Goal: Transaction & Acquisition: Purchase product/service

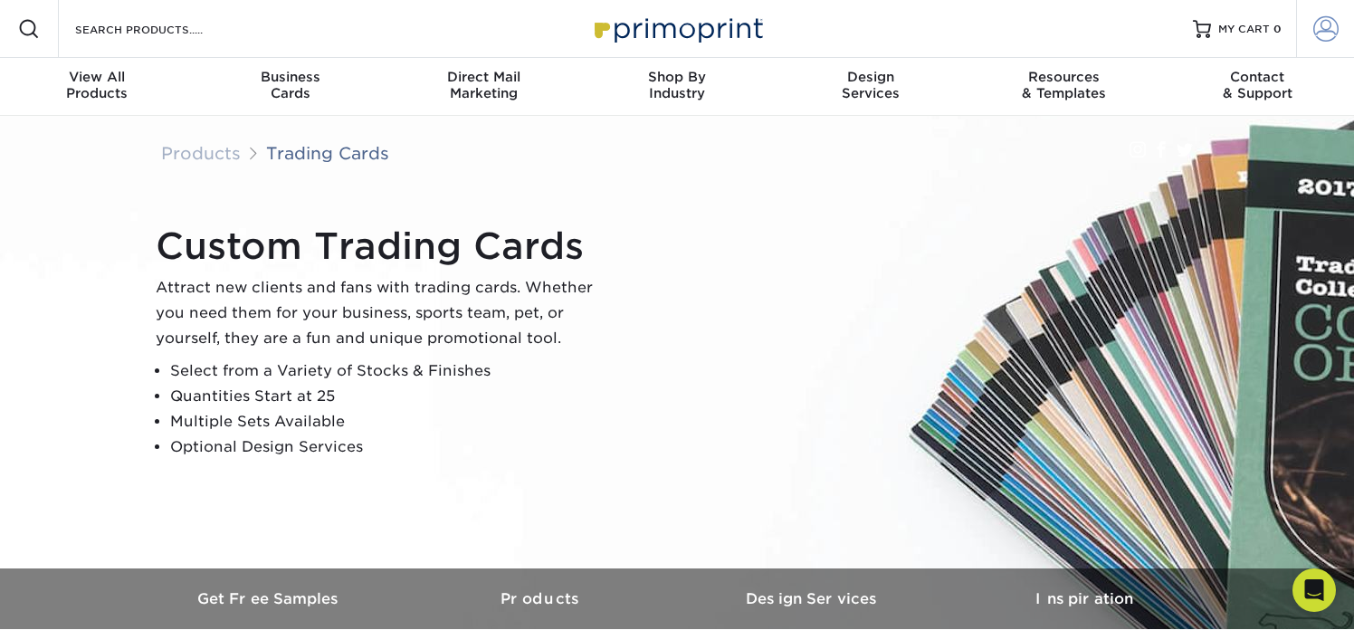
type input "JIgarashi@RollingHillsPrep.org"
click at [1334, 37] on span at bounding box center [1325, 28] width 25 height 25
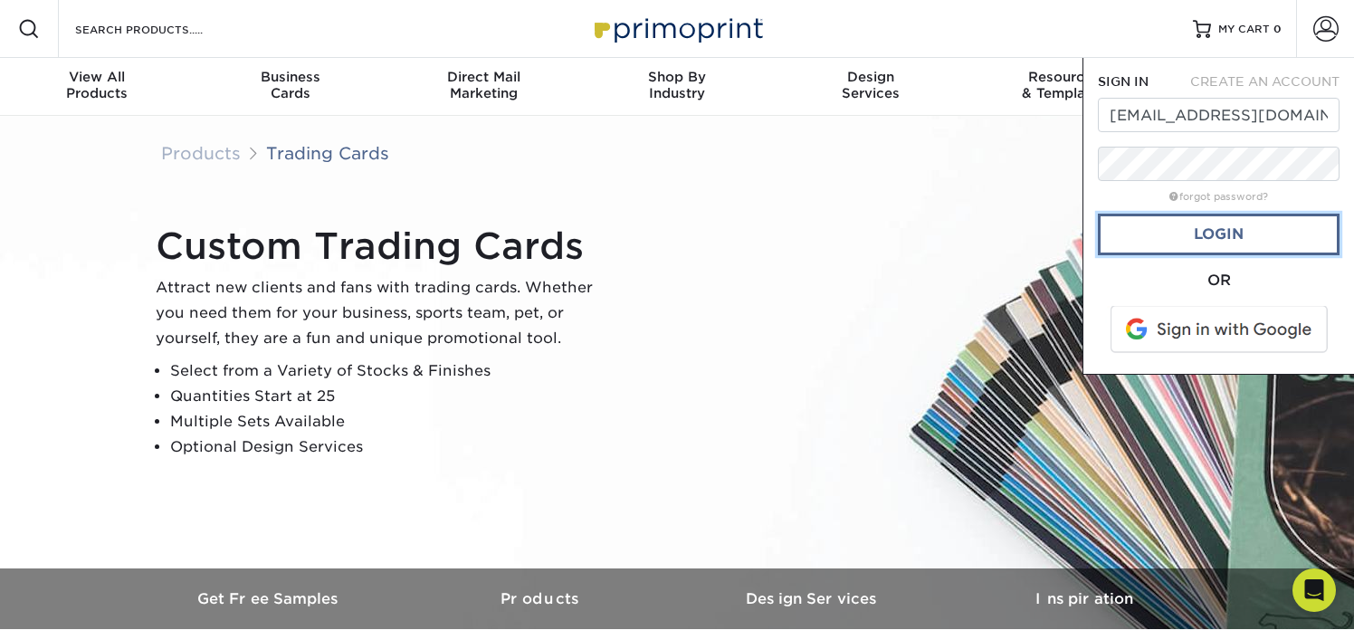
click at [1172, 237] on link "Login" at bounding box center [1219, 235] width 242 height 42
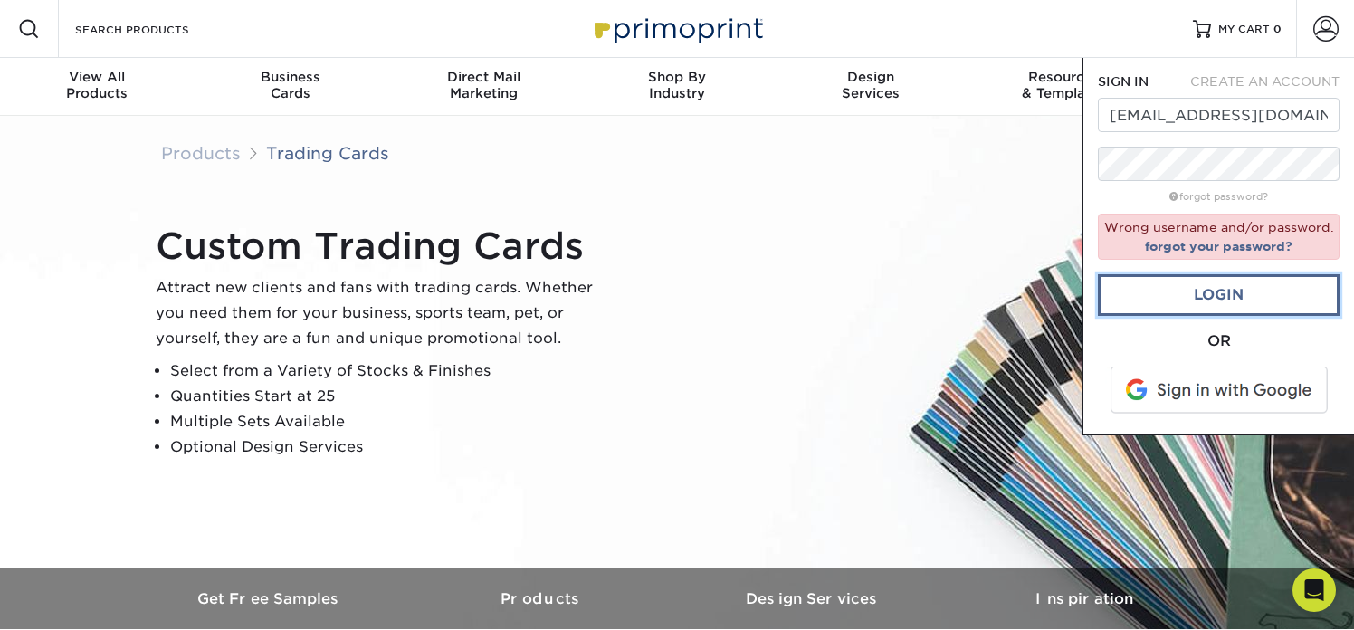
click at [1216, 300] on link "Login" at bounding box center [1219, 295] width 242 height 42
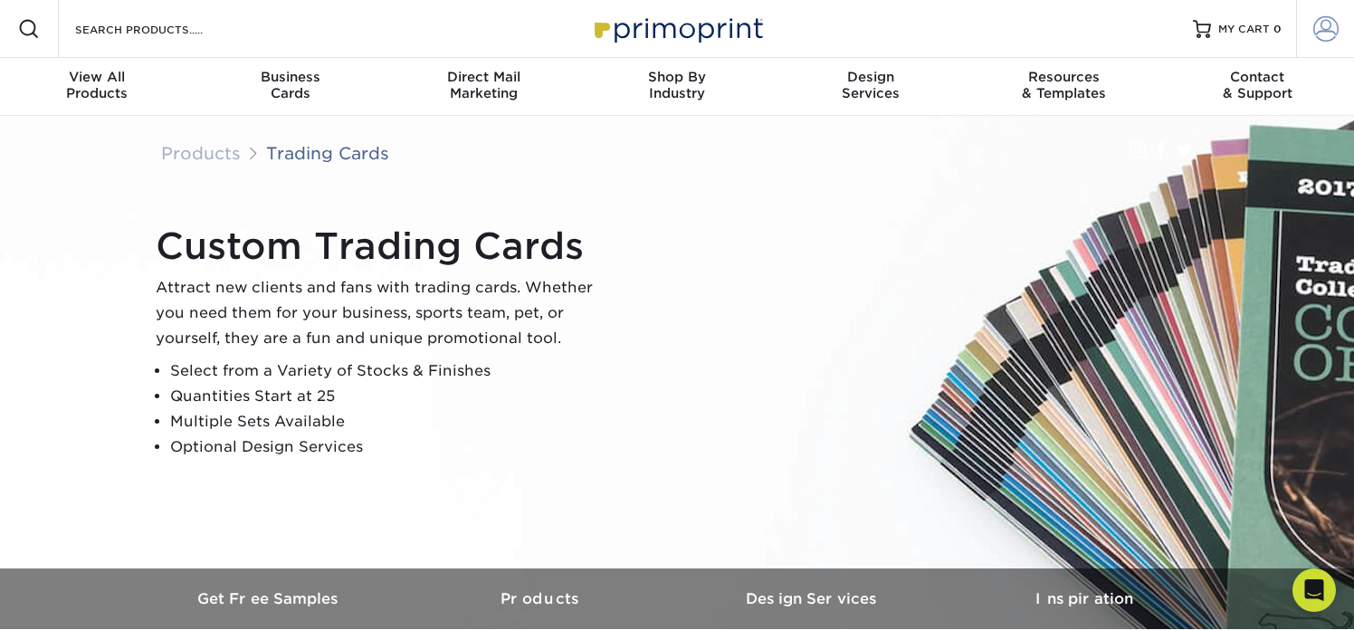
click at [1320, 33] on span at bounding box center [1325, 28] width 25 height 25
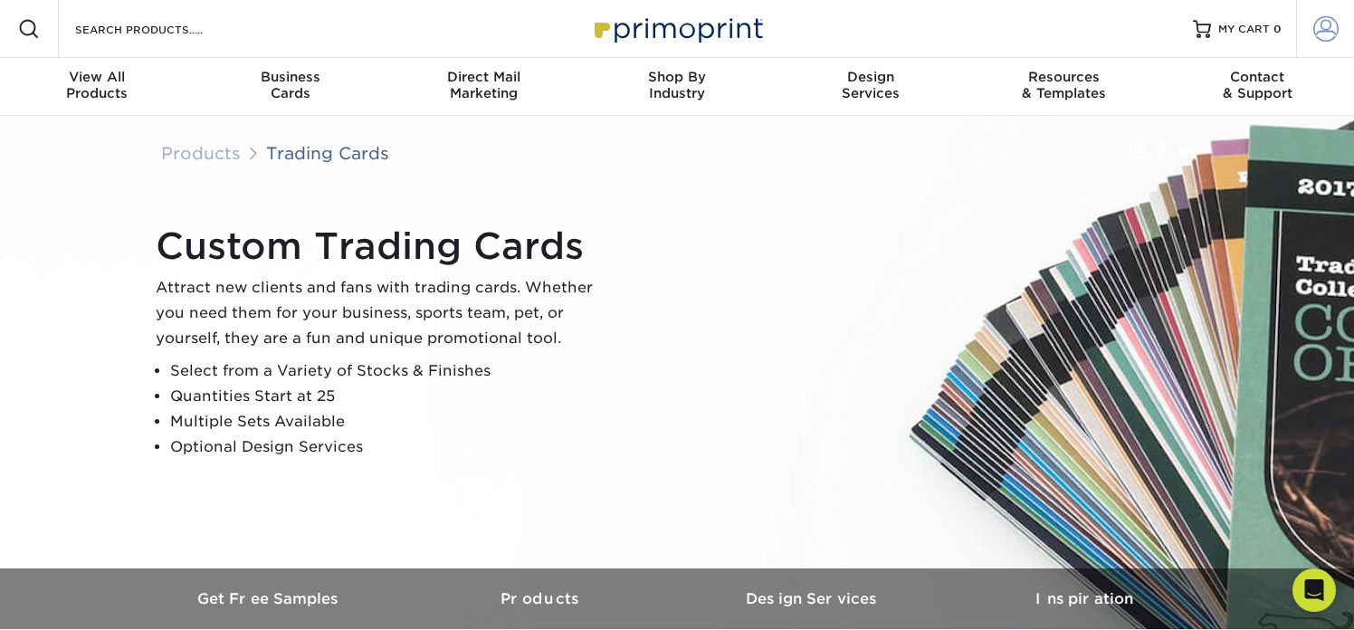
click at [1329, 29] on span at bounding box center [1325, 28] width 25 height 25
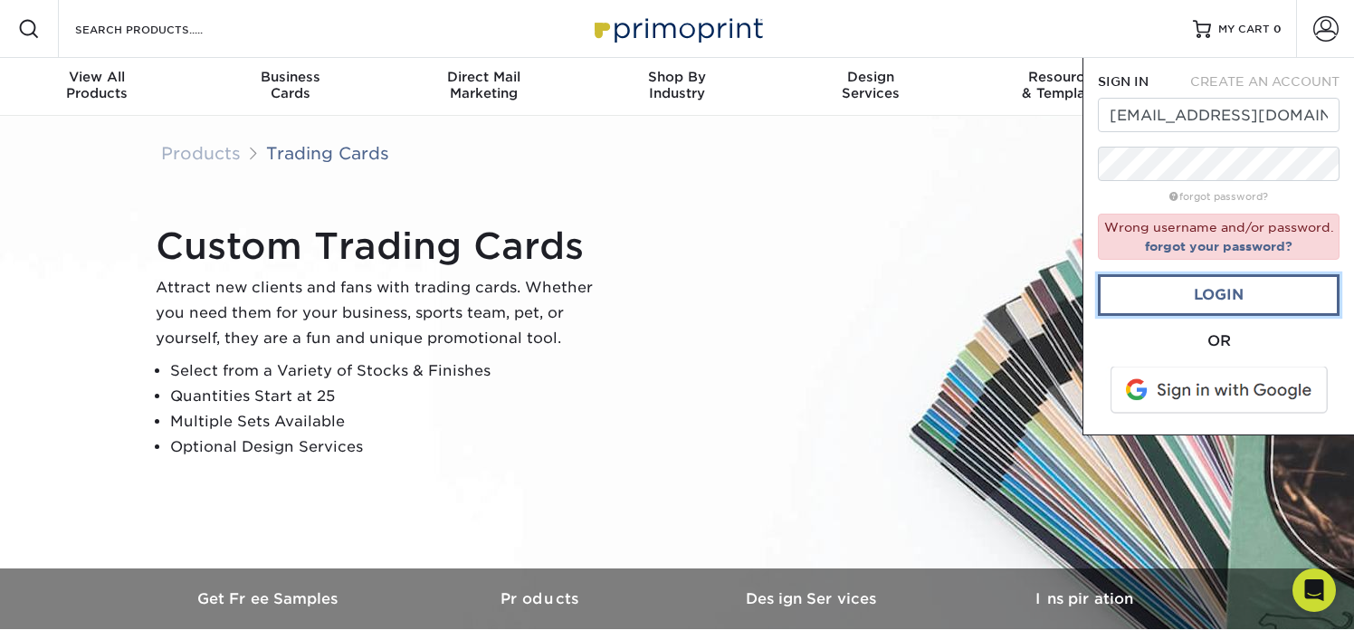
click at [1146, 299] on link "Login" at bounding box center [1219, 295] width 242 height 42
click at [1137, 285] on link "Login" at bounding box center [1219, 295] width 242 height 42
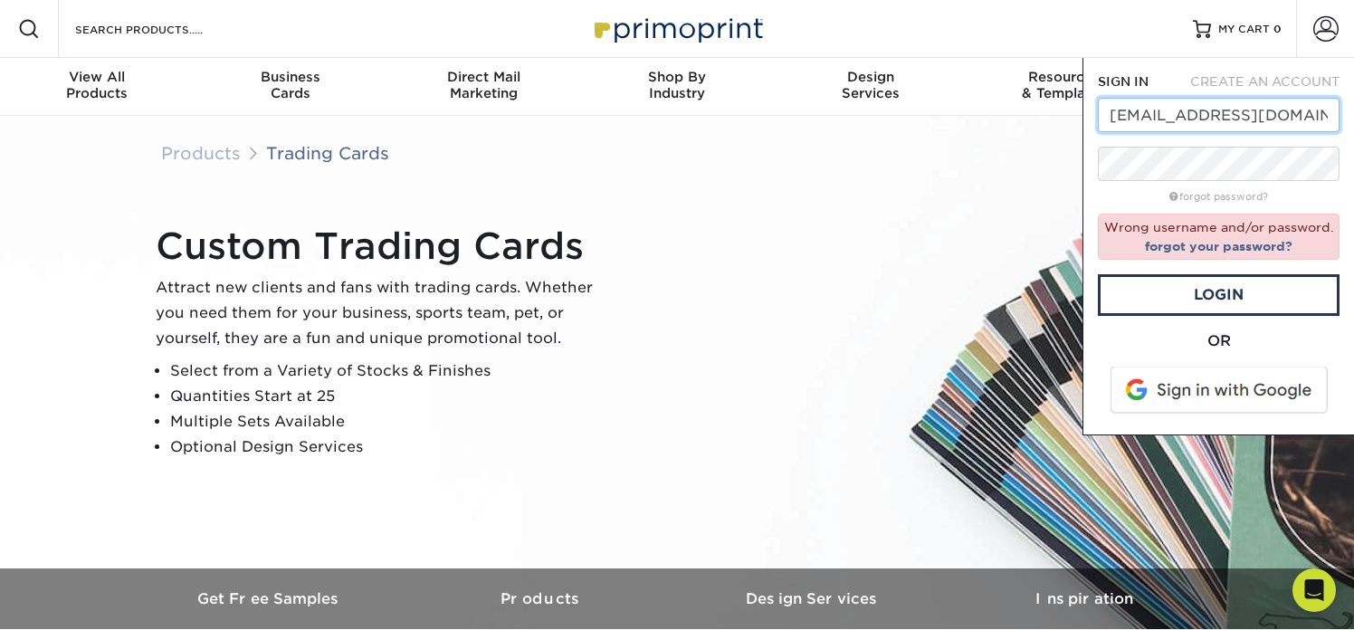
click at [1247, 123] on input "[EMAIL_ADDRESS][DOMAIN_NAME]" at bounding box center [1219, 115] width 242 height 34
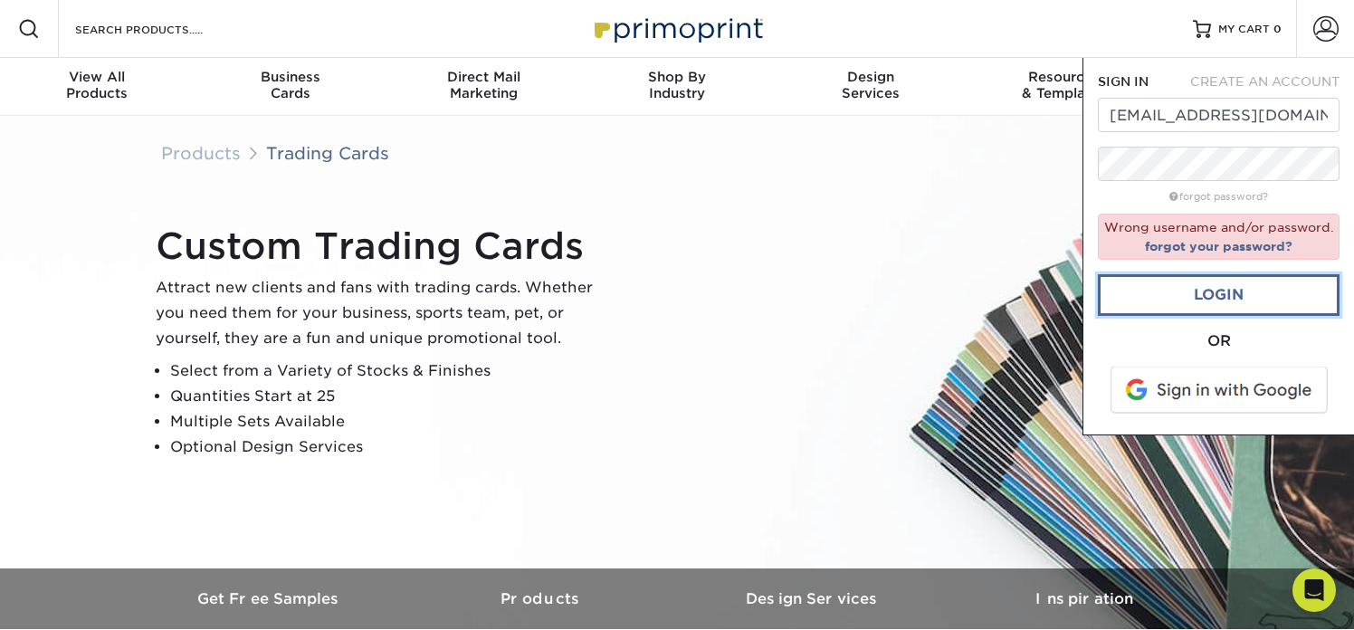
click at [1210, 304] on link "Login" at bounding box center [1219, 295] width 242 height 42
click at [1210, 243] on link "forgot your password?" at bounding box center [1218, 246] width 147 height 14
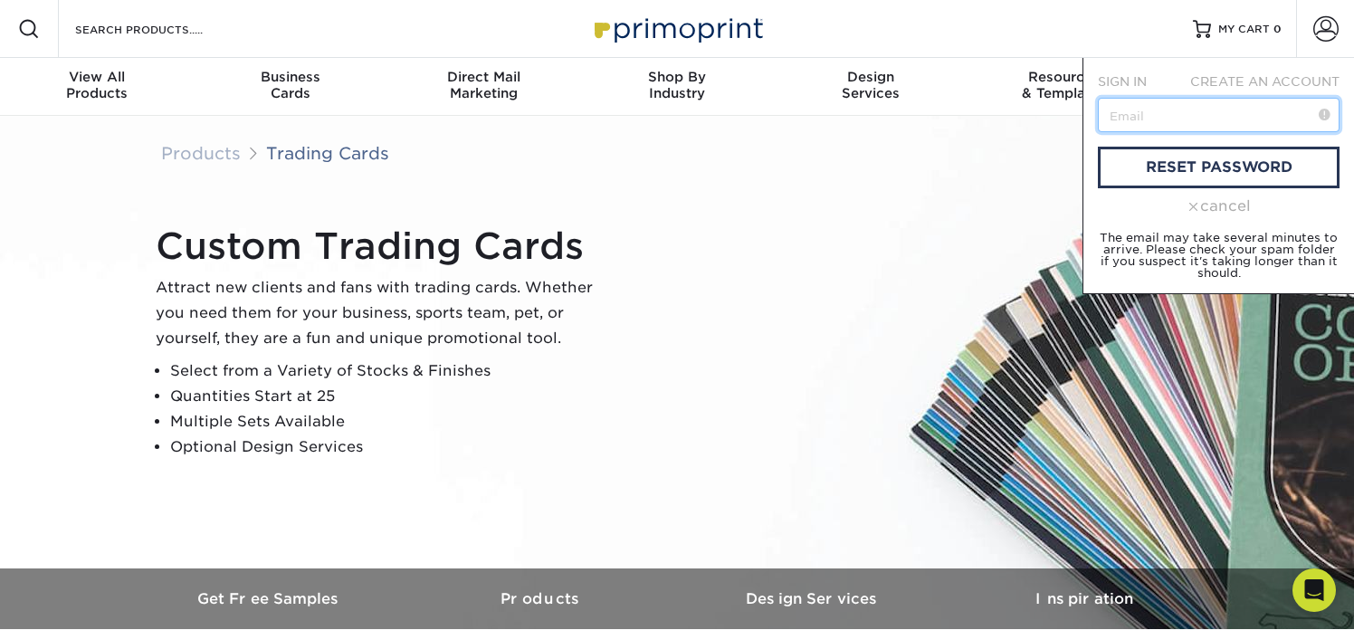
click at [1174, 115] on input "text" at bounding box center [1219, 115] width 242 height 34
click at [859, 239] on div "Custom Trading Cards Attract new clients and fans with trading cards. Whether y…" at bounding box center [685, 342] width 1086 height 250
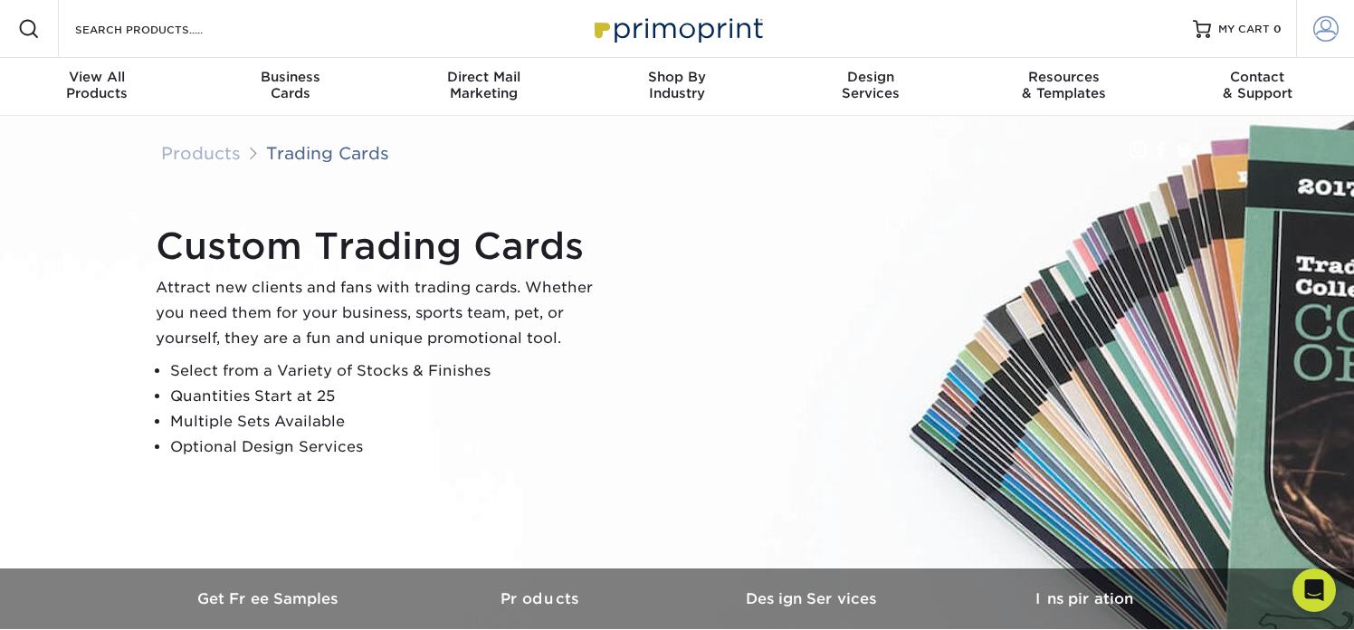
click at [1337, 26] on span at bounding box center [1325, 28] width 25 height 25
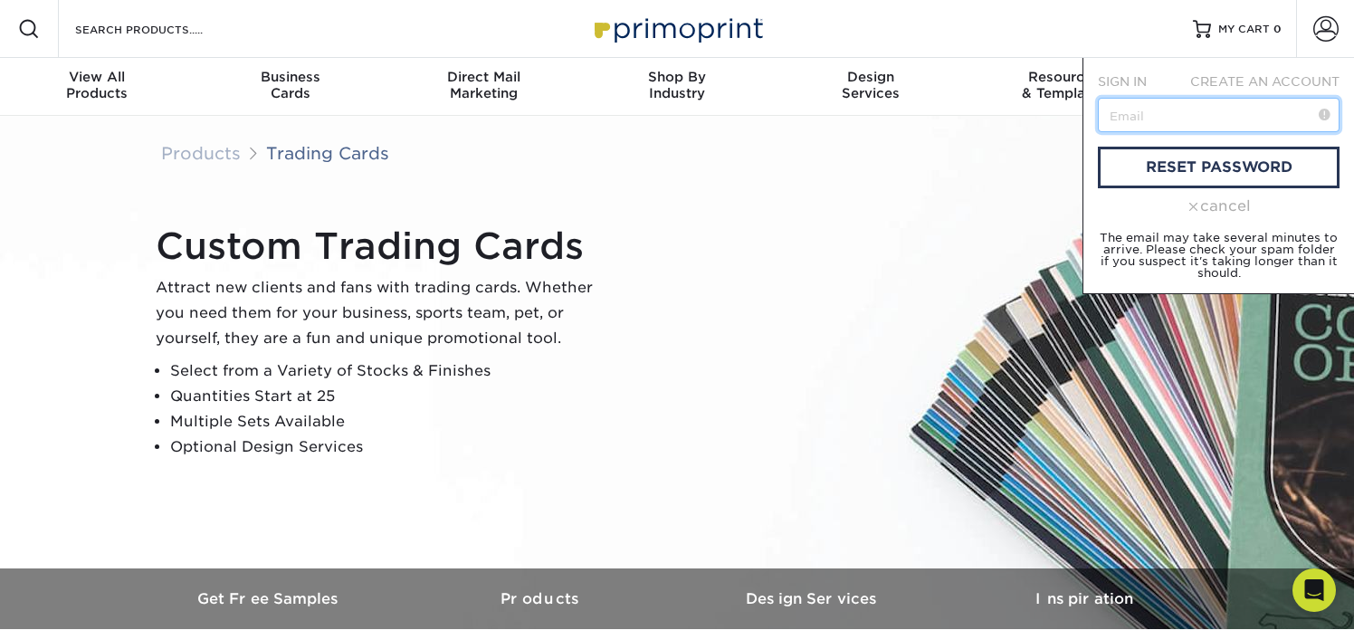
click at [1202, 119] on input "text" at bounding box center [1219, 115] width 242 height 34
type input "[EMAIL_ADDRESS][DOMAIN_NAME]"
drag, startPoint x: 1112, startPoint y: 114, endPoint x: 1367, endPoint y: 113, distance: 255.2
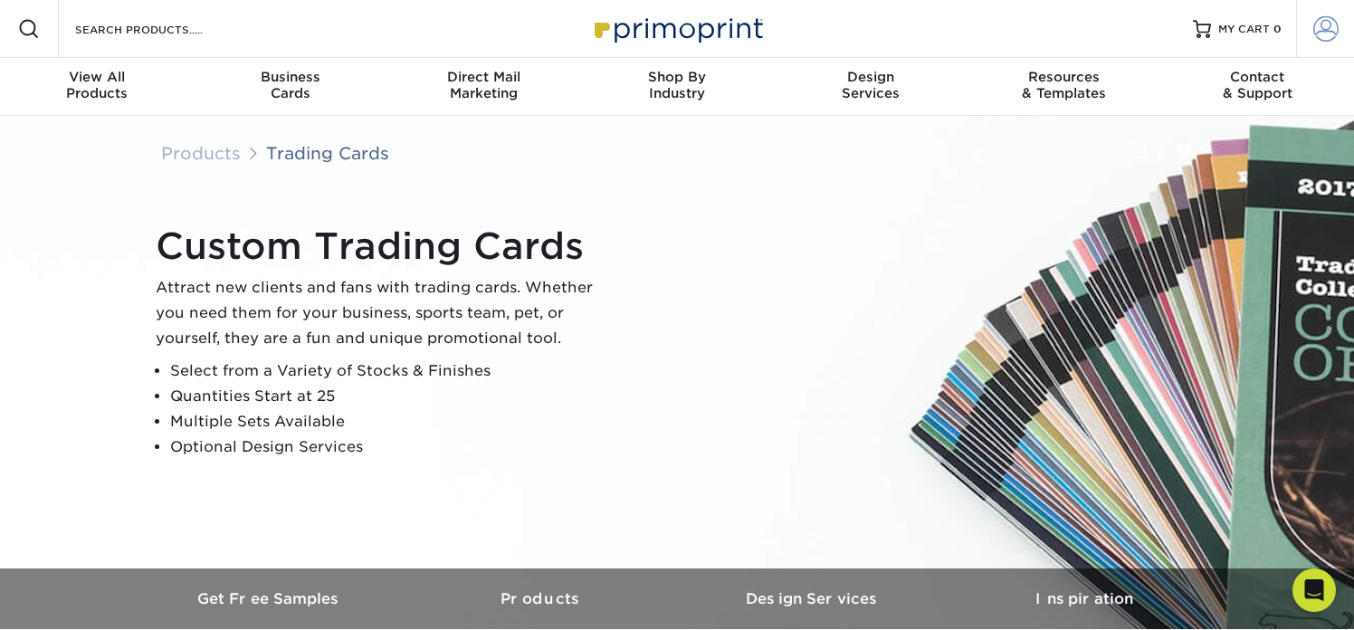
click at [1333, 28] on span at bounding box center [1325, 28] width 25 height 25
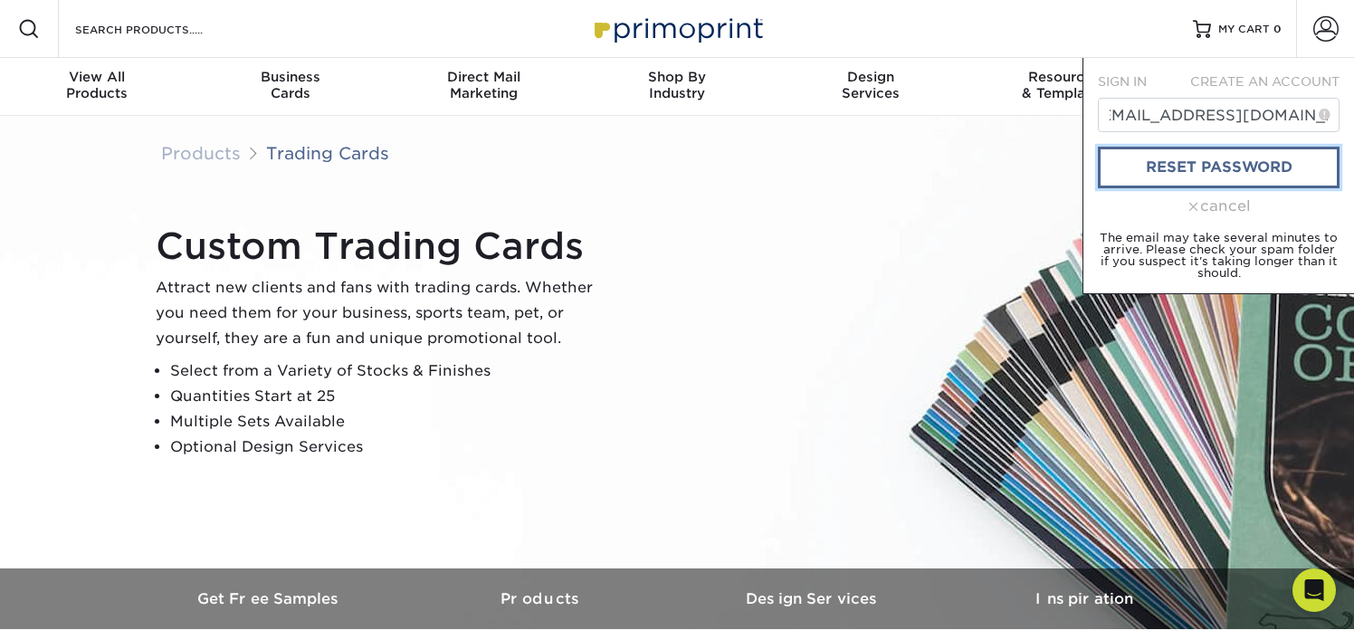
click at [1163, 175] on link "reset password" at bounding box center [1219, 168] width 242 height 42
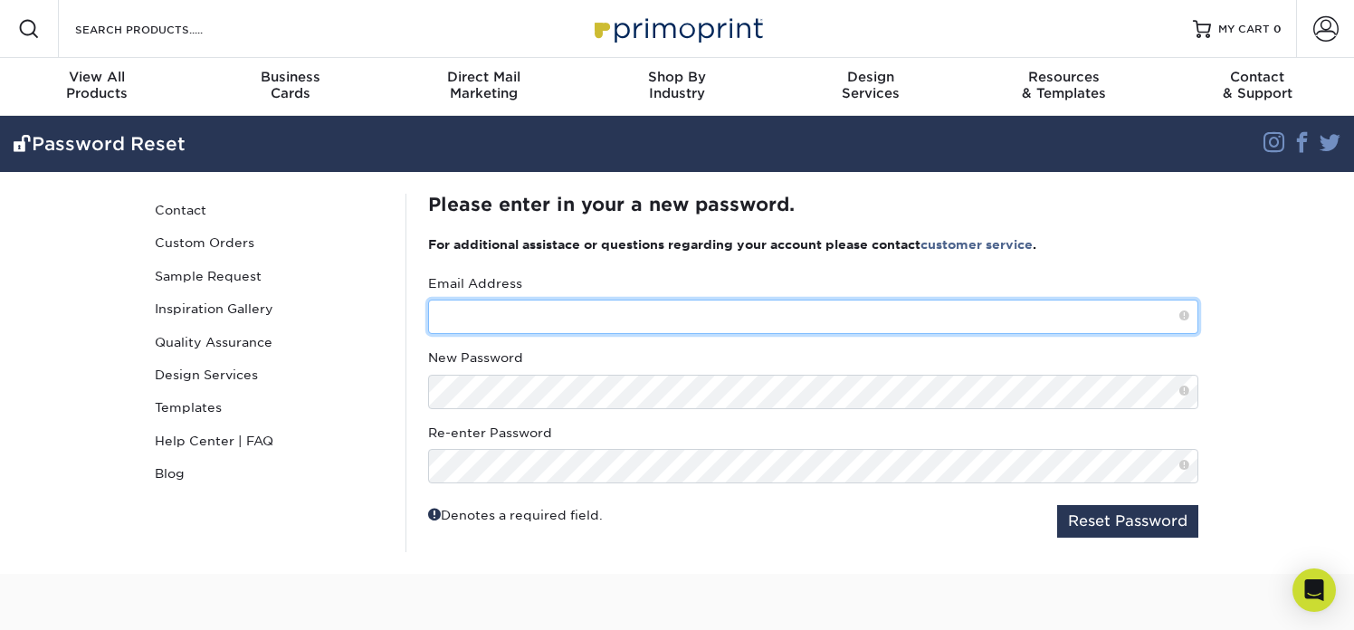
click at [705, 319] on input "text" at bounding box center [813, 317] width 770 height 34
type input "[EMAIL_ADDRESS][DOMAIN_NAME]"
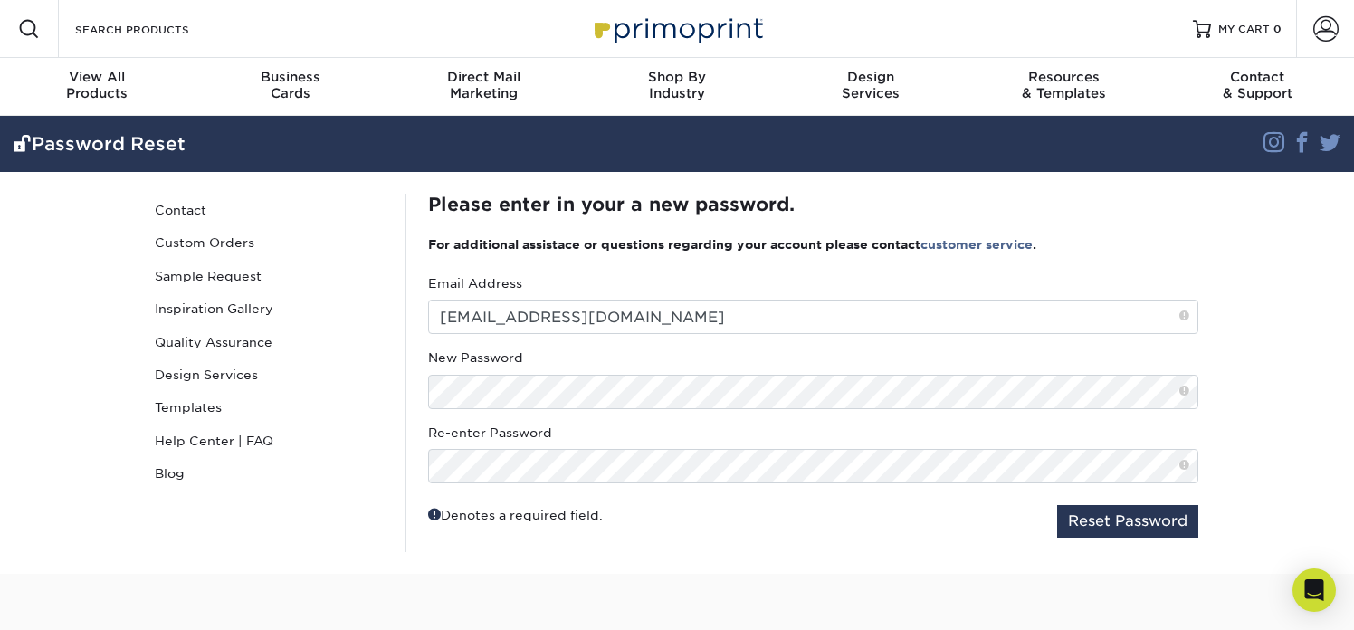
click at [866, 556] on div "Password Reset Contact Custom Orders Sample Request Inspiration Gallery Quality…" at bounding box center [677, 373] width 1086 height 402
click at [1066, 527] on button "Reset Password" at bounding box center [1127, 521] width 141 height 33
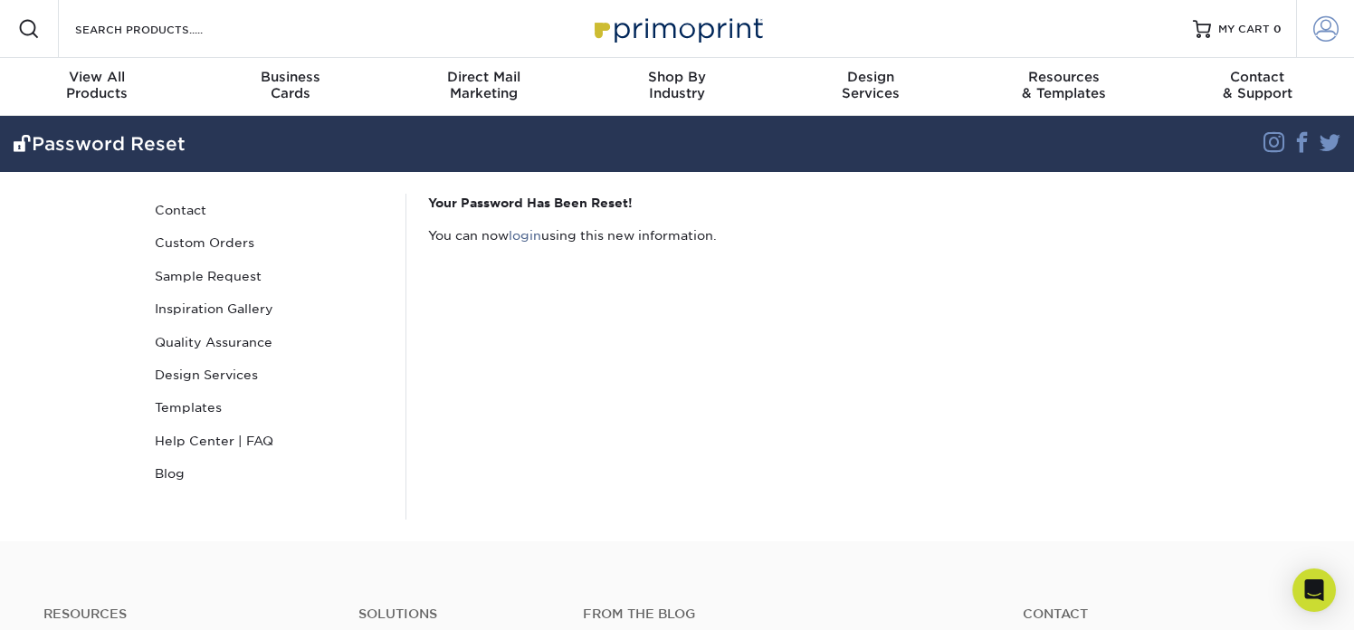
click at [1334, 33] on span at bounding box center [1325, 28] width 25 height 25
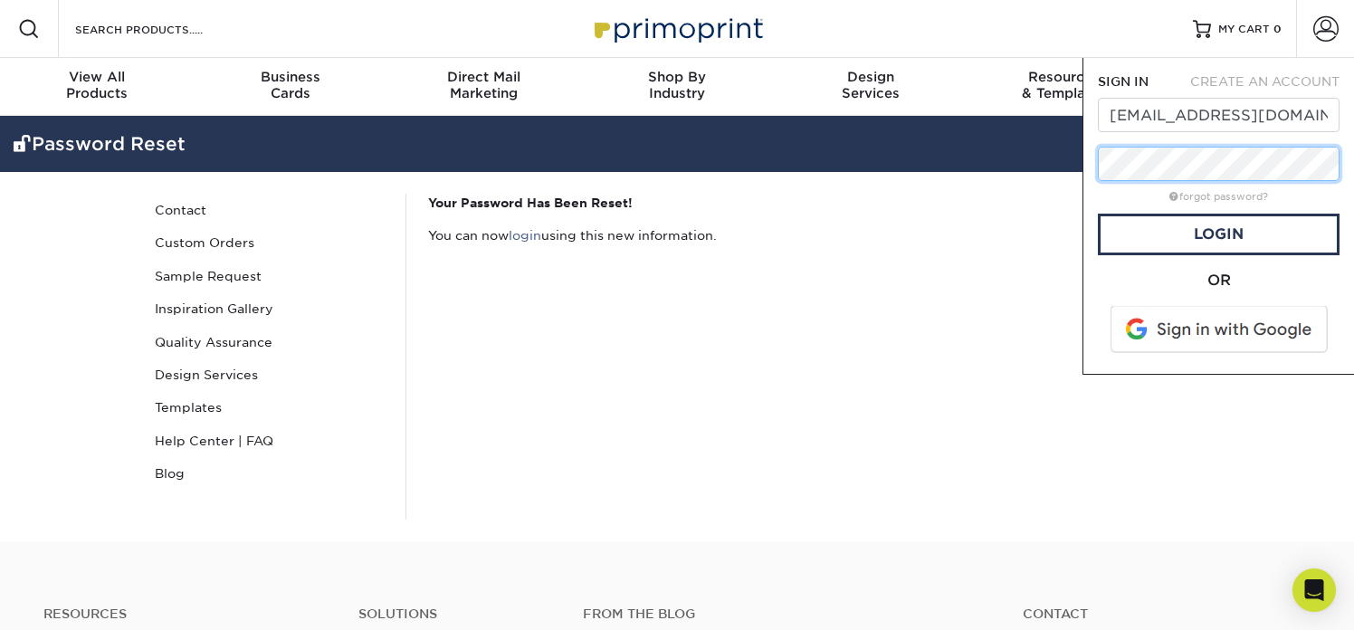
click at [888, 150] on div "Resources Menu Search Products Account SIGN IN CREATE AN ACCOUNT jigarashi@roll…" at bounding box center [677, 270] width 1354 height 541
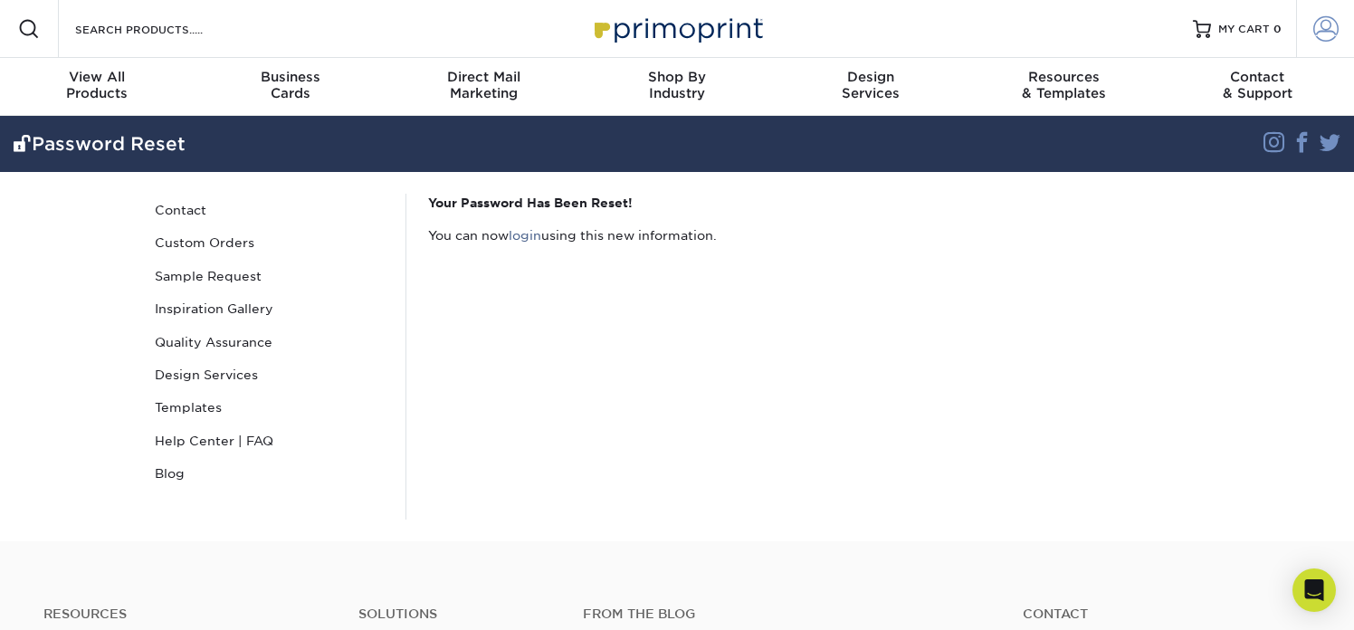
click at [1324, 23] on span at bounding box center [1325, 28] width 25 height 25
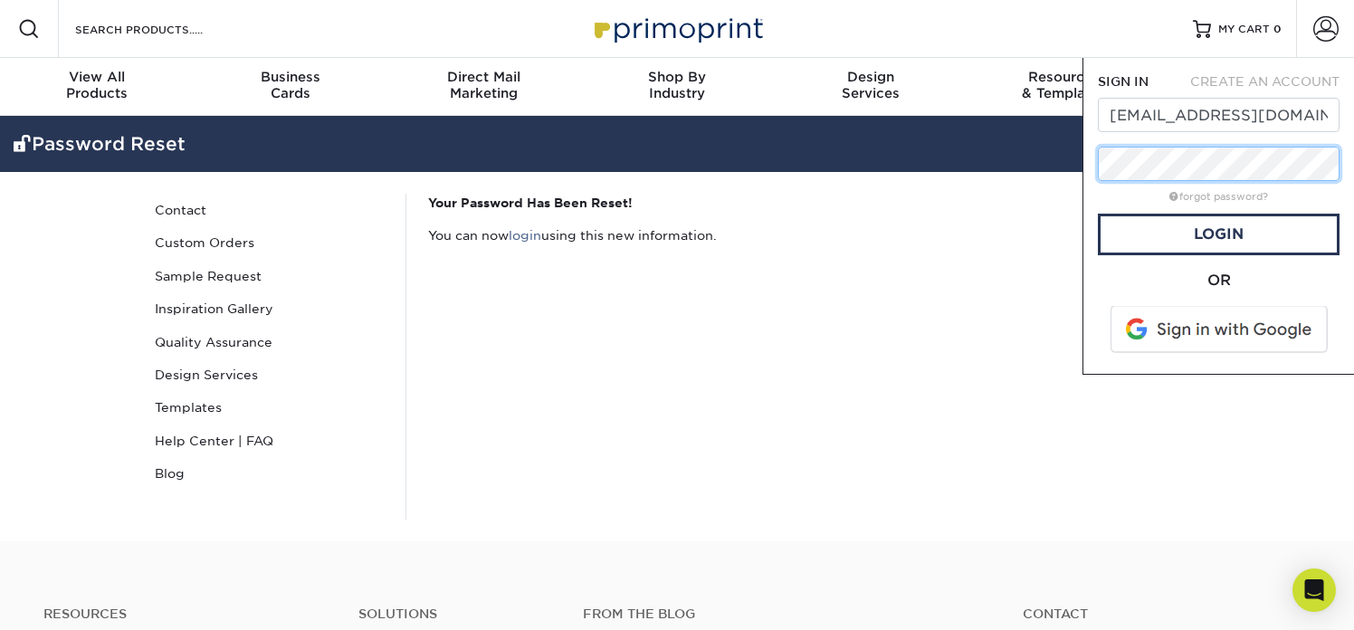
click at [1026, 167] on div "Resources Menu Search Products Account SIGN IN CREATE AN ACCOUNT jigarashi@roll…" at bounding box center [677, 270] width 1354 height 541
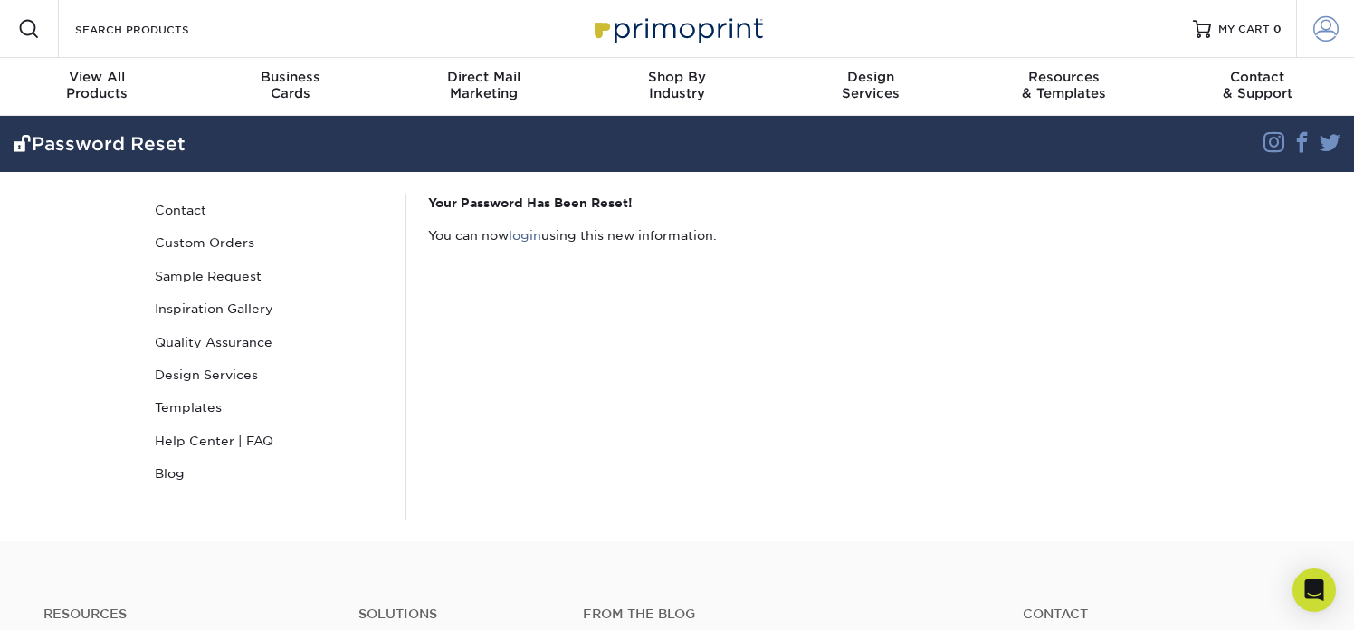
click at [1323, 30] on span at bounding box center [1325, 28] width 25 height 25
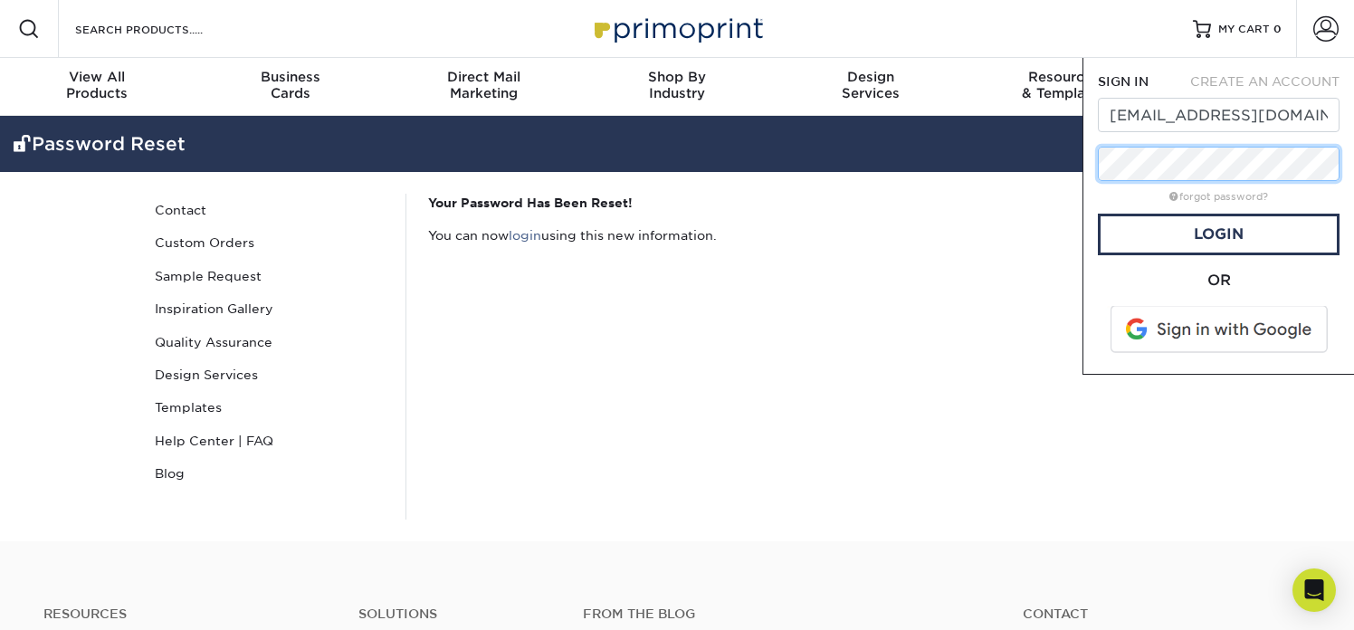
click at [1093, 166] on div "SIGN IN CREATE AN ACCOUNT jigarashi@rollinghillsprep.org forgot password? All f…" at bounding box center [1217, 216] width 271 height 317
click at [1108, 240] on link "Login" at bounding box center [1219, 235] width 242 height 42
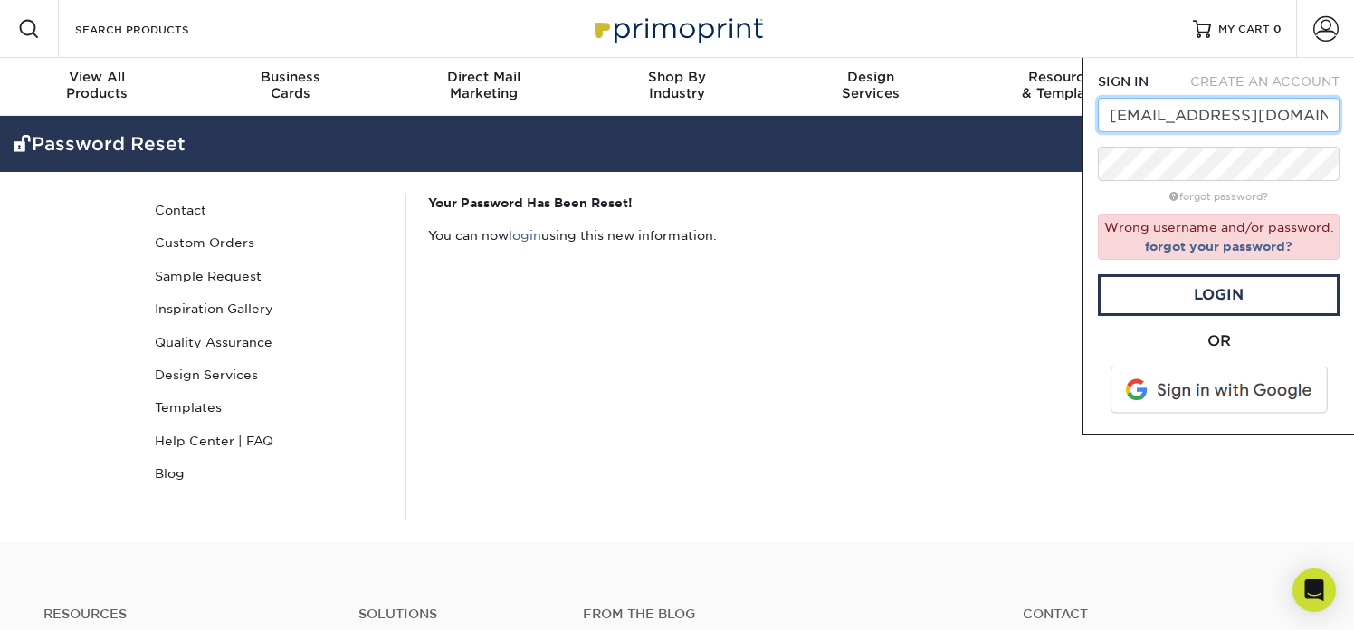
click at [1228, 119] on input "[EMAIL_ADDRESS][DOMAIN_NAME]" at bounding box center [1219, 115] width 242 height 34
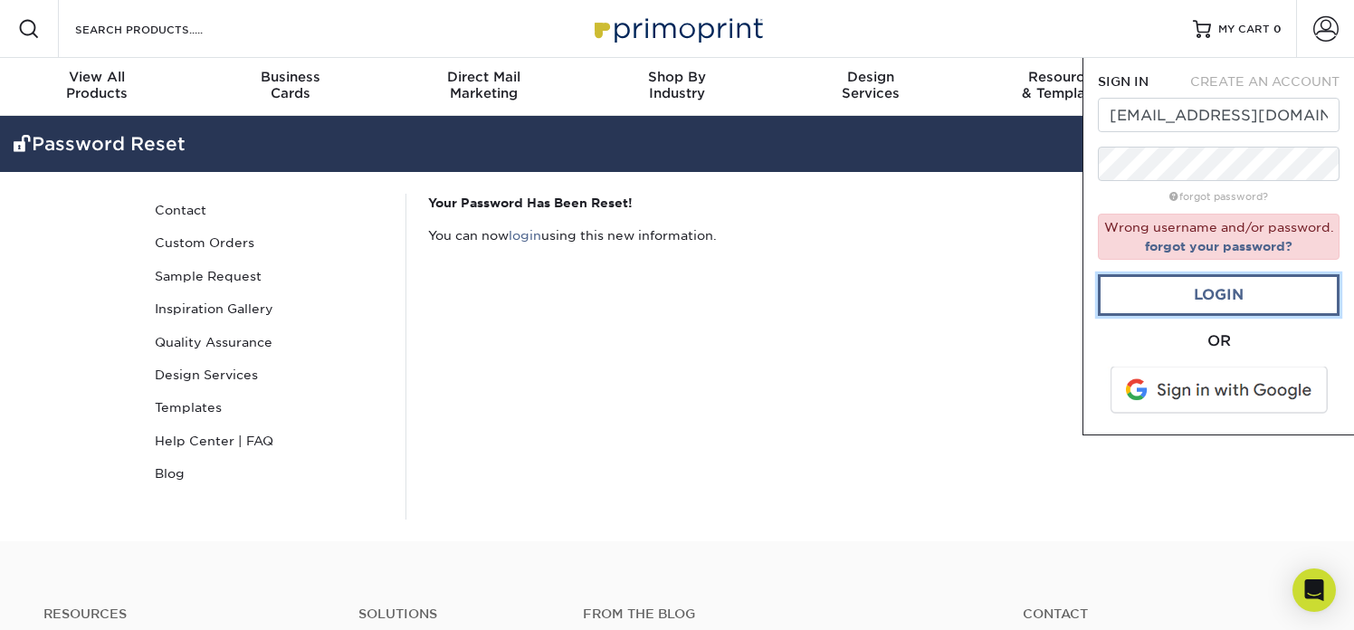
click at [1222, 299] on link "Login" at bounding box center [1219, 295] width 242 height 42
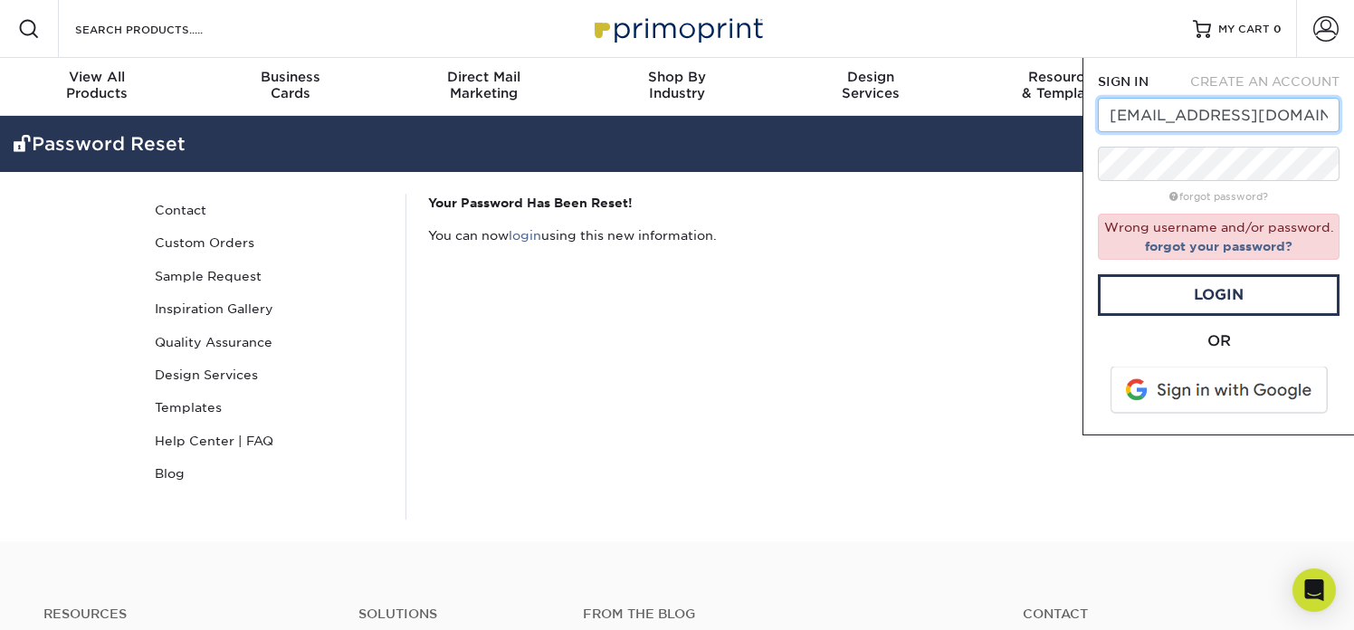
click at [1202, 120] on input "[EMAIL_ADDRESS][DOMAIN_NAME]" at bounding box center [1219, 115] width 242 height 34
type input "jigarashi@rollinghillsprep.org"
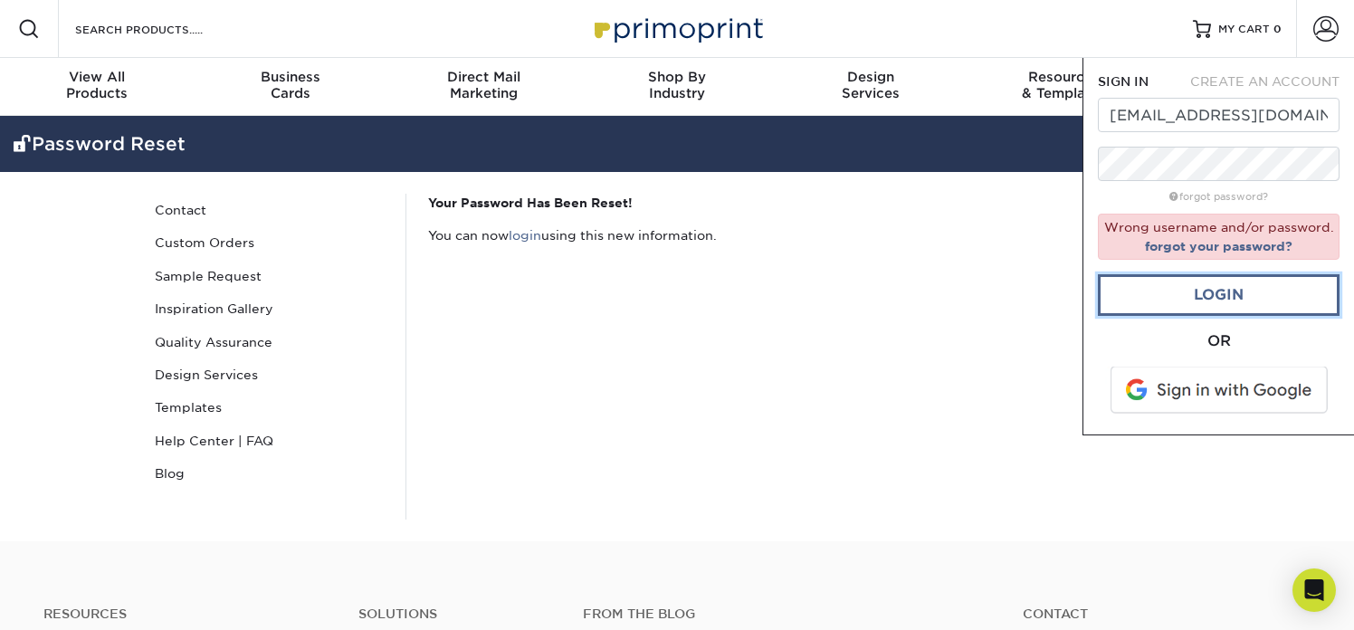
click at [1178, 296] on link "Login" at bounding box center [1219, 295] width 242 height 42
click at [1184, 394] on span at bounding box center [1220, 389] width 231 height 47
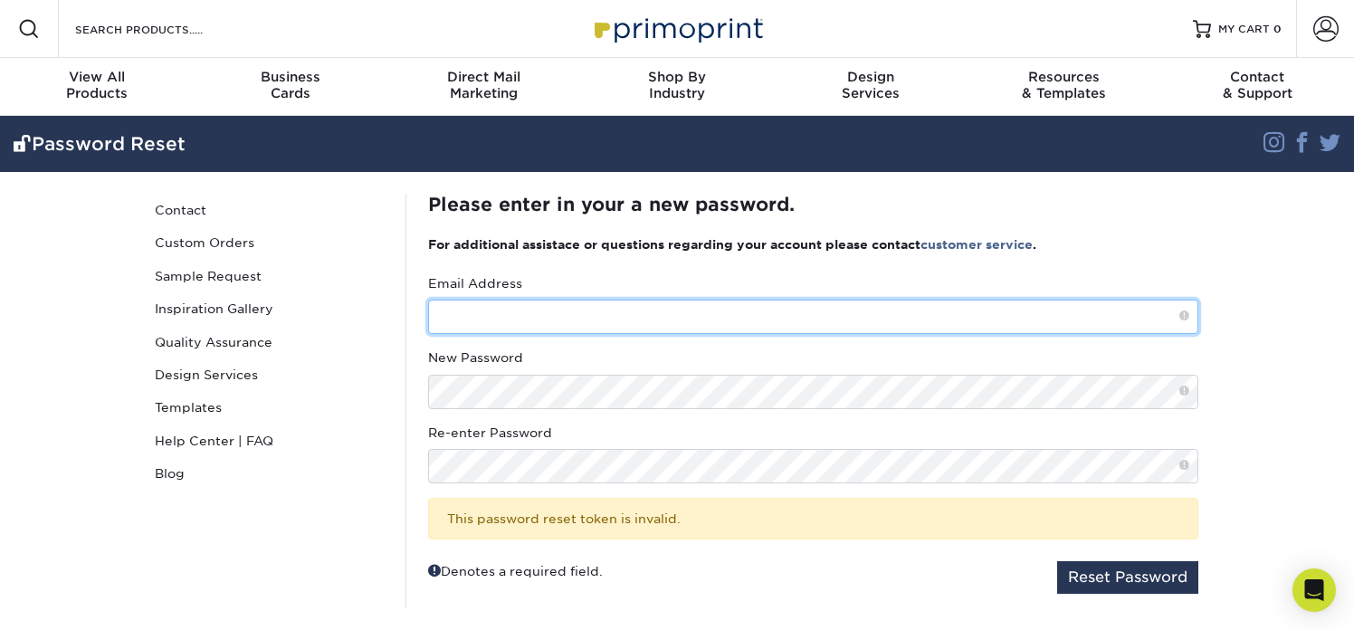
click at [572, 316] on input "text" at bounding box center [813, 317] width 770 height 34
type input "[EMAIL_ADDRESS][DOMAIN_NAME]"
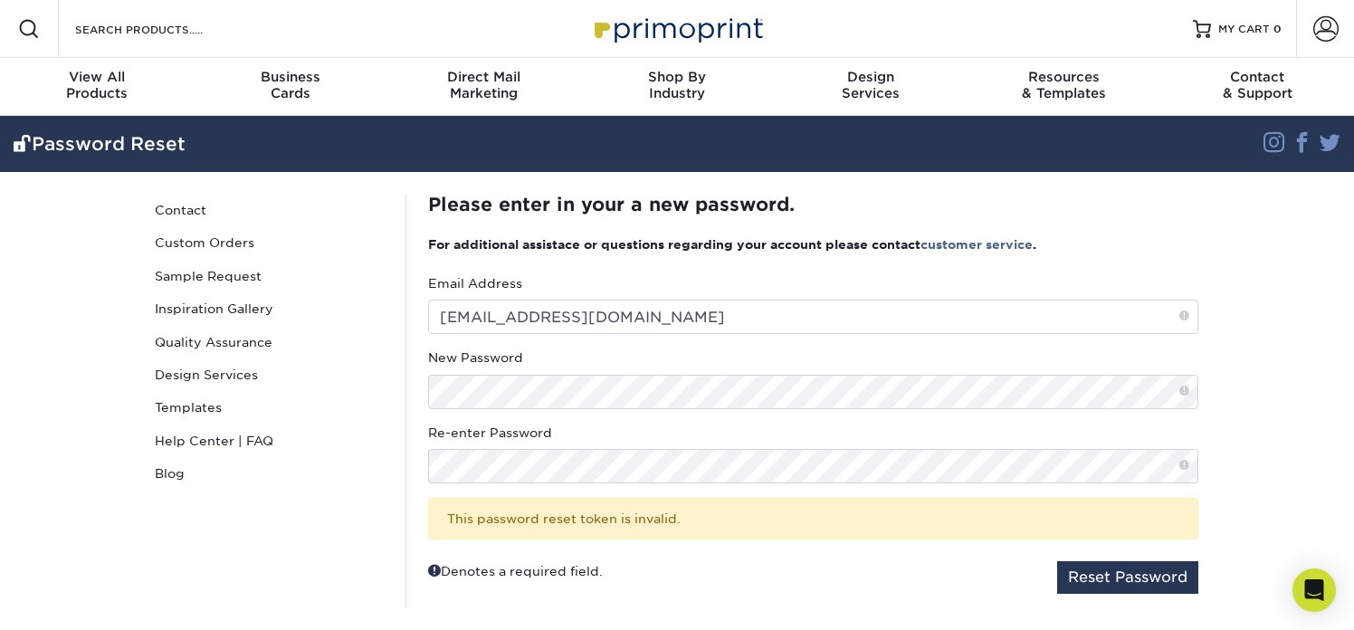
click at [1276, 391] on section "Password Reset Instagram Facebook Twitter Password Reset Contact Custom Orders …" at bounding box center [677, 373] width 1354 height 514
click at [1183, 395] on span at bounding box center [1184, 391] width 10 height 15
click at [1182, 392] on span at bounding box center [1184, 391] width 10 height 15
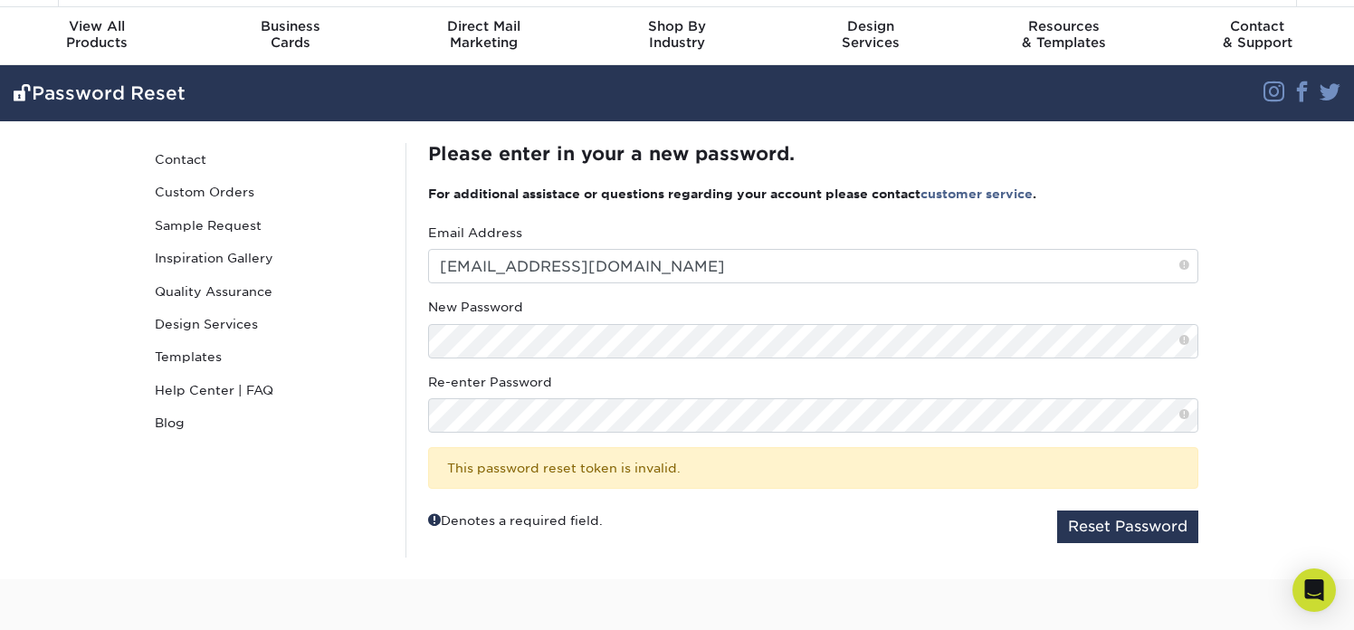
scroll to position [63, 0]
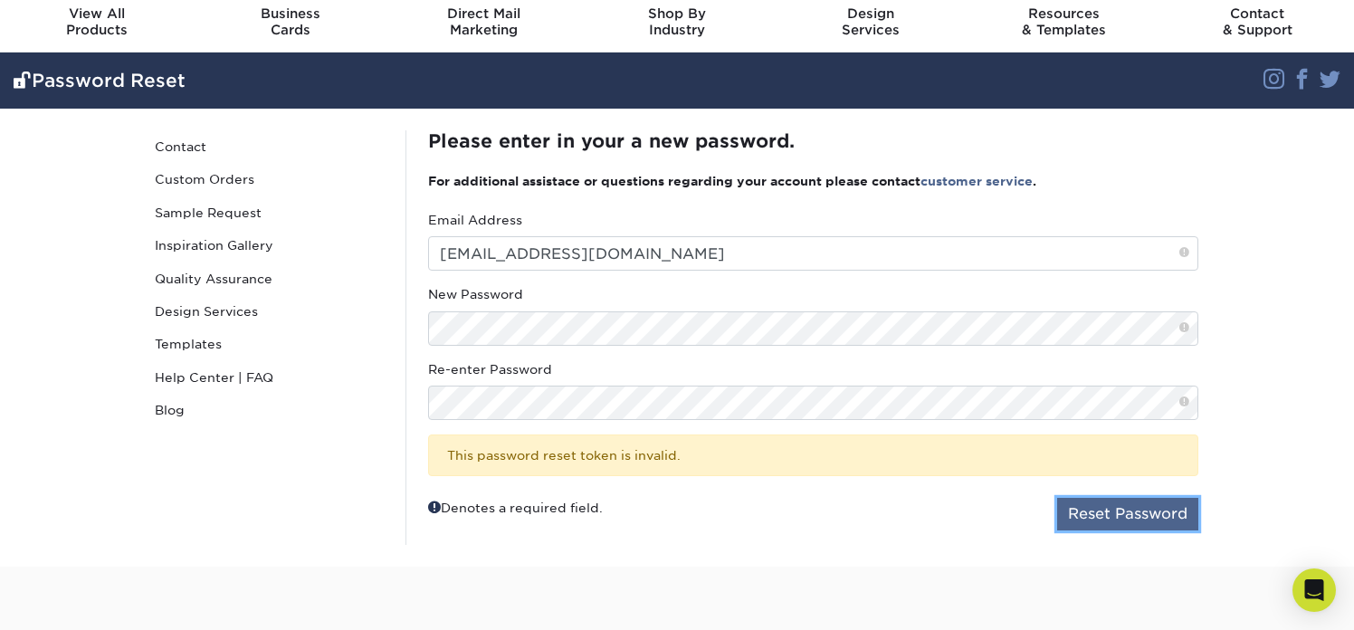
click at [1072, 506] on button "Reset Password" at bounding box center [1127, 514] width 141 height 33
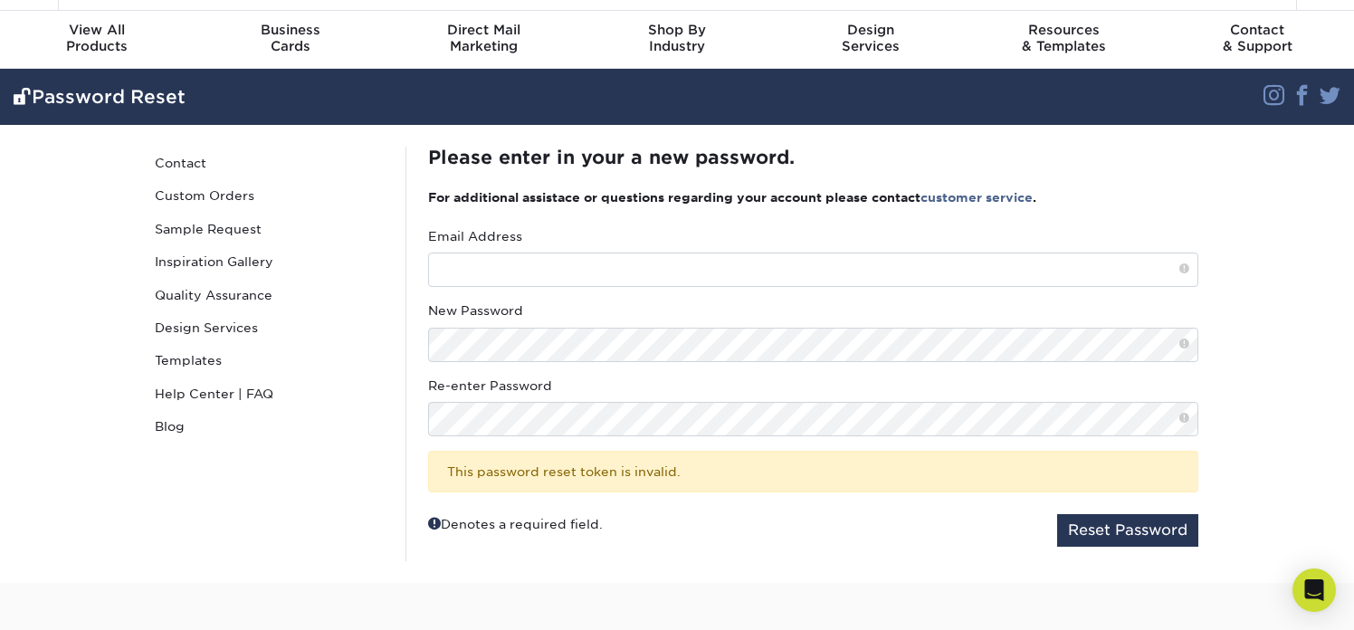
scroll to position [53, 0]
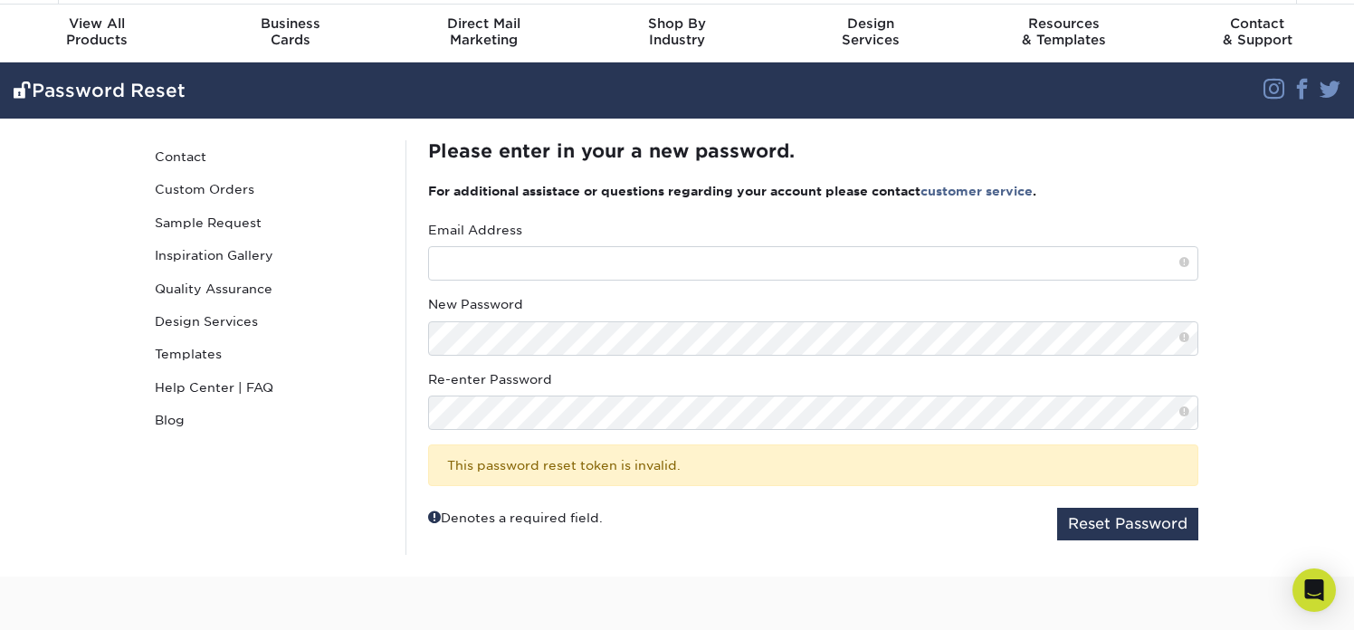
type input "[EMAIL_ADDRESS][DOMAIN_NAME]"
click at [1299, 506] on section "Password Reset Instagram Facebook Twitter Password Reset Contact Custom Orders …" at bounding box center [677, 319] width 1354 height 514
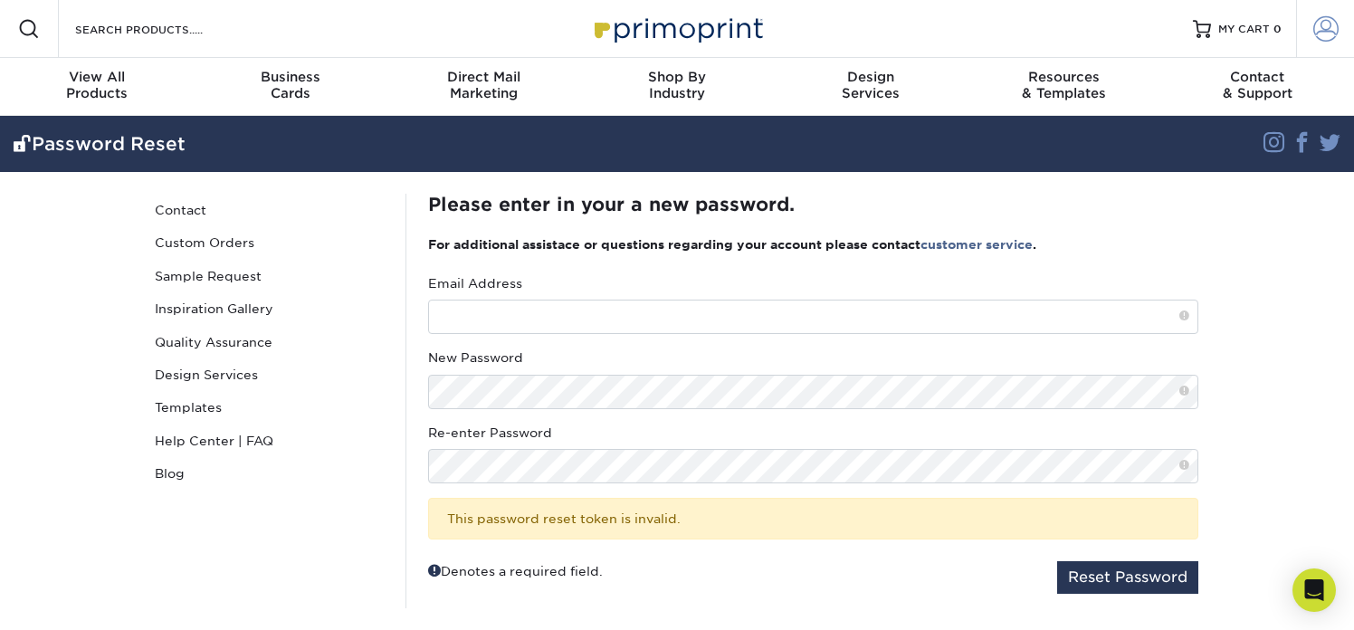
click at [1323, 27] on span at bounding box center [1325, 28] width 25 height 25
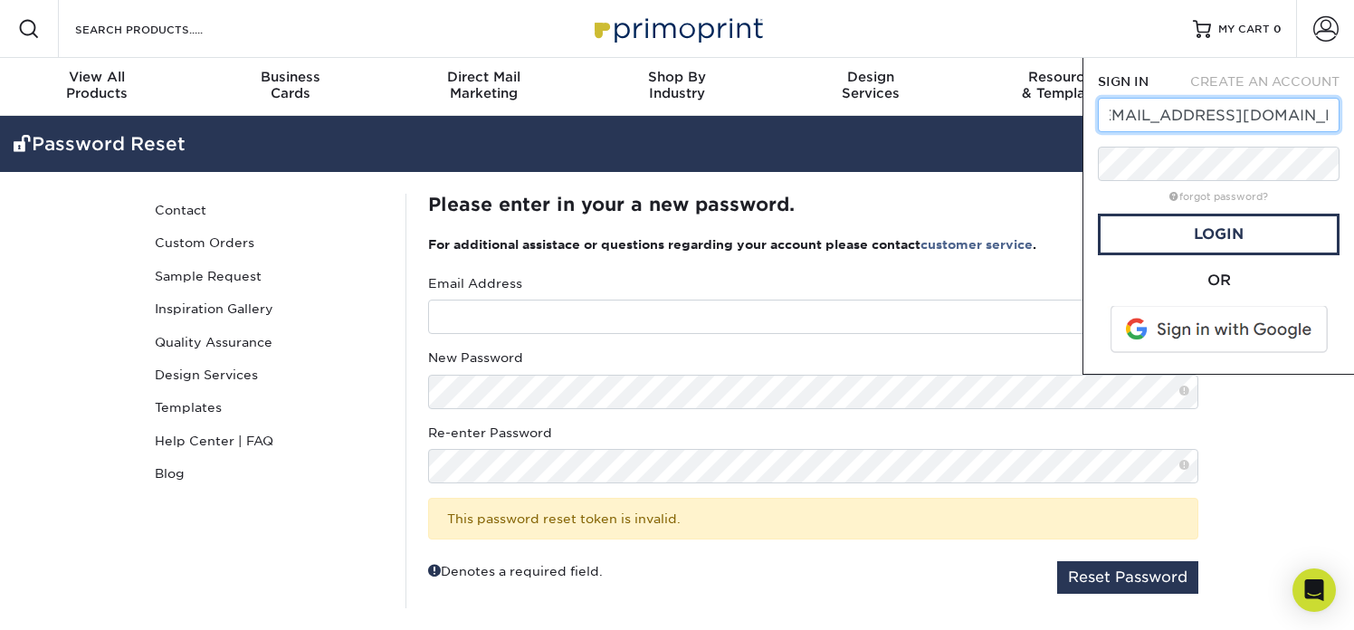
click at [1278, 117] on input "[EMAIL_ADDRESS][DOMAIN_NAME]" at bounding box center [1219, 115] width 242 height 34
click at [1229, 422] on section "Password Reset Instagram Facebook Twitter Password Reset Contact Custom Orders …" at bounding box center [677, 373] width 1354 height 514
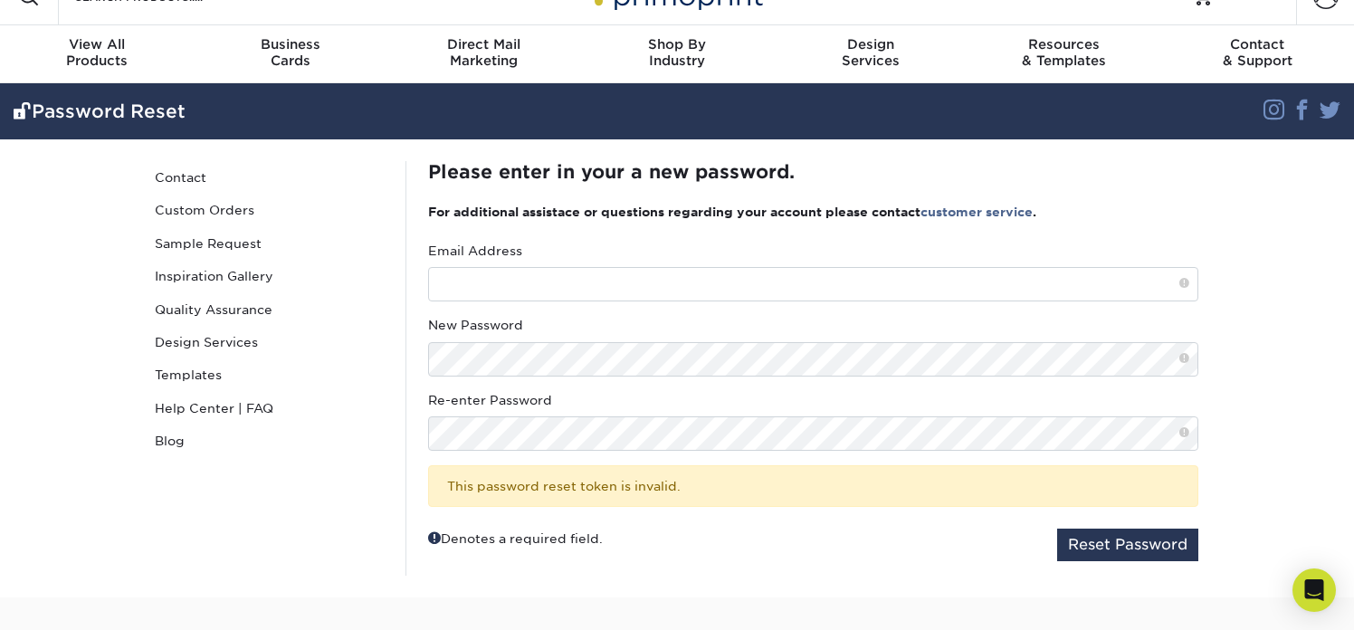
scroll to position [31, 0]
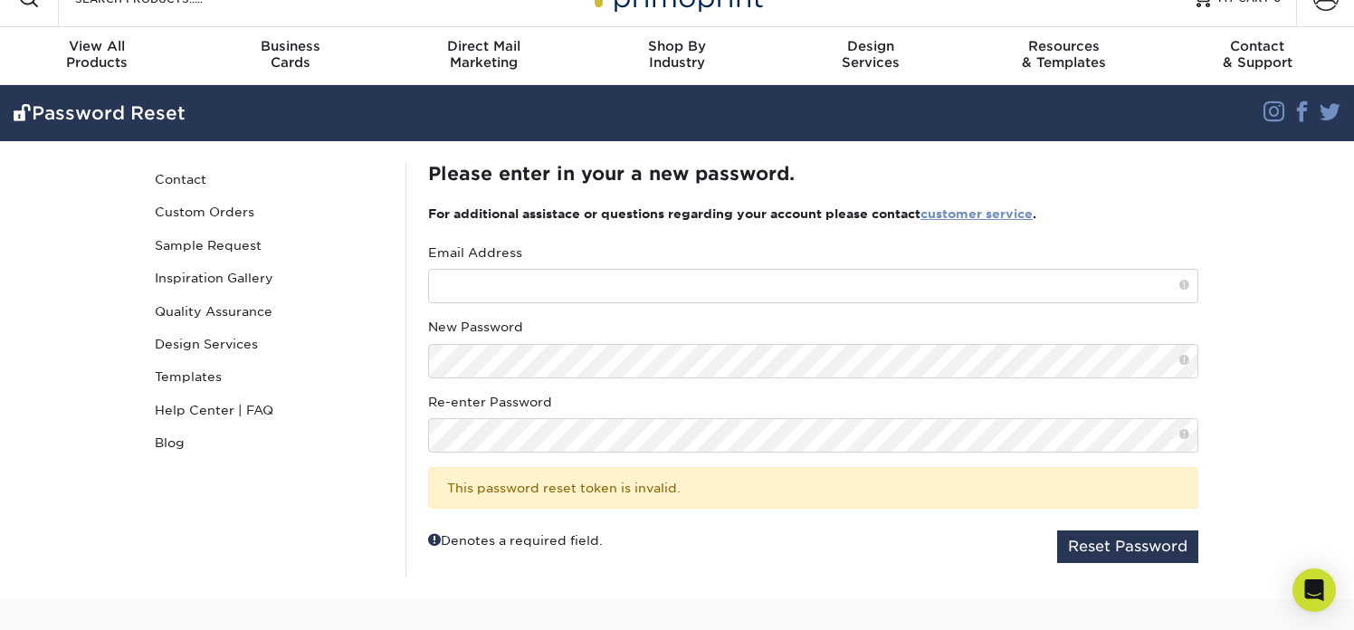
click at [994, 213] on link "customer service" at bounding box center [976, 213] width 112 height 14
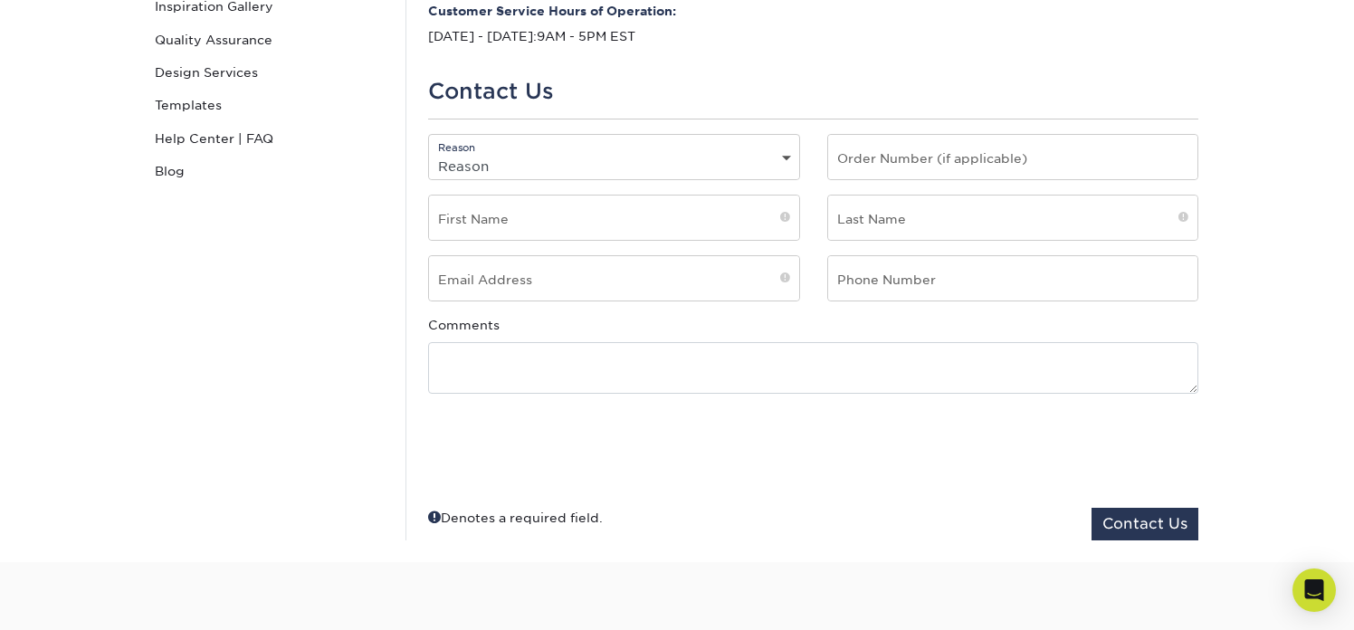
scroll to position [287, 0]
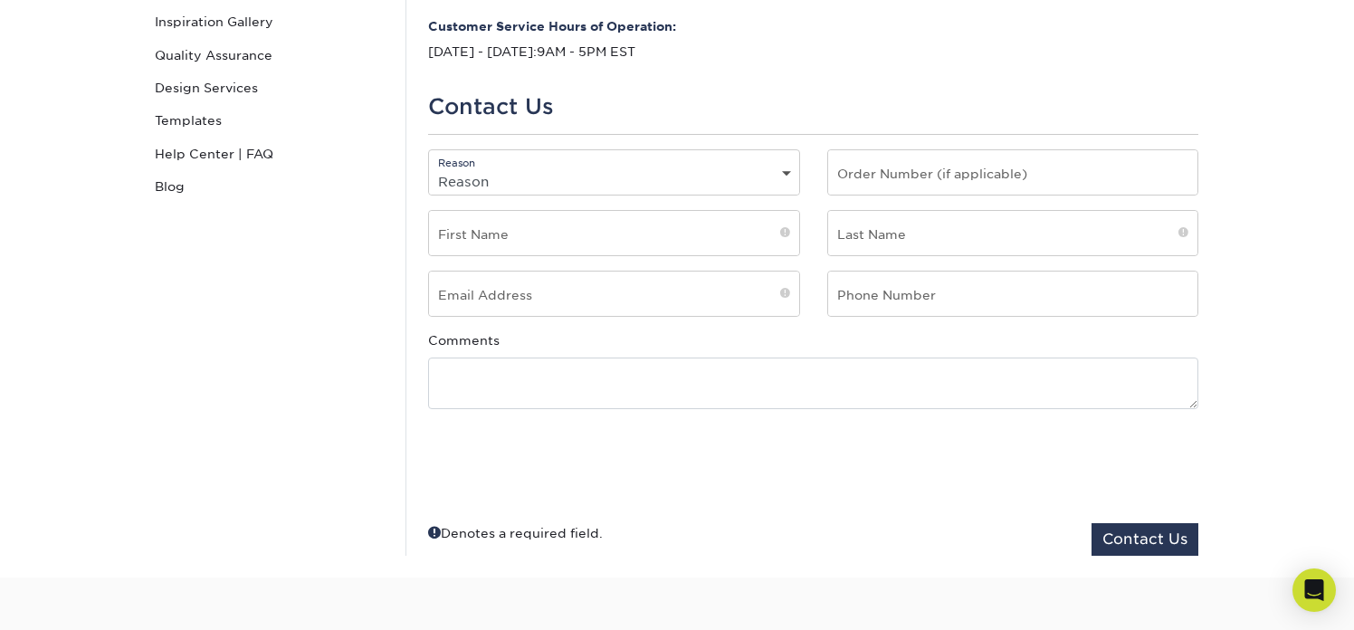
click at [536, 183] on select "Reason General File Preparation Order Status Online Design Issue with your prin…" at bounding box center [614, 181] width 370 height 26
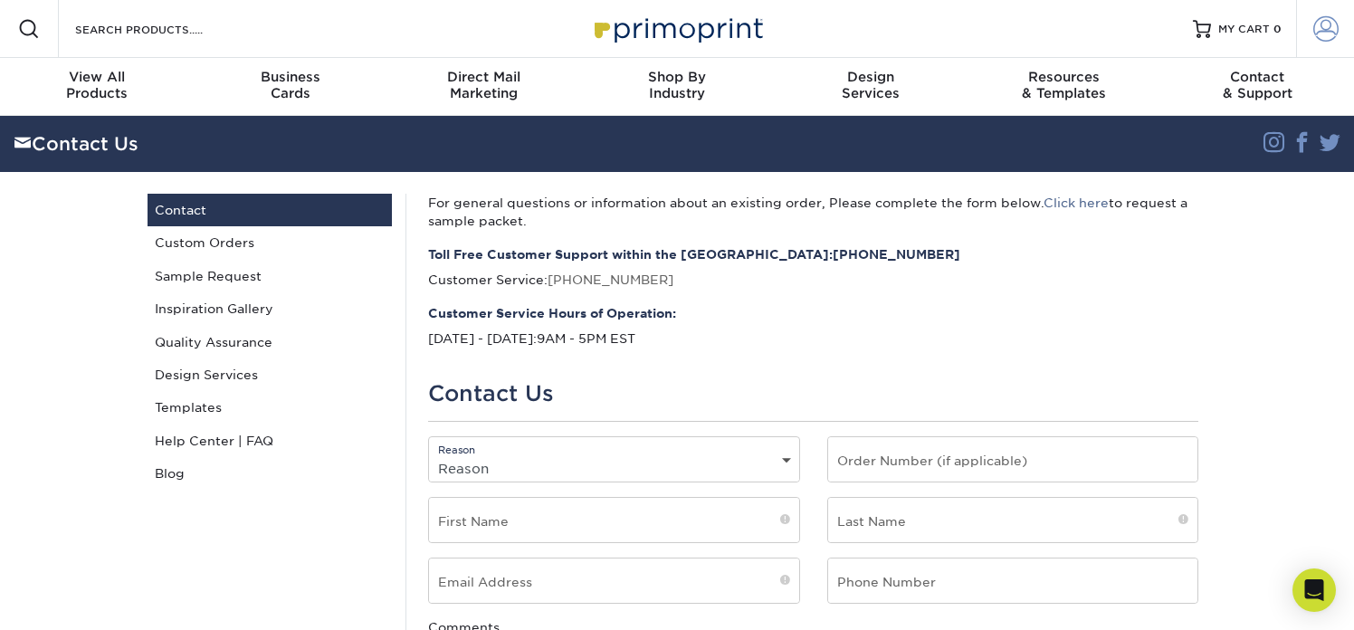
click at [1315, 41] on span at bounding box center [1325, 28] width 25 height 25
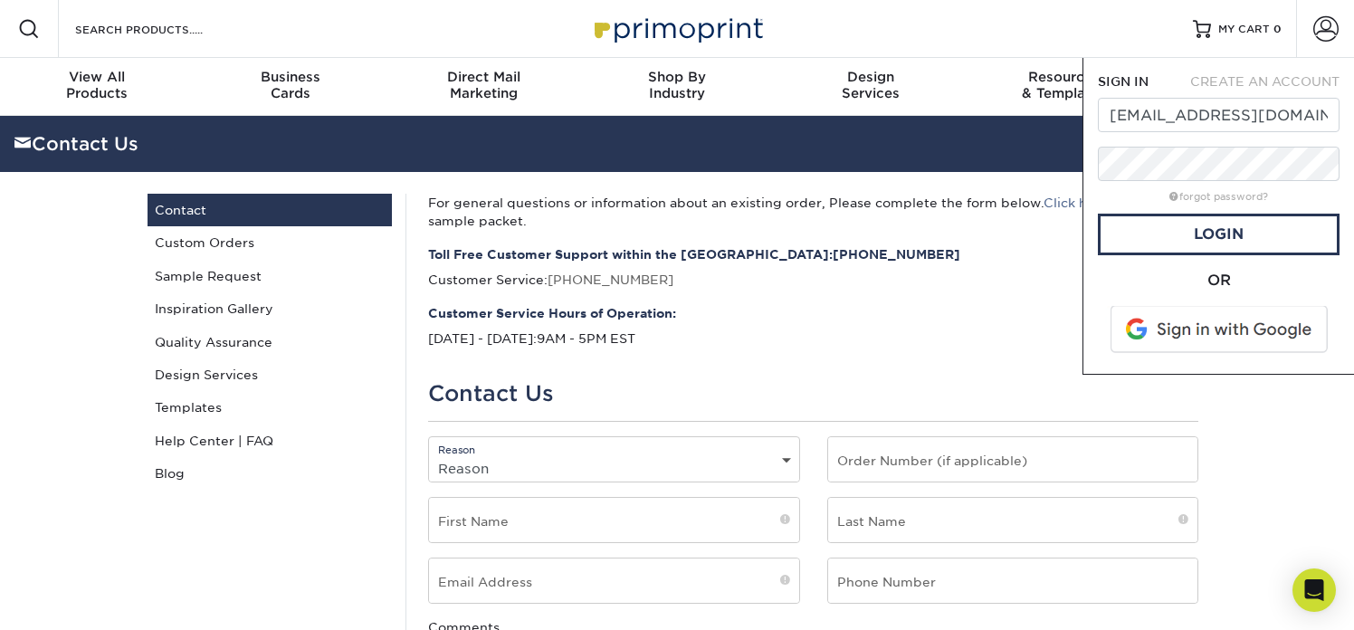
click at [1223, 78] on span "CREATE AN ACCOUNT" at bounding box center [1264, 81] width 149 height 14
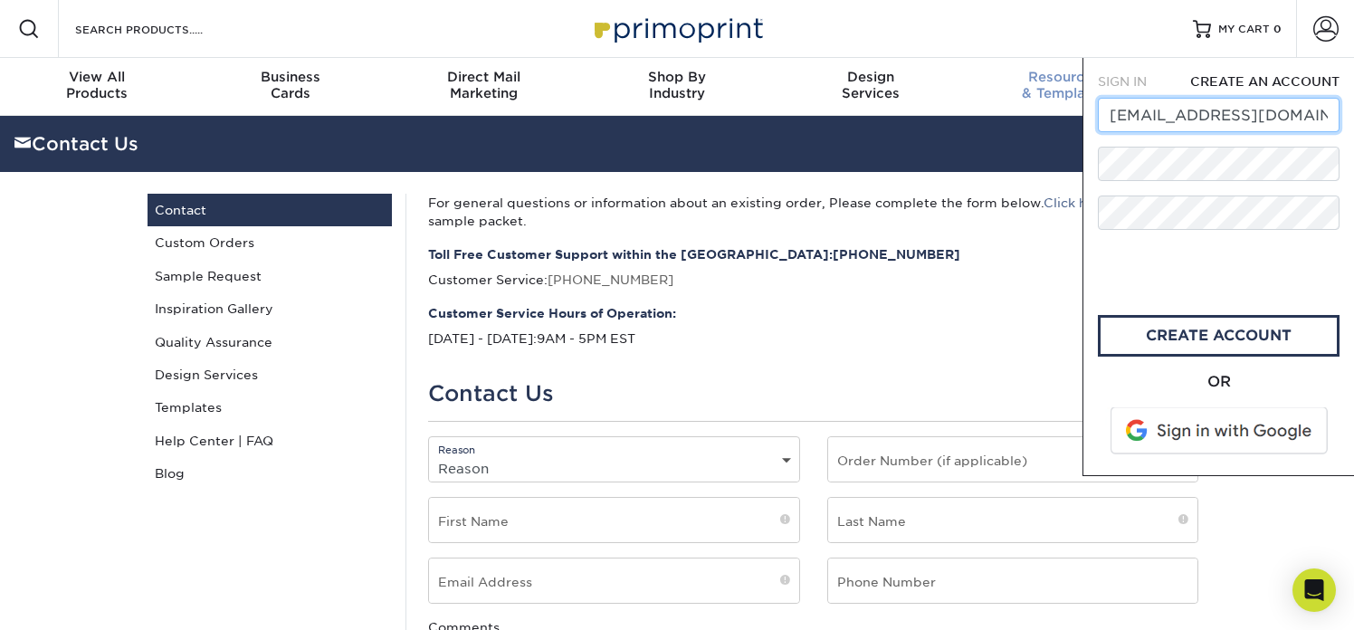
drag, startPoint x: 1329, startPoint y: 119, endPoint x: 1080, endPoint y: 112, distance: 248.9
click at [1080, 114] on nav "Resources Menu Search Products Account SIGN IN CREATE AN ACCOUNT JIgarashi@Roll…" at bounding box center [677, 58] width 1354 height 116
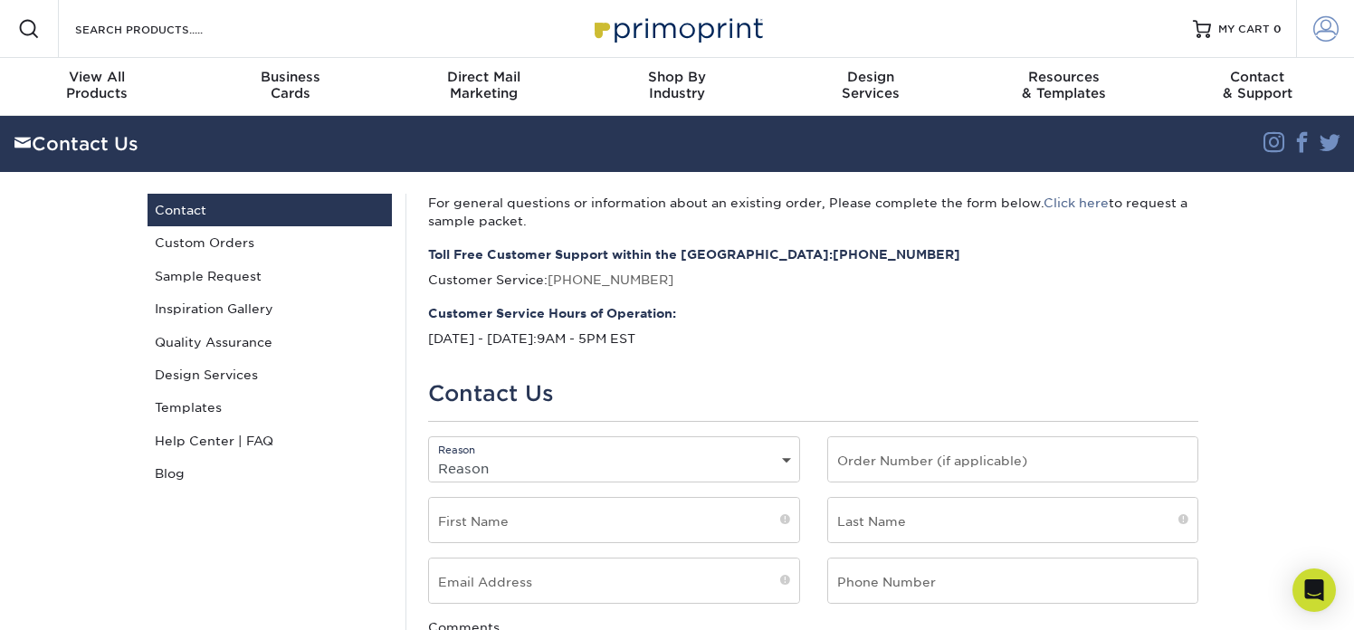
click at [1328, 29] on span at bounding box center [1325, 28] width 25 height 25
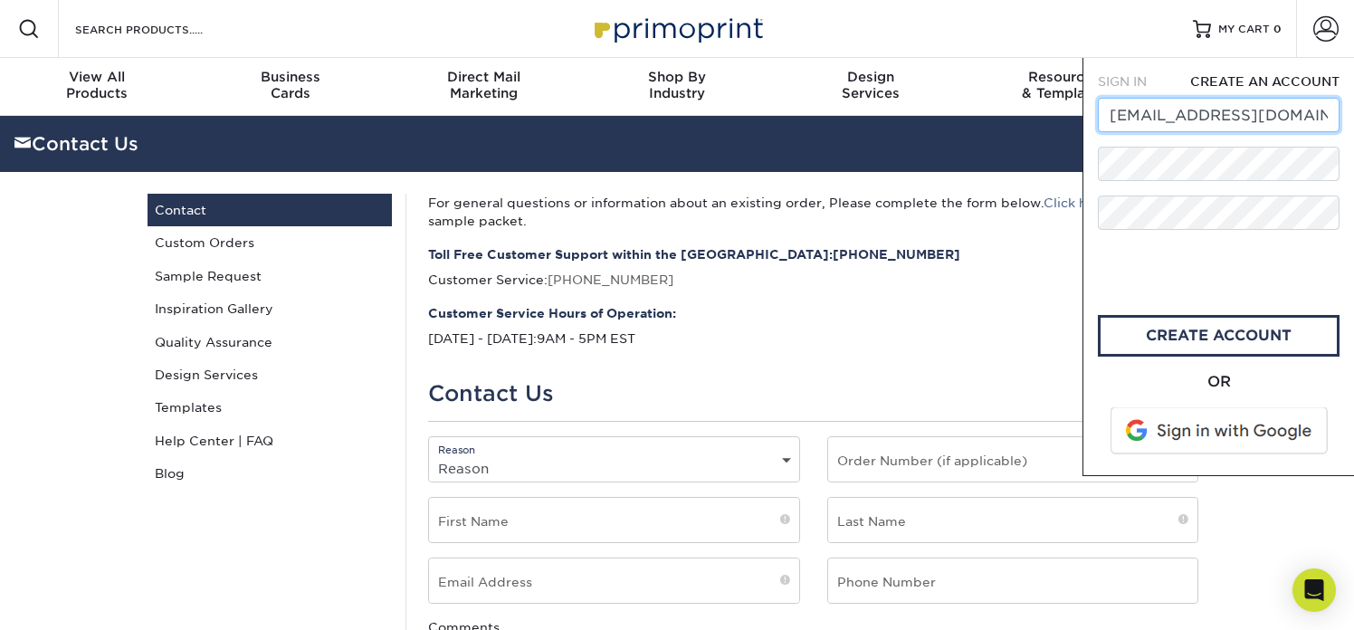
scroll to position [0, 15]
drag, startPoint x: 1109, startPoint y: 118, endPoint x: 1367, endPoint y: 117, distance: 257.9
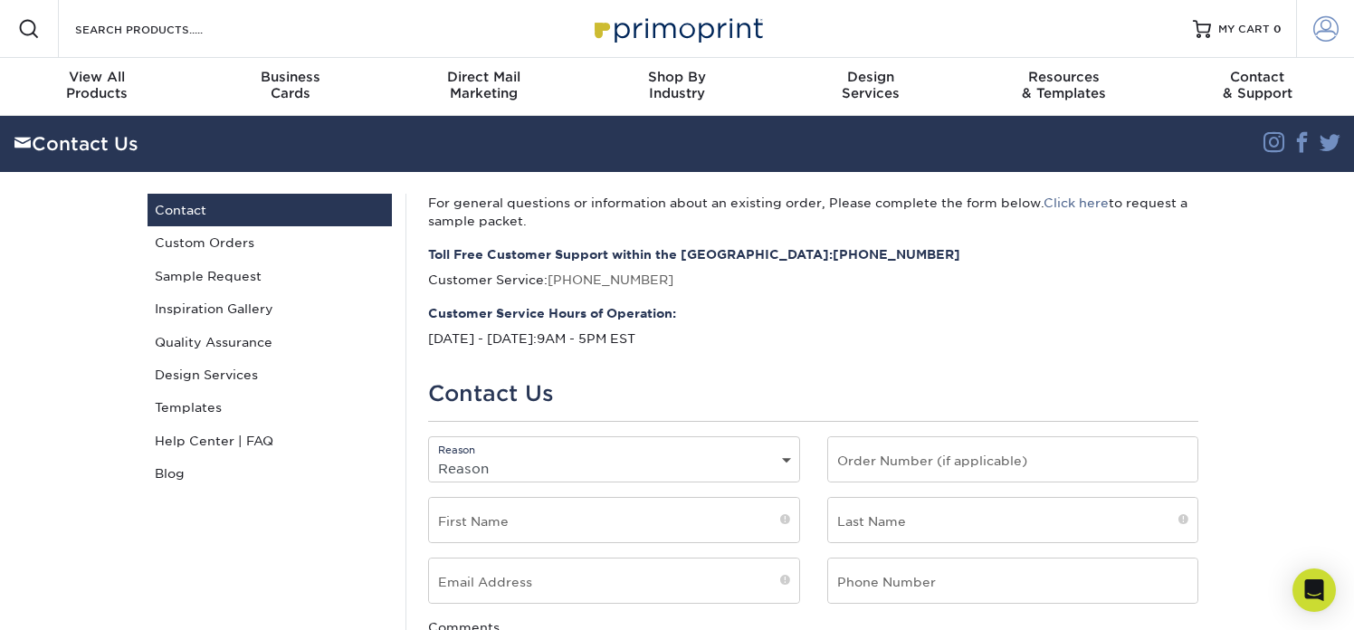
click at [1324, 33] on span at bounding box center [1325, 28] width 25 height 25
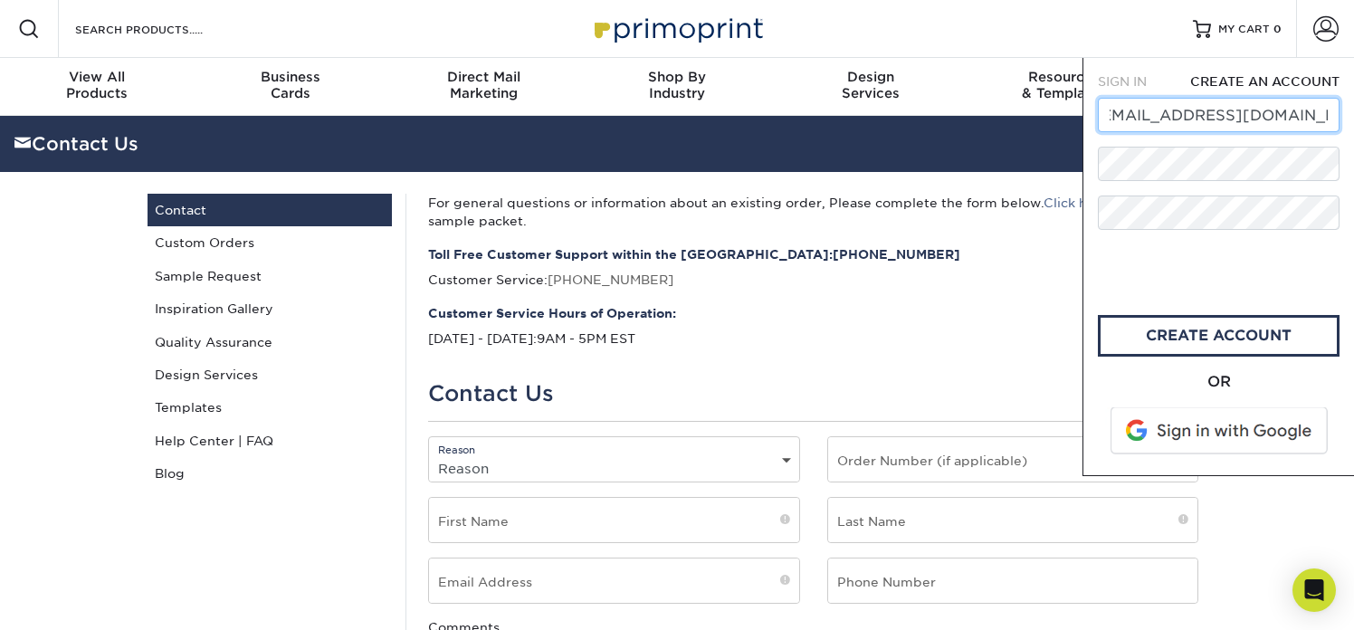
drag, startPoint x: 1148, startPoint y: 113, endPoint x: 1274, endPoint y: 114, distance: 125.8
click at [1274, 114] on input "JIgarashi@RollingHillsPrep.org" at bounding box center [1219, 115] width 242 height 34
drag, startPoint x: 1269, startPoint y: 114, endPoint x: 1064, endPoint y: 114, distance: 204.5
click at [1064, 114] on nav "Resources Menu Search Products Account SIGN IN CREATE AN ACCOUNT JIgarashi@Roll…" at bounding box center [677, 58] width 1354 height 116
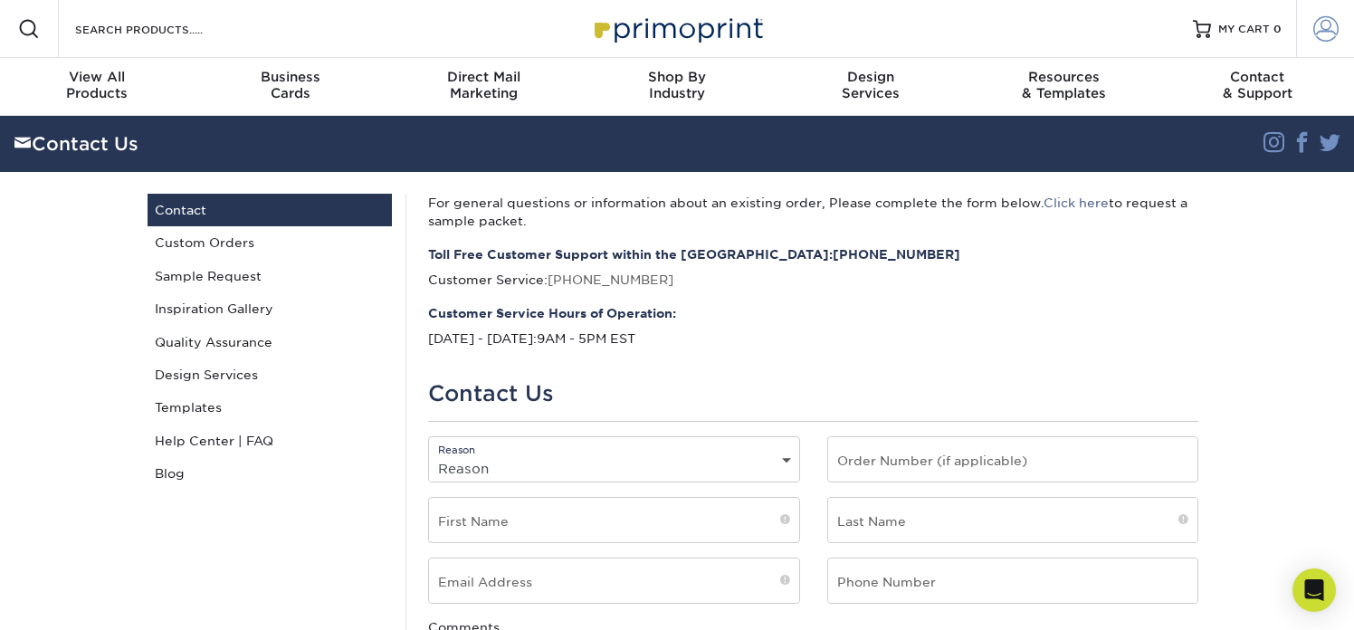
click at [1320, 32] on span at bounding box center [1325, 28] width 25 height 25
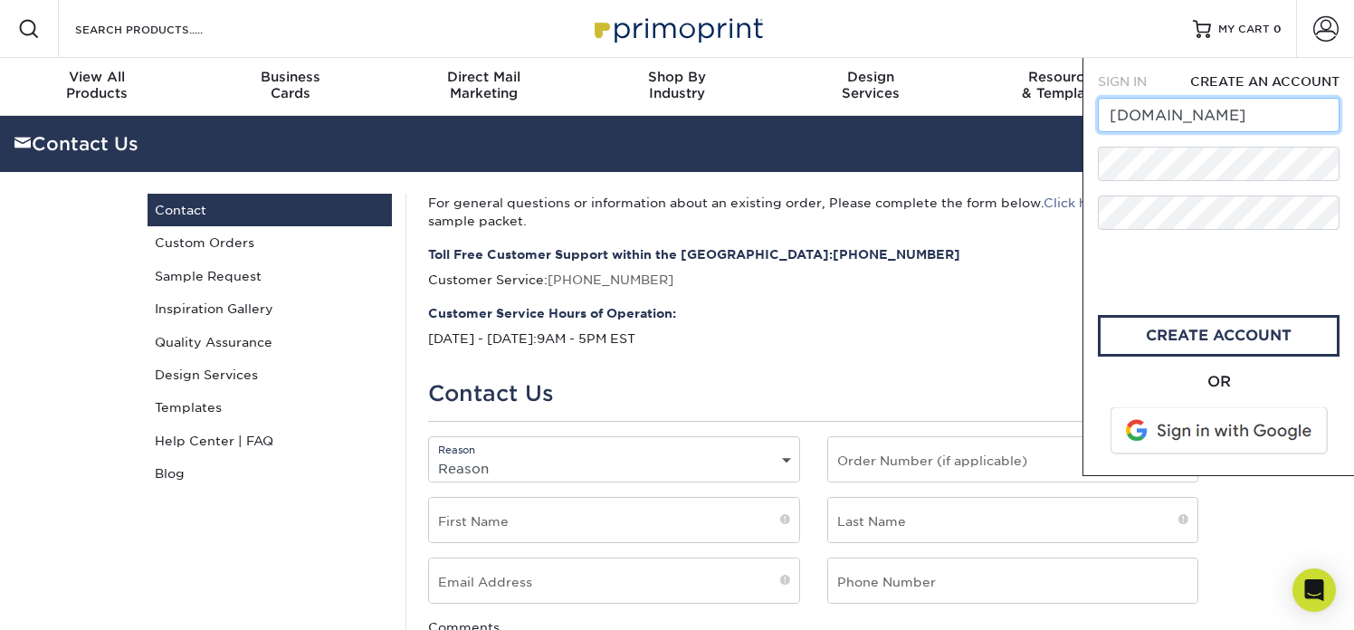
click at [1245, 113] on input "JIgarasrep.org" at bounding box center [1219, 115] width 242 height 34
drag, startPoint x: 1245, startPoint y: 113, endPoint x: 1081, endPoint y: 108, distance: 163.9
click at [1081, 109] on nav "Resources Menu Search Products Account SIGN IN CREATE AN ACCOUNT JIgarashi@Roll…" at bounding box center [677, 58] width 1354 height 116
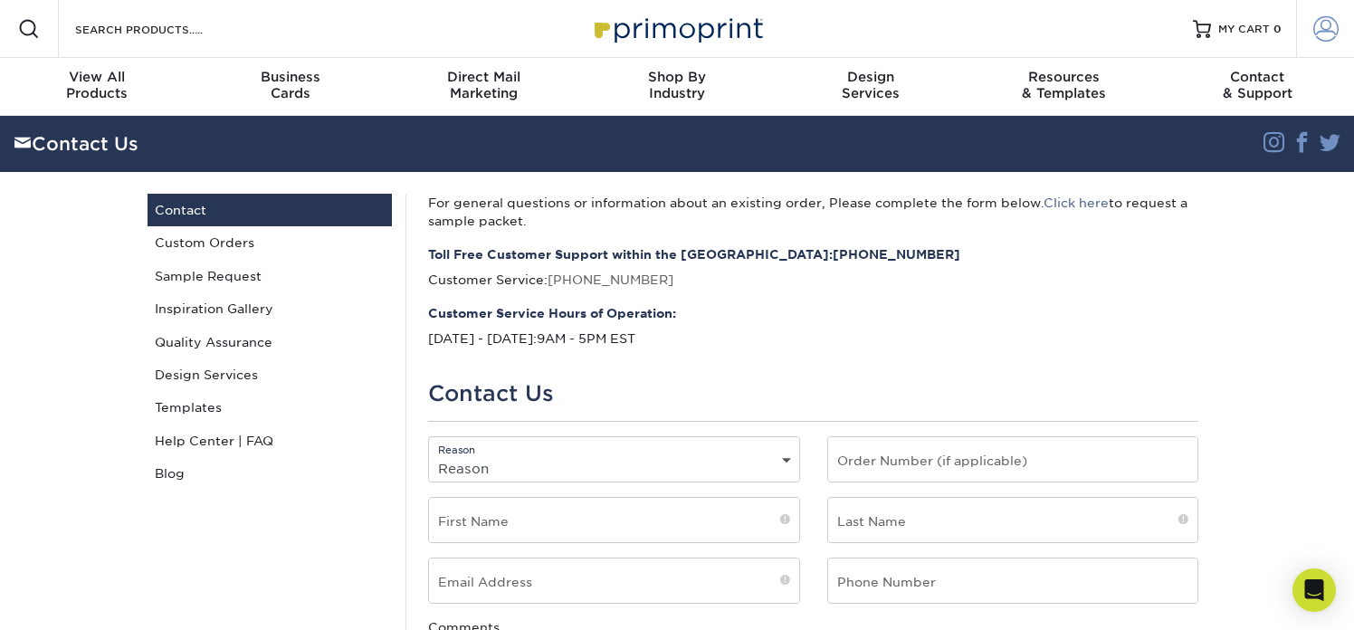
click at [1325, 27] on span at bounding box center [1325, 28] width 25 height 25
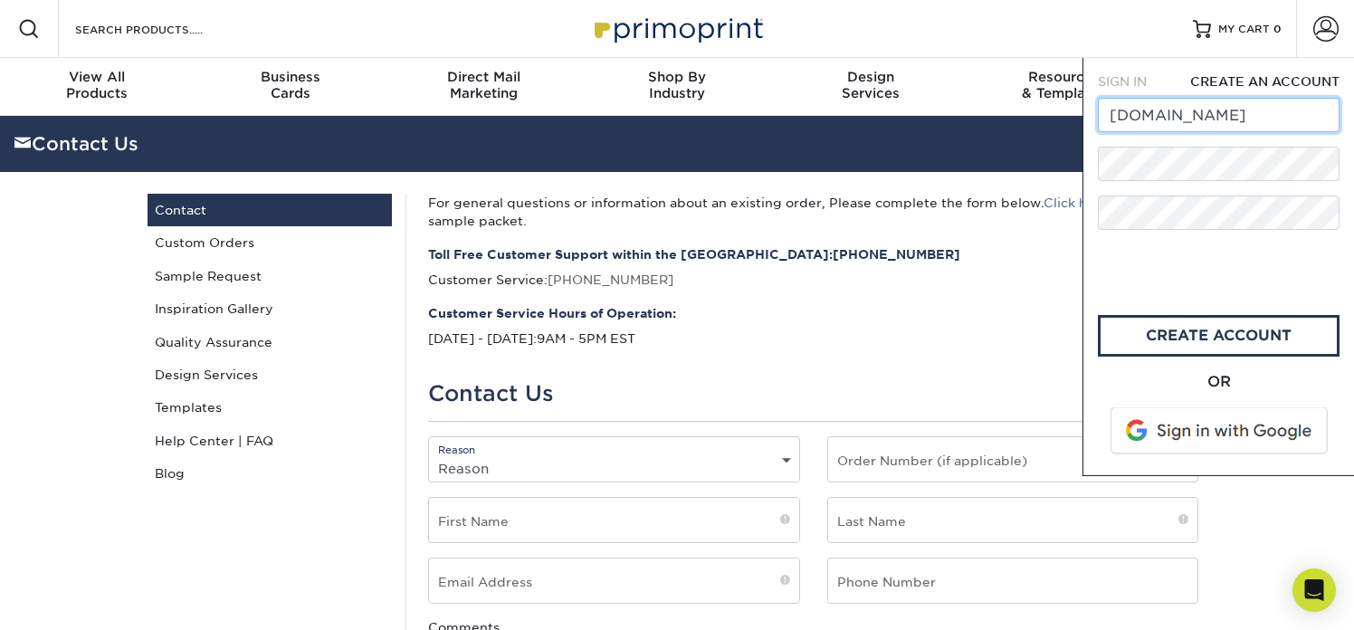
click at [1246, 119] on input "JIgarasrep.org" at bounding box center [1219, 115] width 242 height 34
drag, startPoint x: 1246, startPoint y: 119, endPoint x: 1118, endPoint y: 112, distance: 128.7
click at [1118, 112] on input "JIgarasrep.org" at bounding box center [1219, 115] width 242 height 34
type input "J"
click at [1184, 113] on input "text" at bounding box center [1219, 115] width 242 height 34
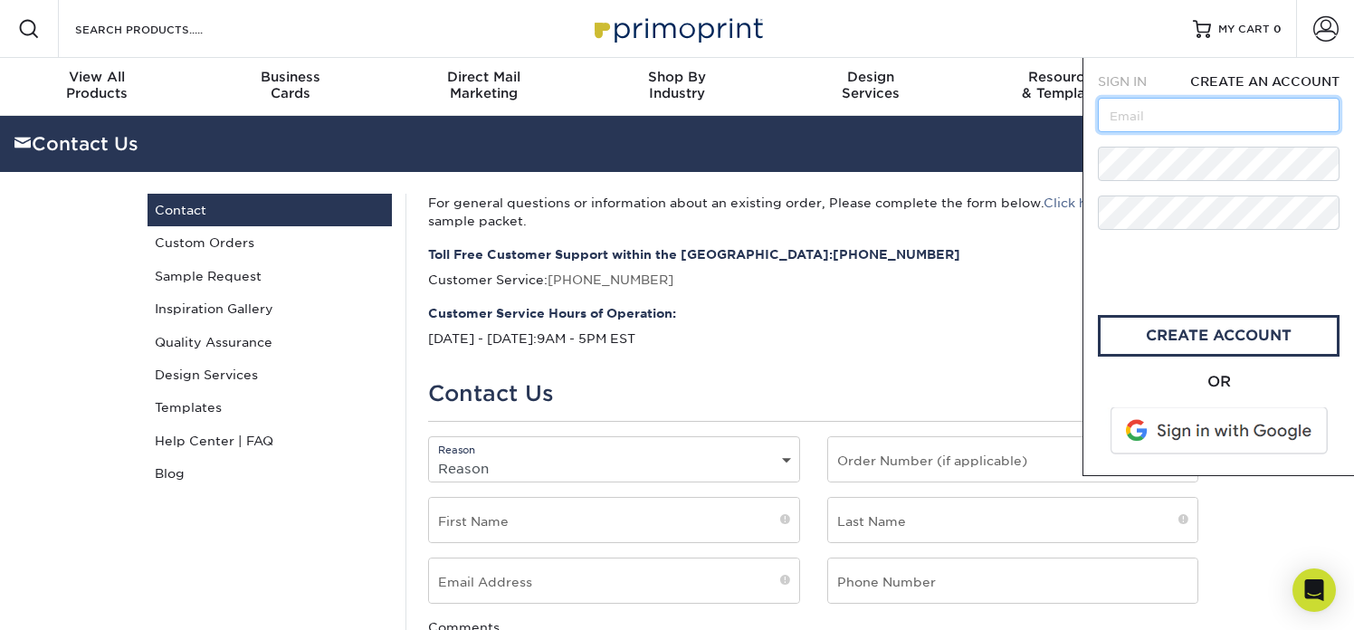
type input "JIgarashi@RollingHillsPrep.org"
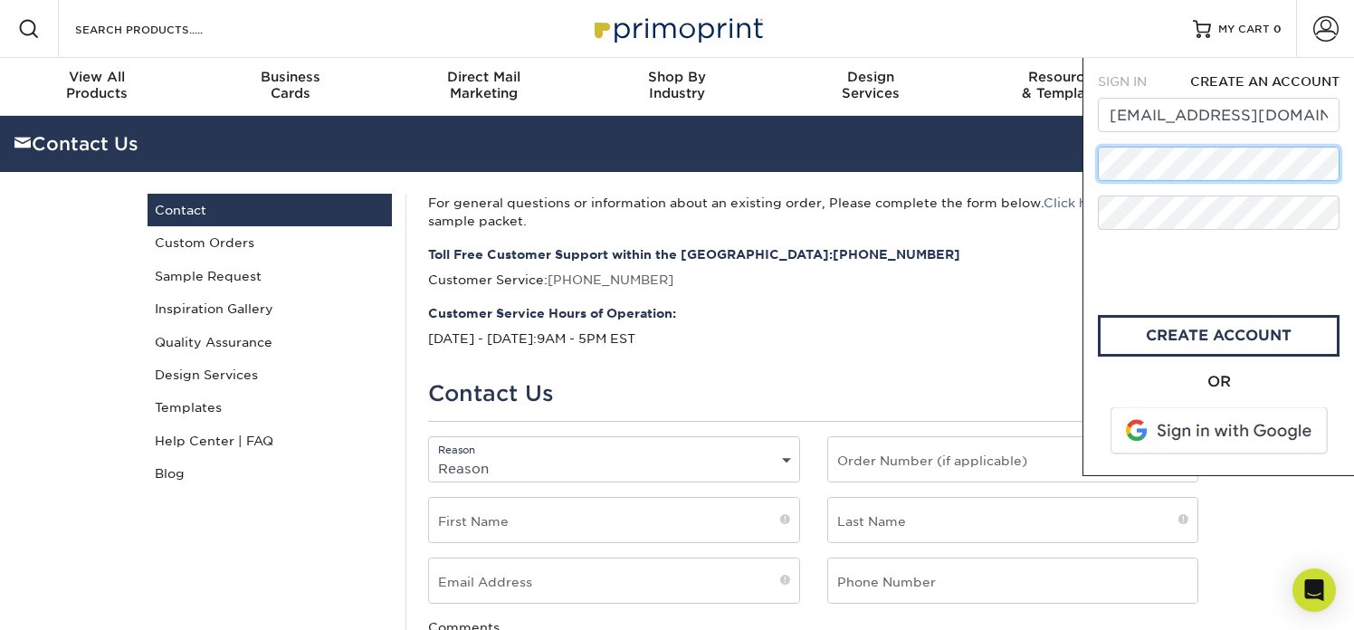
click at [1086, 160] on div "SIGN IN CREATE AN ACCOUNT JIgarashi@RollingHillsPrep.org forgot password? All f…" at bounding box center [1217, 267] width 271 height 418
click at [1117, 388] on div "OR" at bounding box center [1219, 382] width 242 height 22
click at [1105, 376] on div "OR" at bounding box center [1219, 382] width 242 height 22
click at [1136, 79] on span "SIGN IN" at bounding box center [1122, 81] width 49 height 14
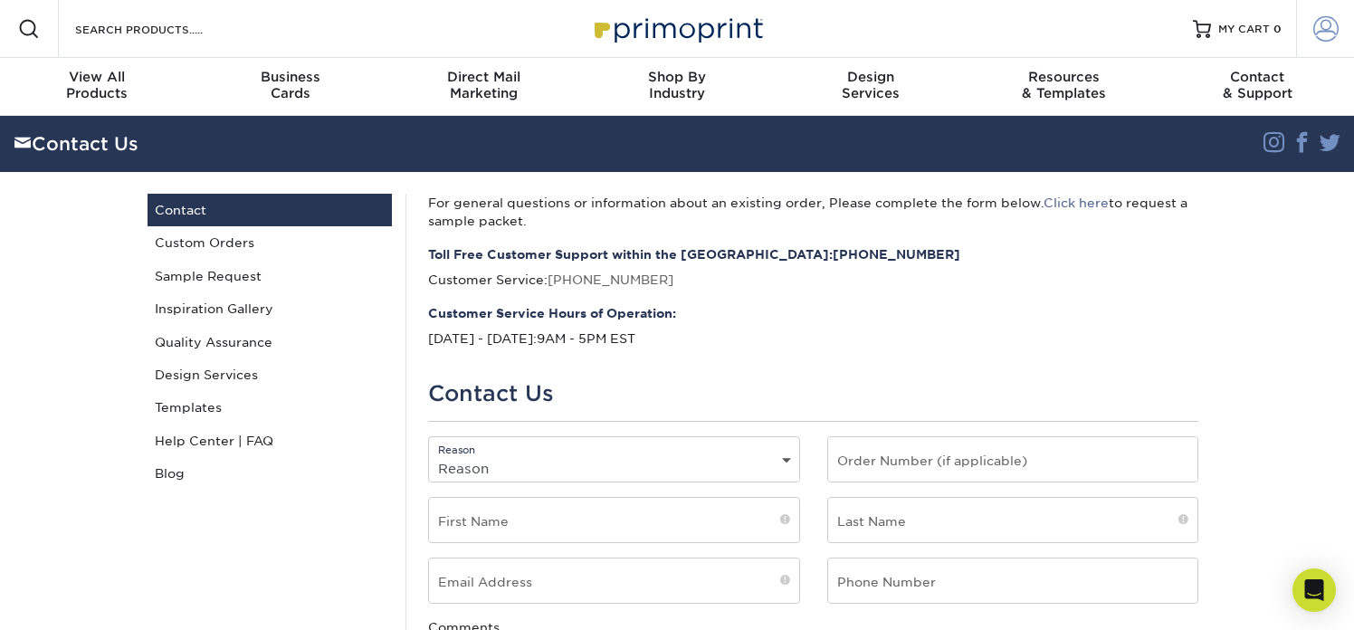
click at [1330, 26] on span at bounding box center [1325, 28] width 25 height 25
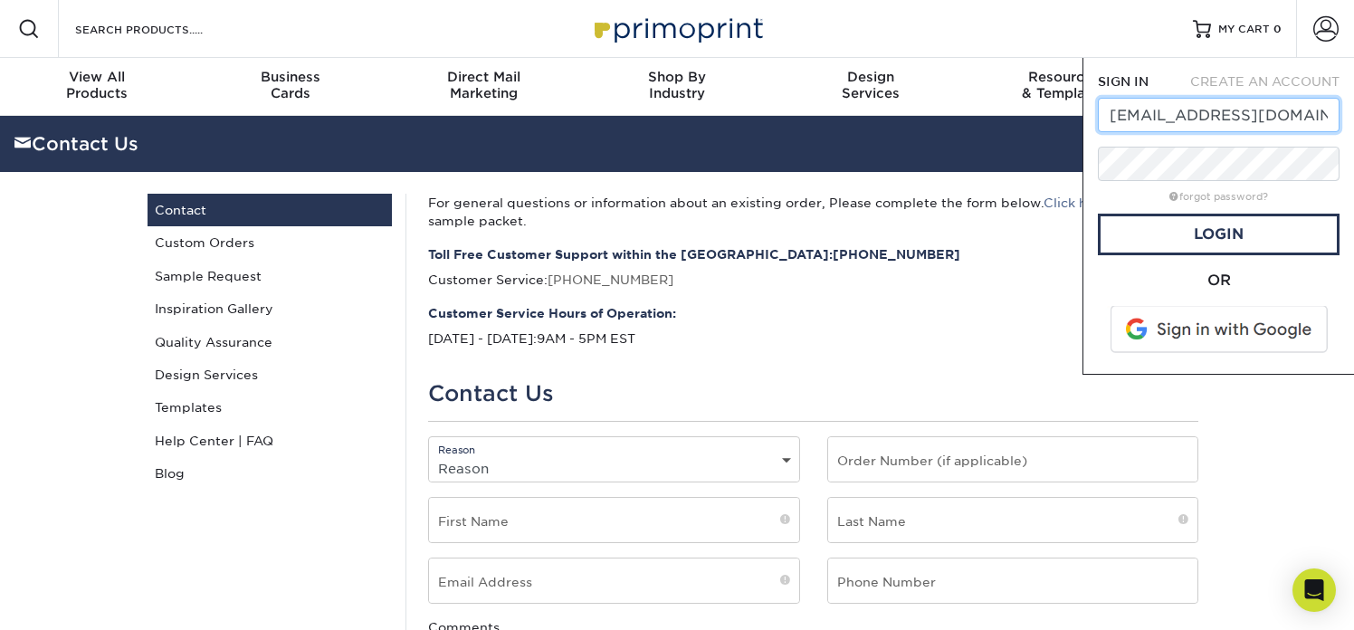
scroll to position [0, 7]
type input "Jigarashi@rollinghillsprep.org"
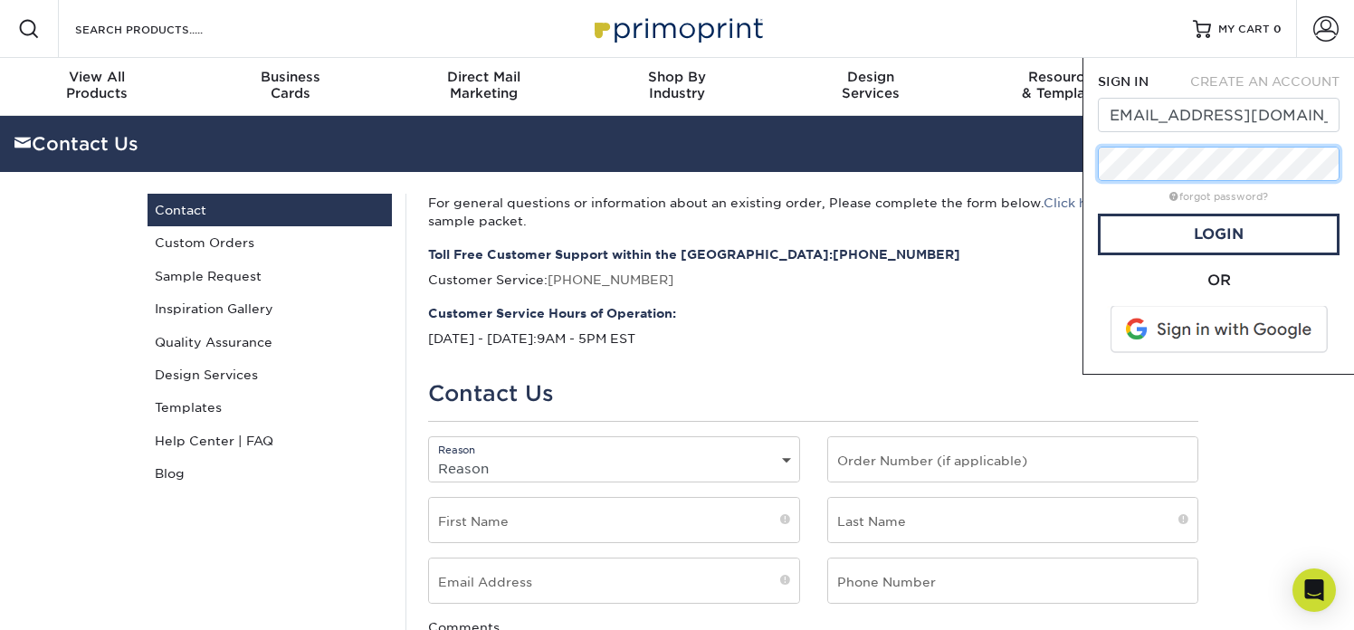
scroll to position [0, 0]
click at [1102, 278] on div "OR" at bounding box center [1219, 281] width 242 height 22
click at [1130, 228] on link "Login" at bounding box center [1219, 235] width 242 height 42
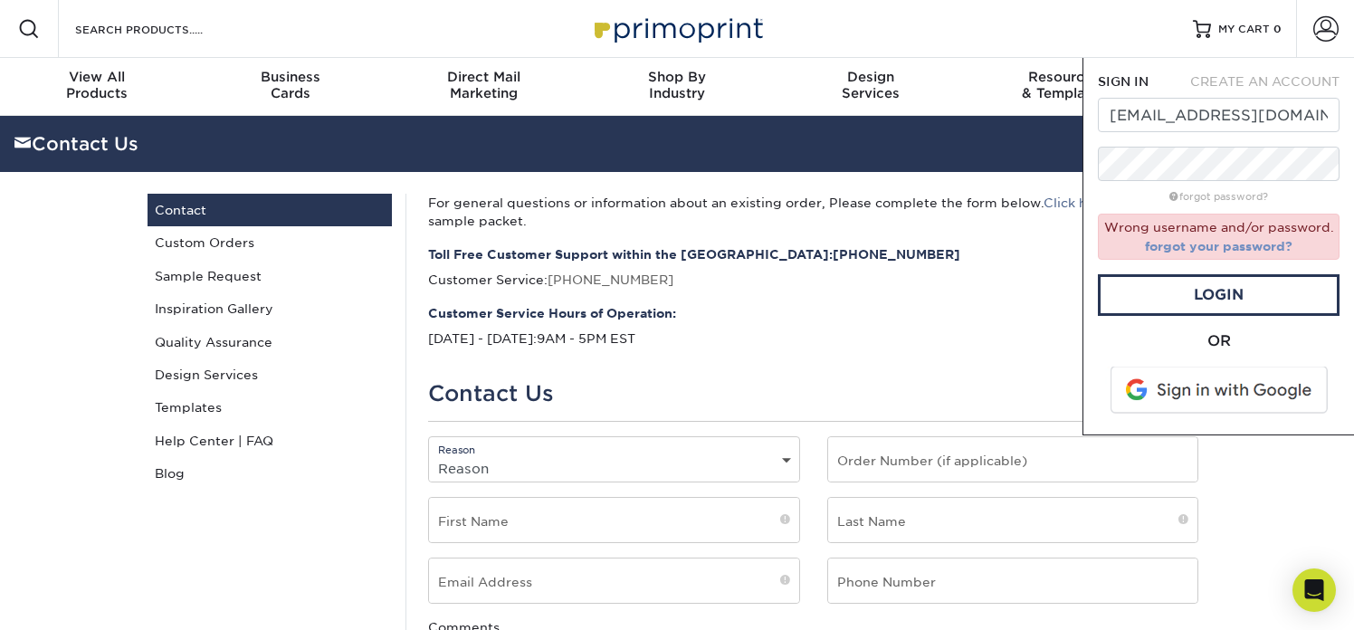
click at [1188, 245] on link "forgot your password?" at bounding box center [1218, 246] width 147 height 14
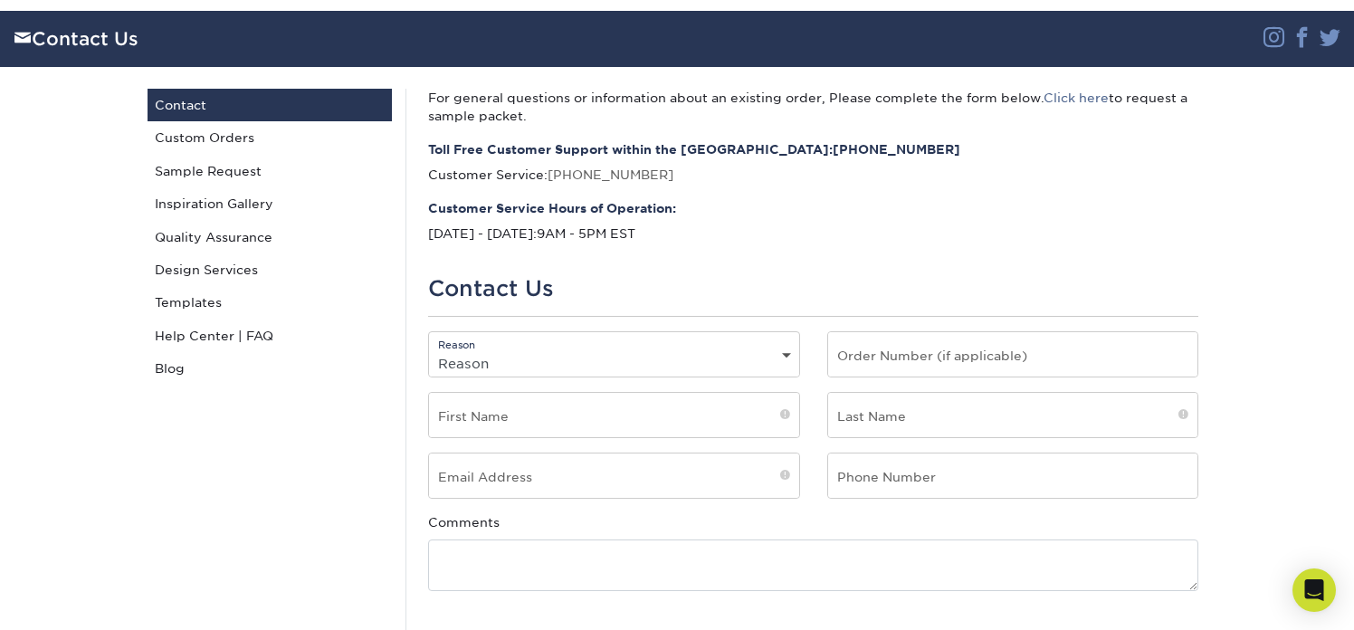
scroll to position [119, 0]
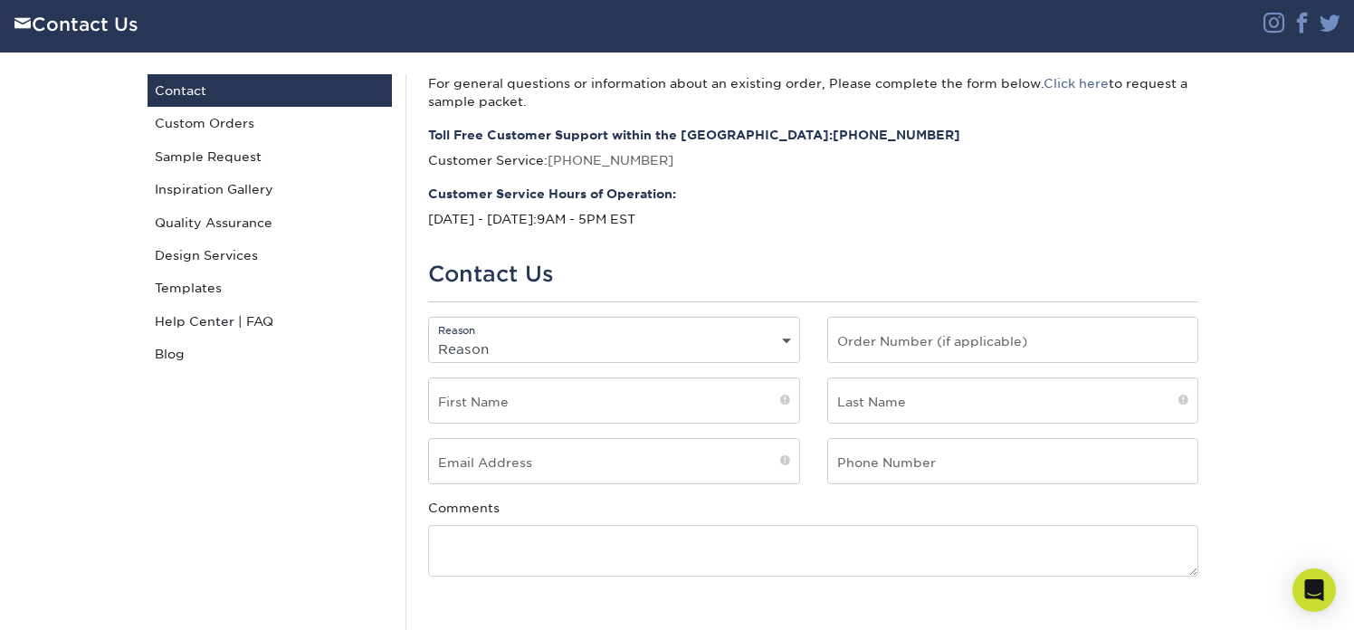
click at [732, 345] on select "Reason General File Preparation Order Status Online Design Issue with your prin…" at bounding box center [614, 349] width 370 height 26
select select "General"
click at [429, 336] on select "Reason General File Preparation Order Status Online Design Issue with your prin…" at bounding box center [614, 349] width 370 height 26
click at [632, 414] on input "text" at bounding box center [614, 400] width 370 height 44
type input "Jeanette"
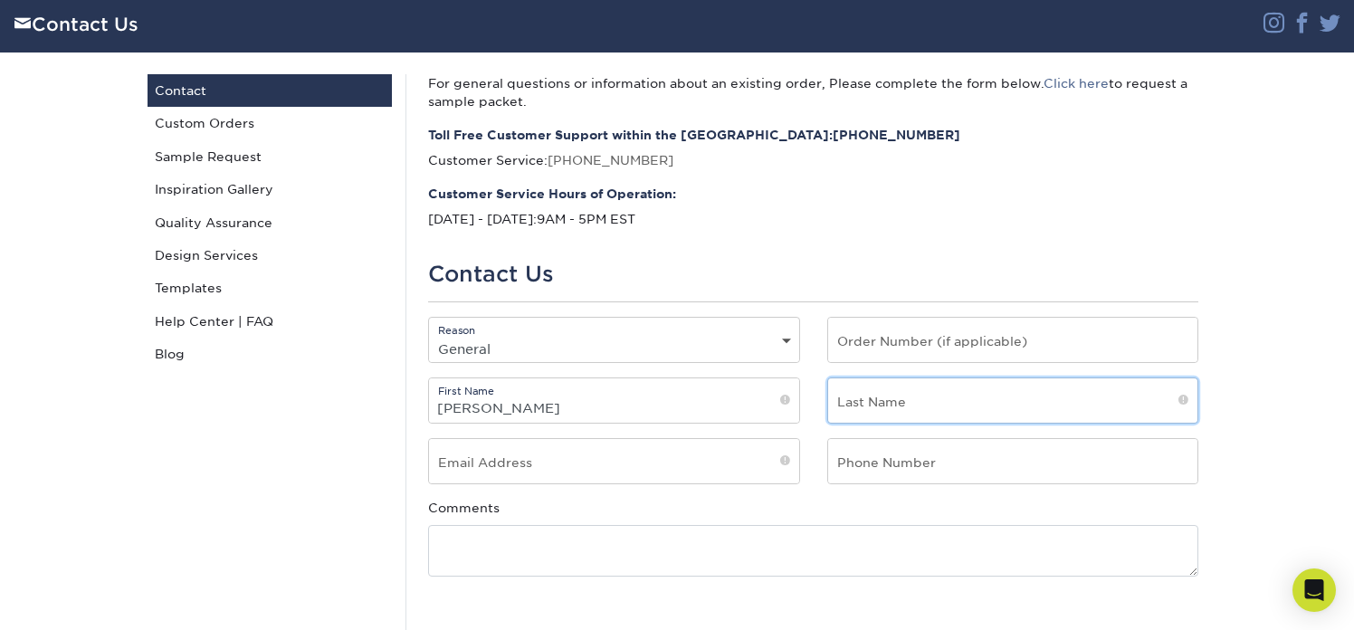
type input "Igarashi"
type input "JIgarashi@RollingHillsPrep.org"
type input "3107911101"
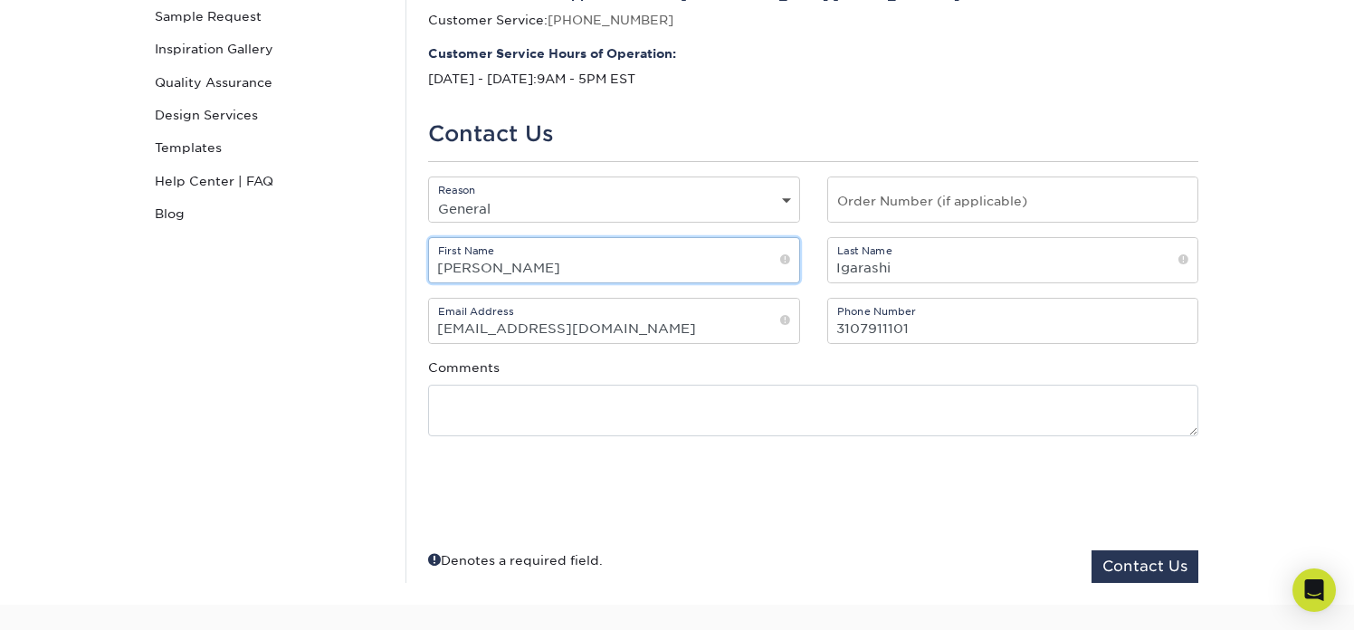
scroll to position [262, 0]
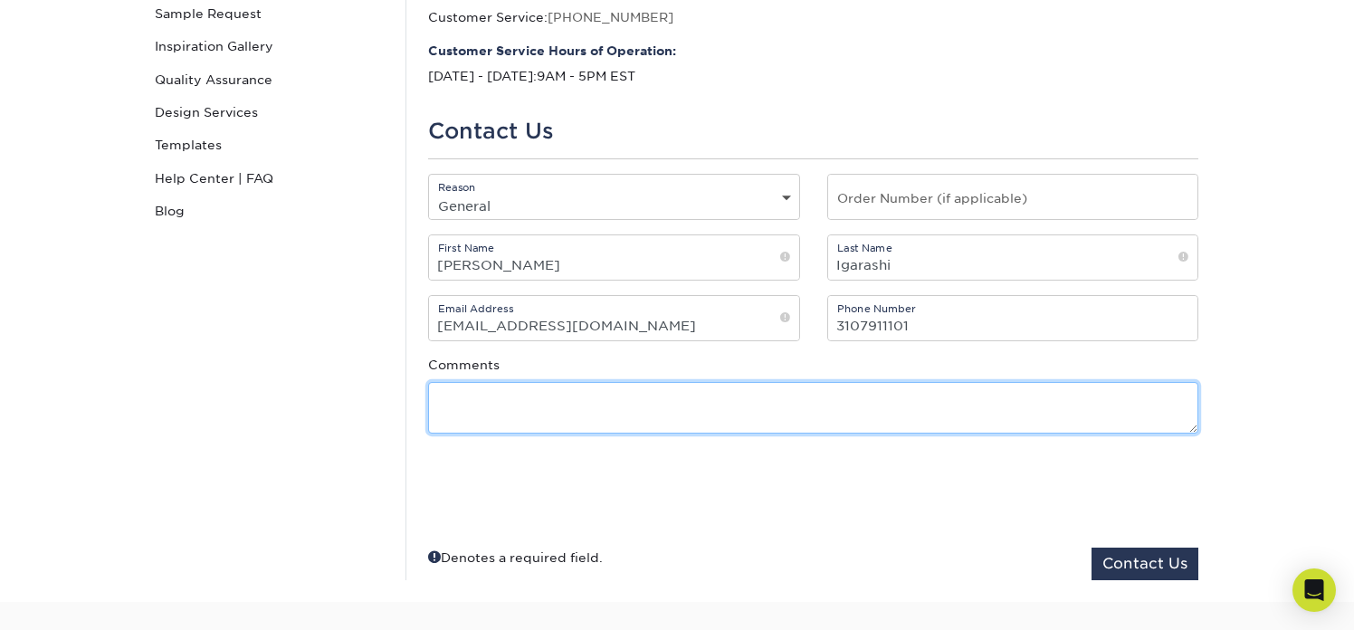
click at [732, 411] on textarea at bounding box center [813, 408] width 770 height 52
type textarea "I cannot login."
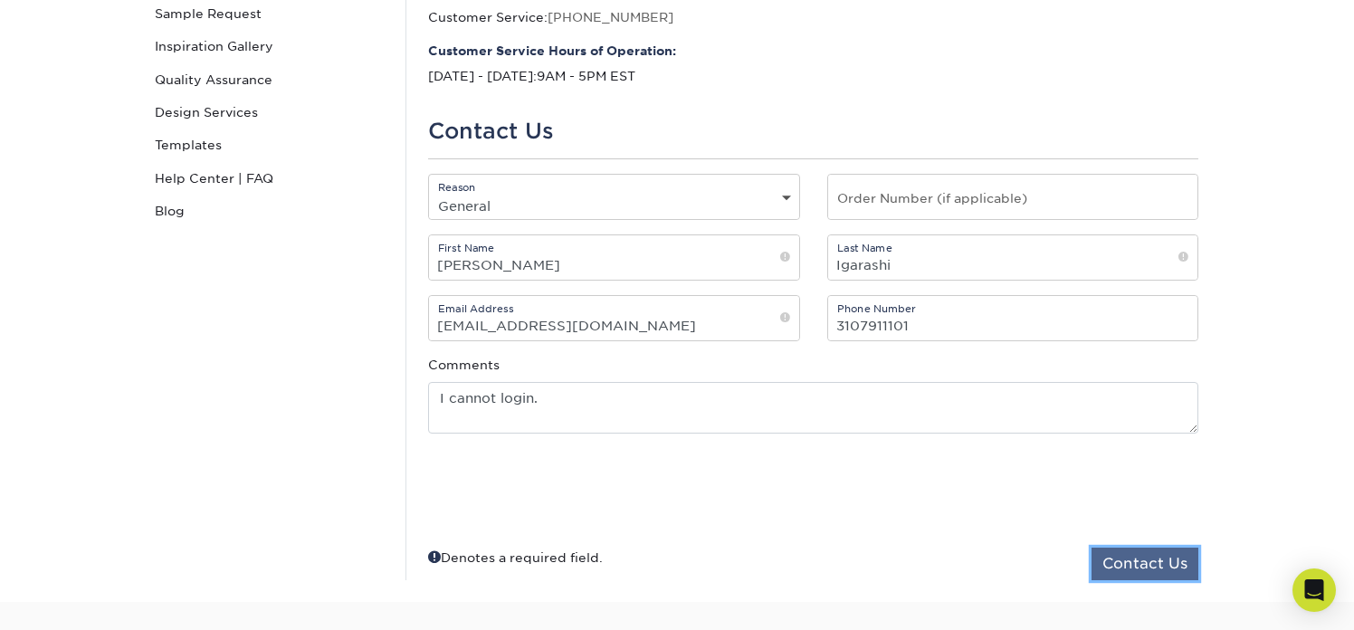
click at [1132, 568] on button "Contact Us" at bounding box center [1144, 563] width 107 height 33
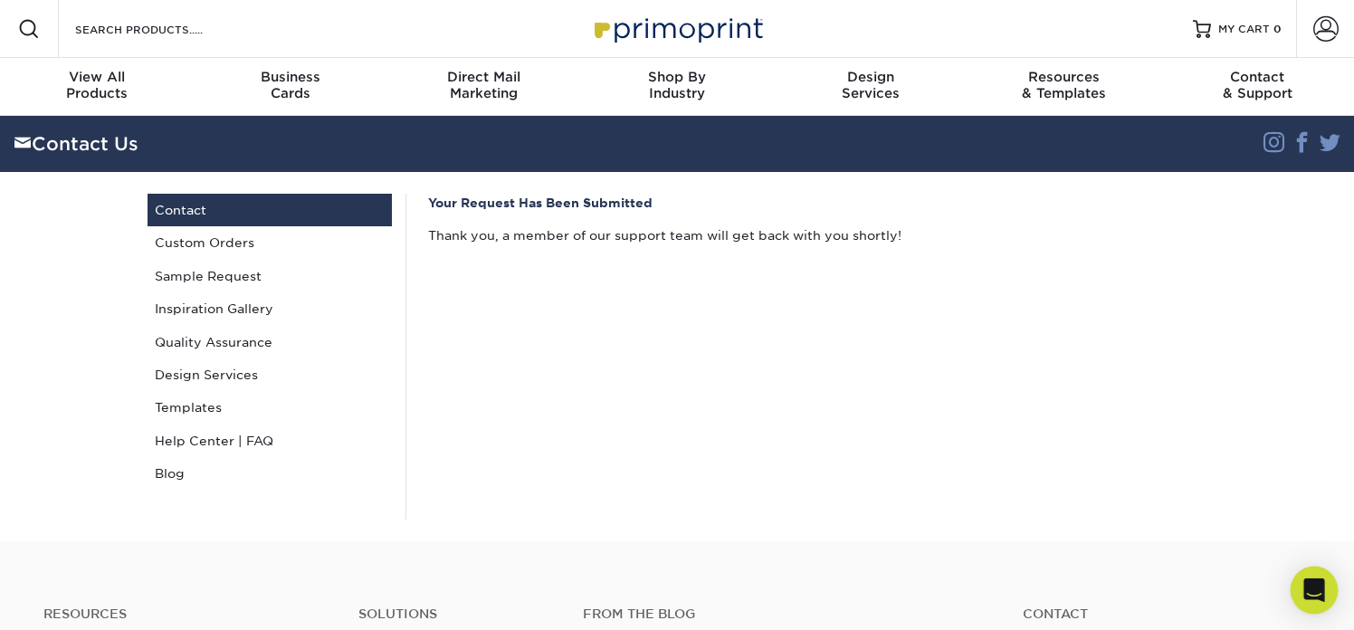
click at [1315, 589] on icon "Open Intercom Messenger" at bounding box center [1313, 590] width 21 height 24
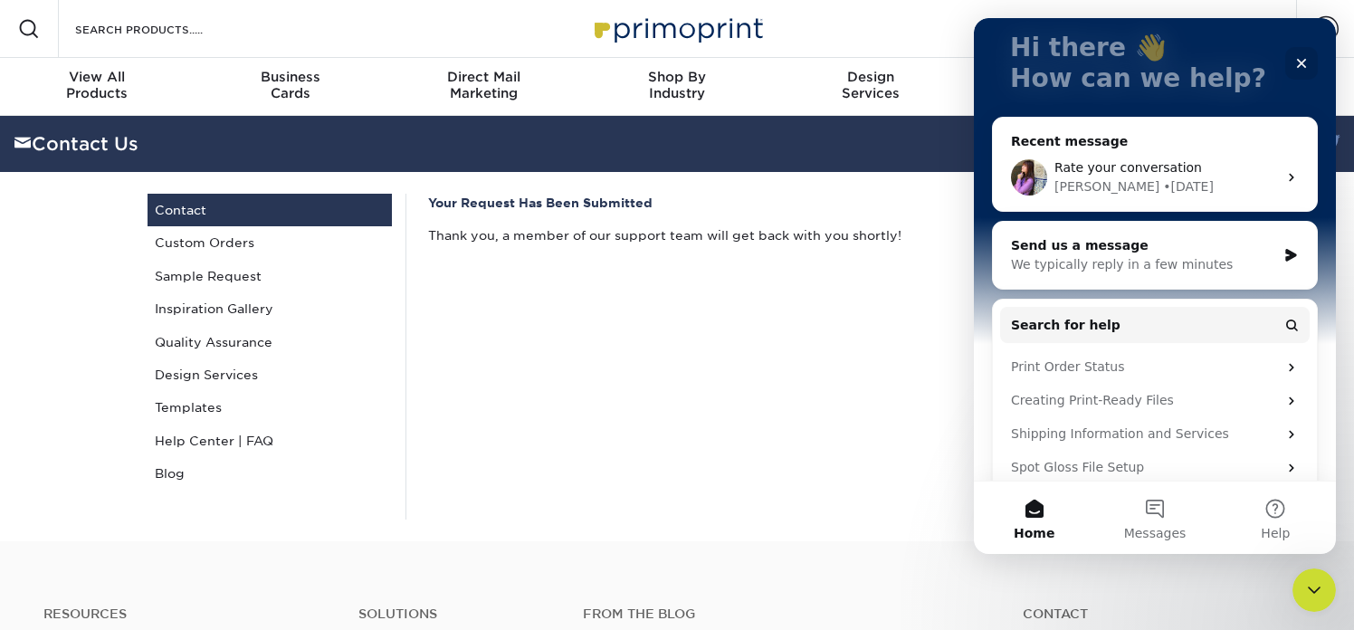
scroll to position [115, 0]
click at [1141, 265] on div "We typically reply in a few minutes" at bounding box center [1143, 263] width 265 height 19
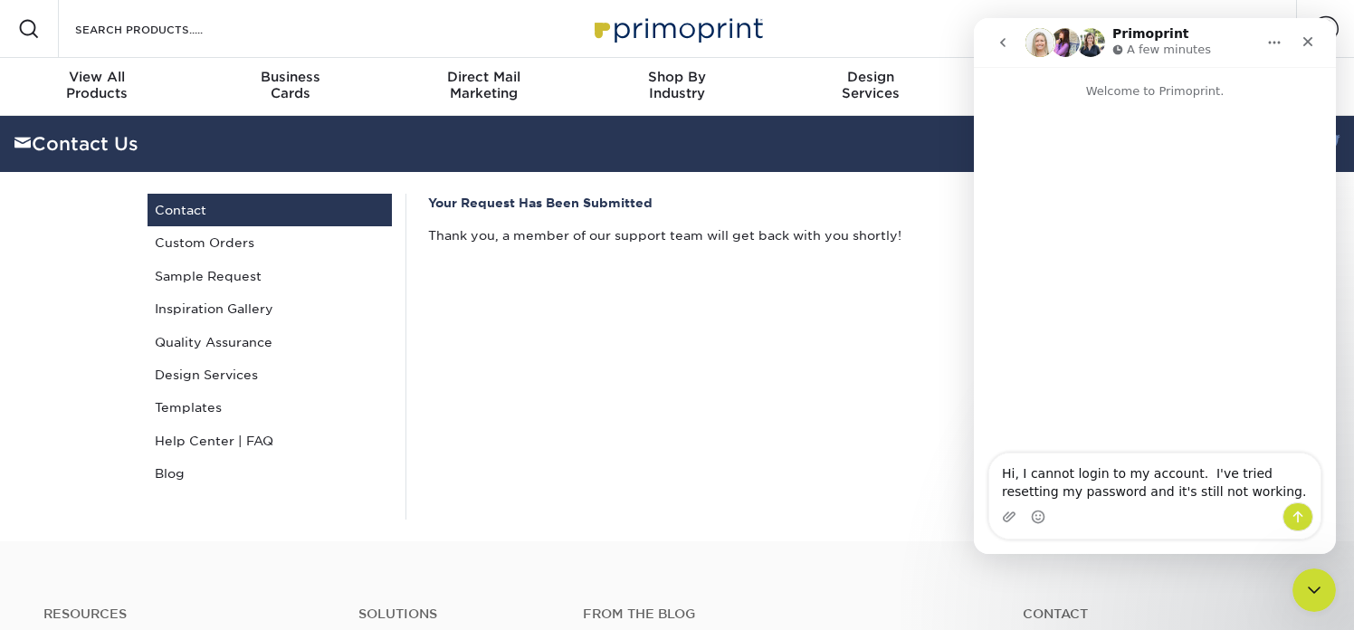
type textarea "Hi, I cannot login to my account. I've tried resetting my password and it's sti…"
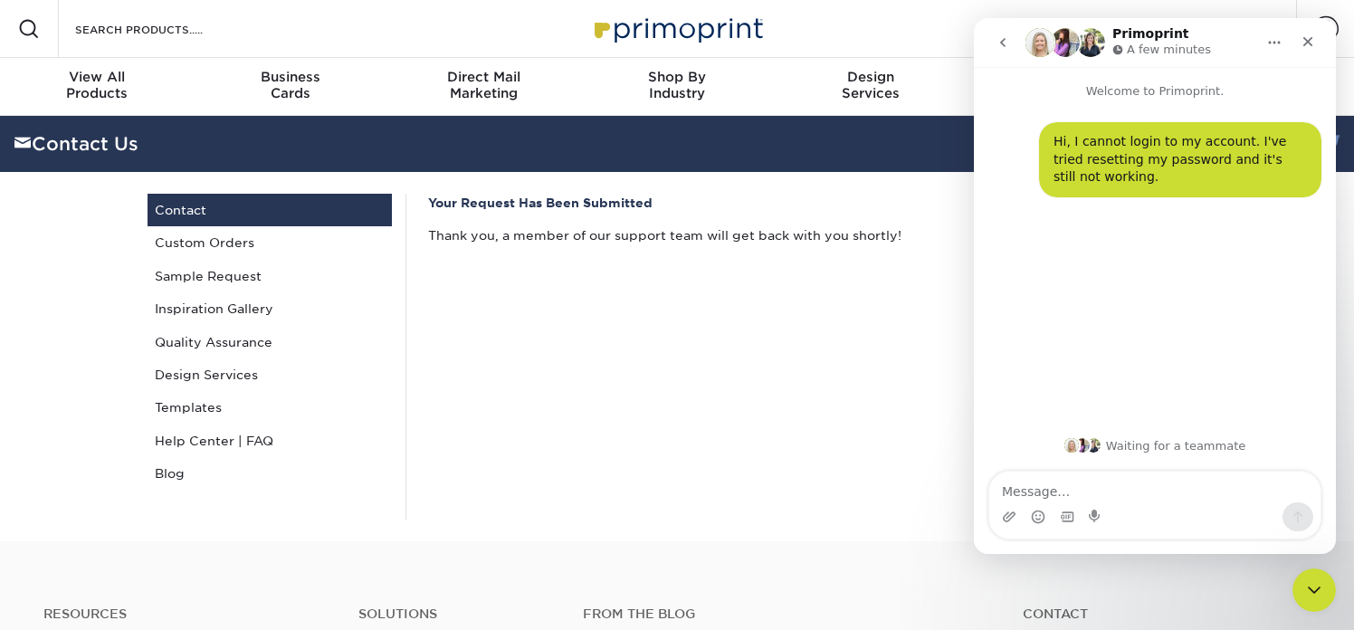
click at [539, 463] on div "Your Request Has Been Submitted Thank you, a member of our support team will ge…" at bounding box center [812, 357] width 814 height 326
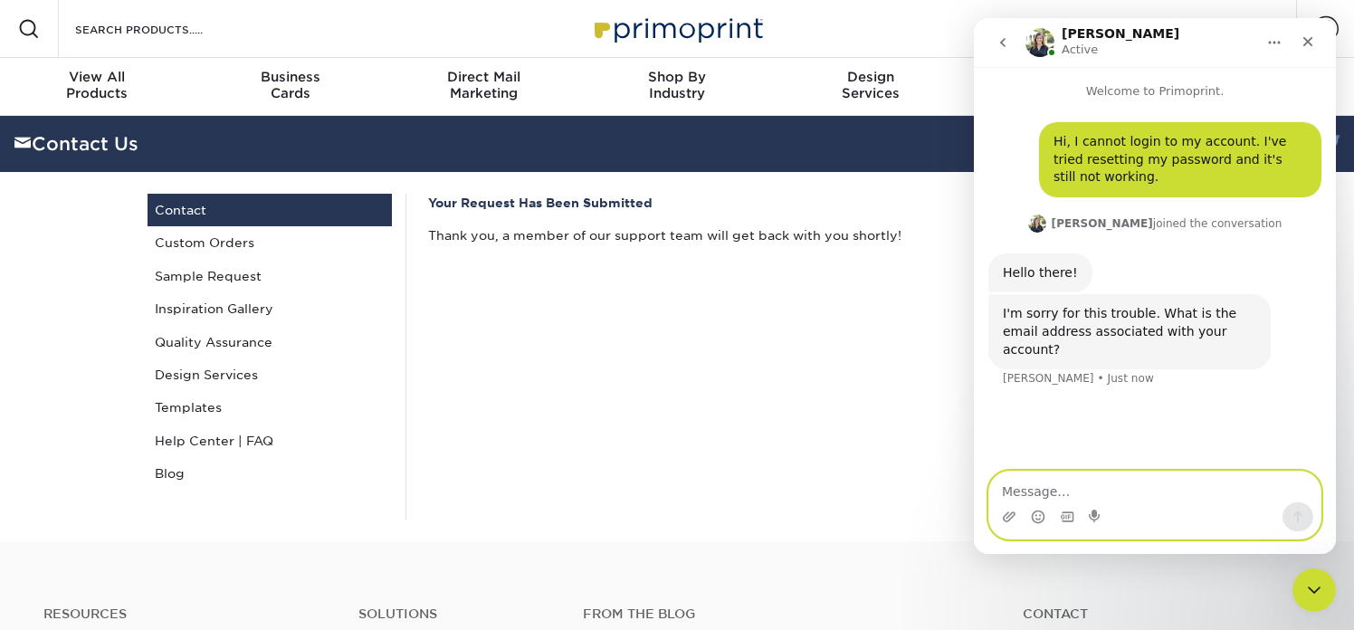
click at [1041, 497] on textarea "Message…" at bounding box center [1154, 486] width 331 height 31
type textarea "JIgarashi@rollinghillsprep.org"
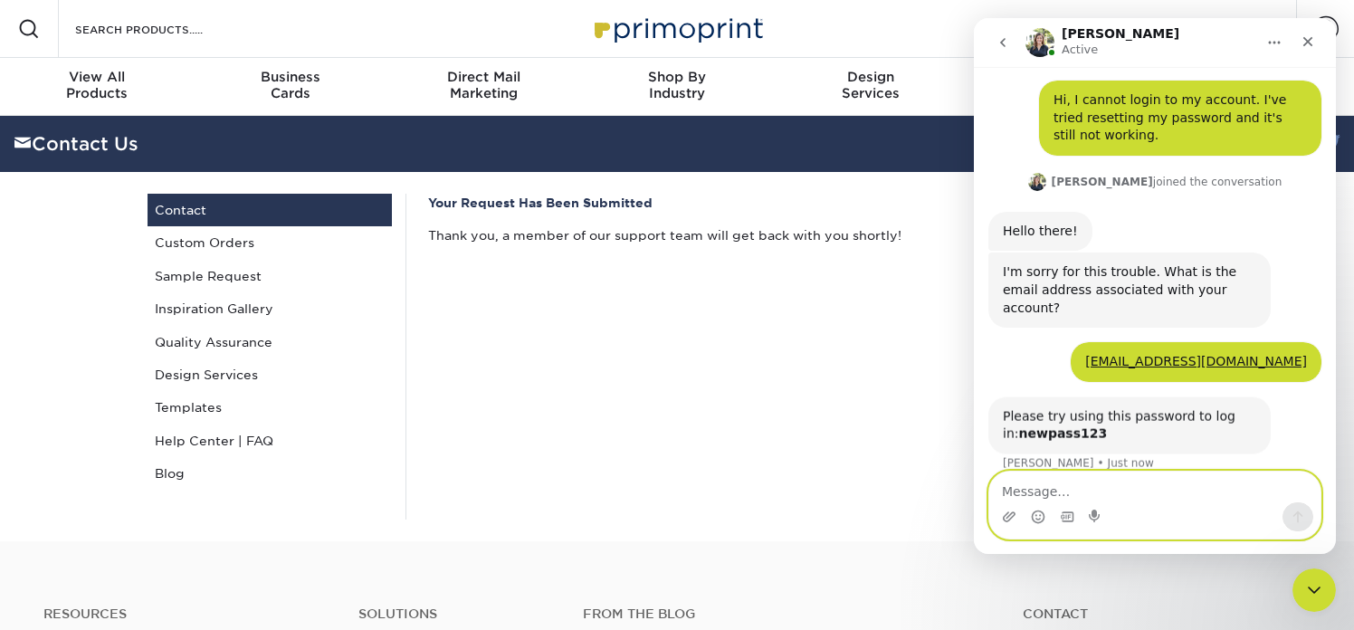
scroll to position [43, 0]
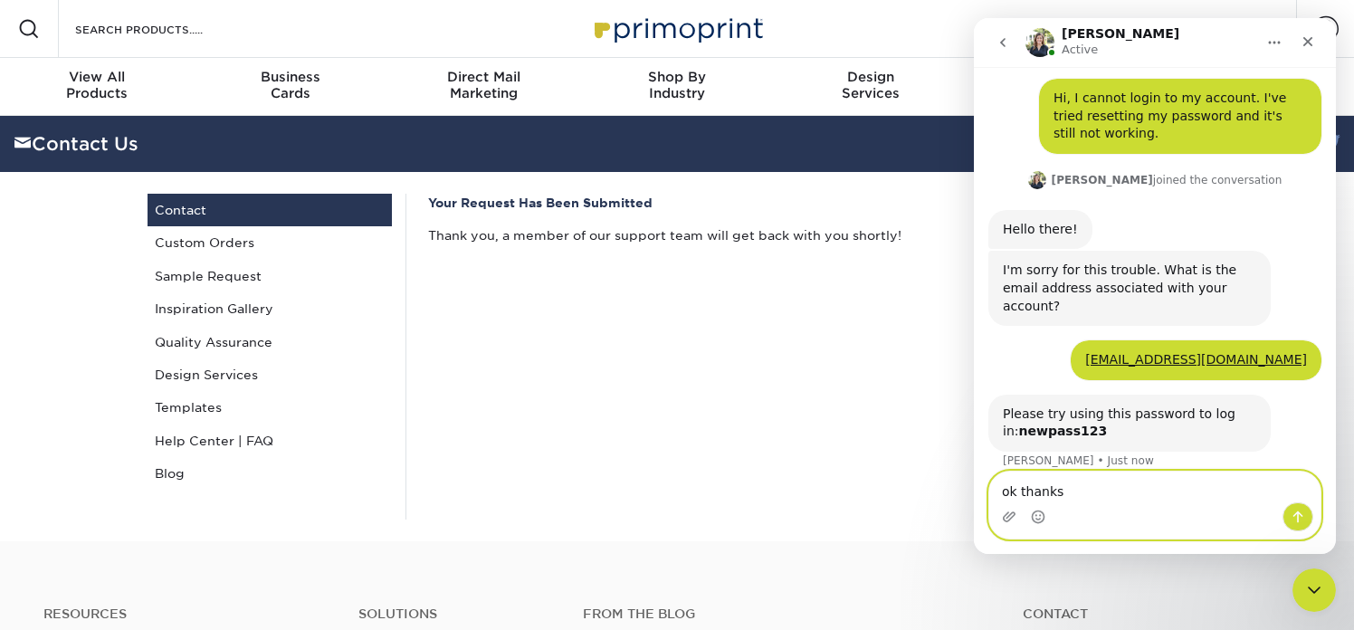
type textarea "ok thanks"
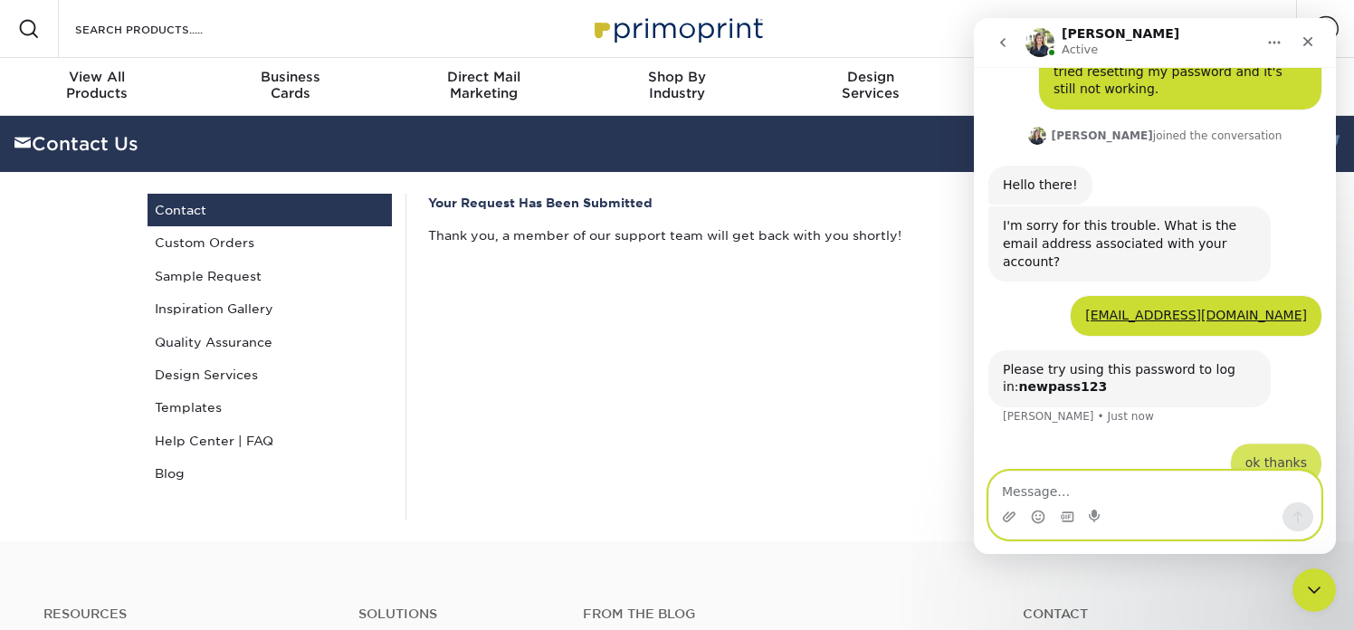
scroll to position [98, 0]
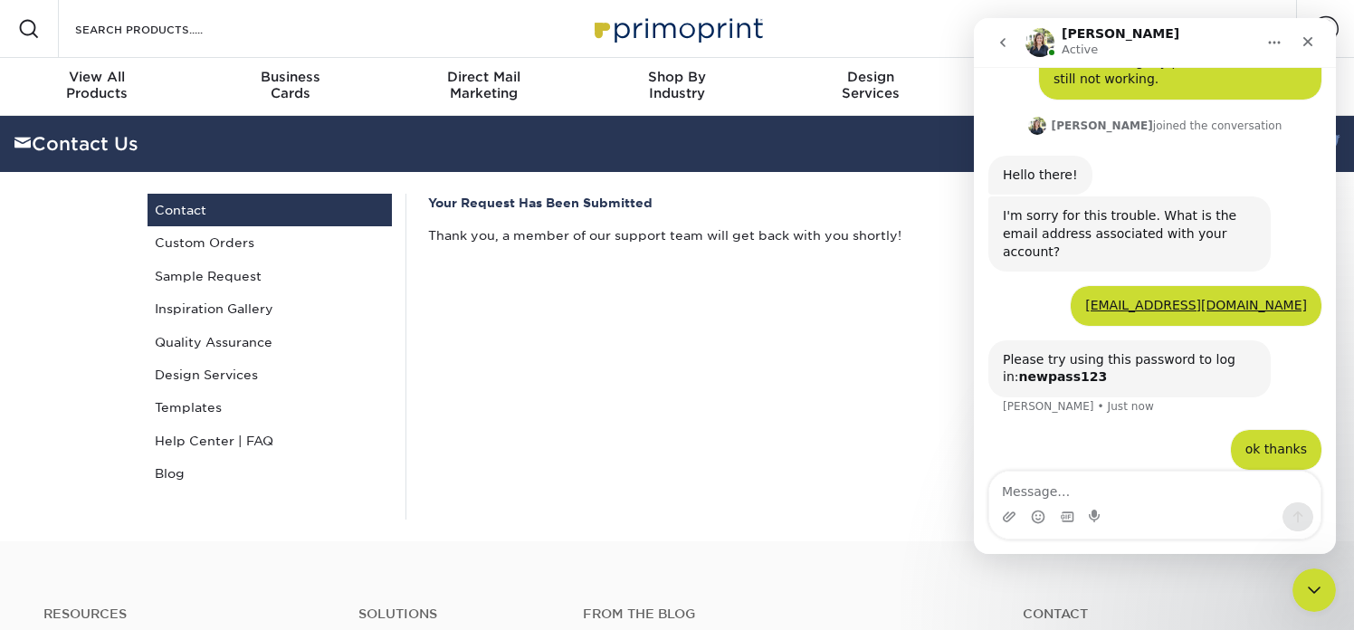
click at [810, 330] on div "Your Request Has Been Submitted Thank you, a member of our support team will ge…" at bounding box center [812, 357] width 814 height 326
click at [764, 286] on div "Your Request Has Been Submitted Thank you, a member of our support team will ge…" at bounding box center [812, 357] width 814 height 326
click at [1005, 41] on icon "go back" at bounding box center [1002, 42] width 14 height 14
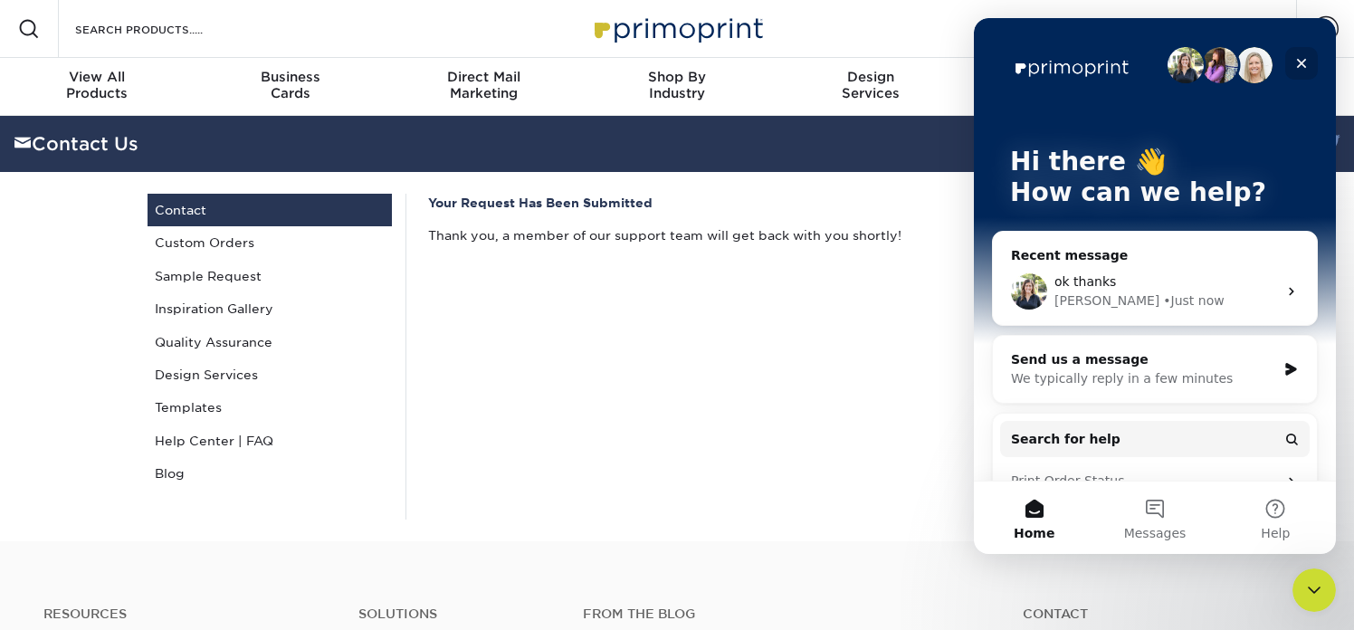
click at [1302, 63] on icon "Close" at bounding box center [1302, 64] width 10 height 10
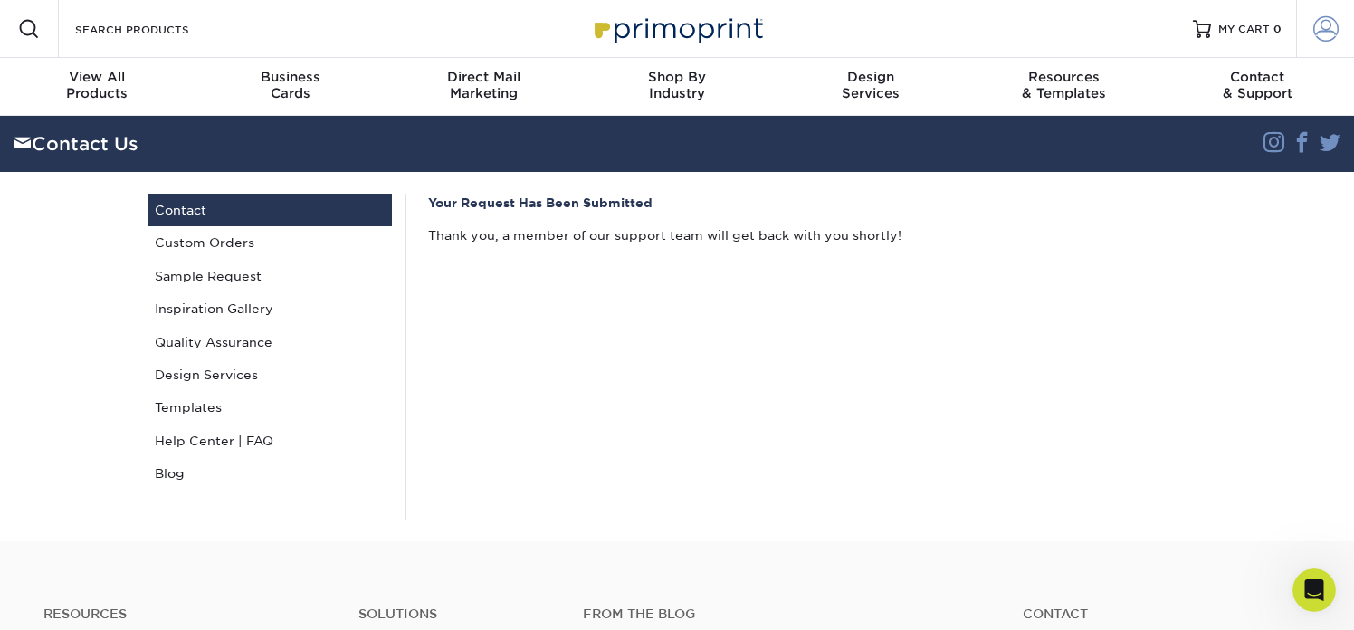
click at [1323, 29] on span at bounding box center [1325, 28] width 25 height 25
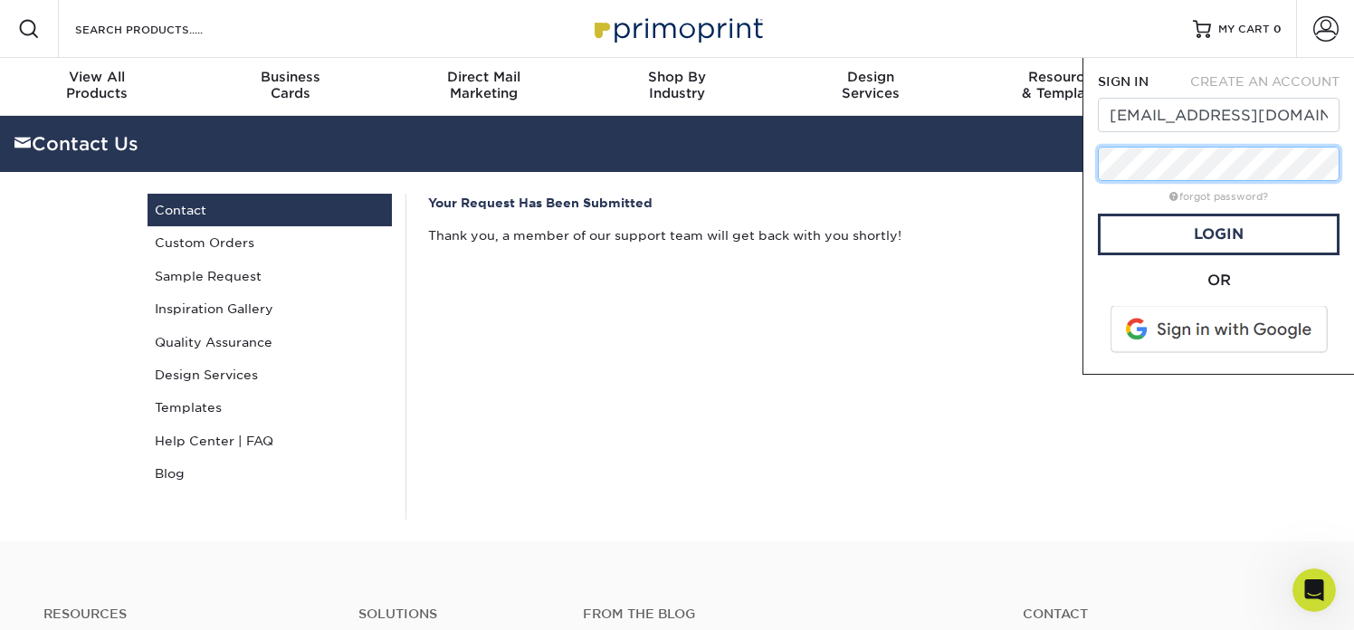
click at [1061, 163] on div "Resources Menu Search Products Account SIGN IN CREATE AN ACCOUNT JIgarashi@Roll…" at bounding box center [677, 535] width 1354 height 1070
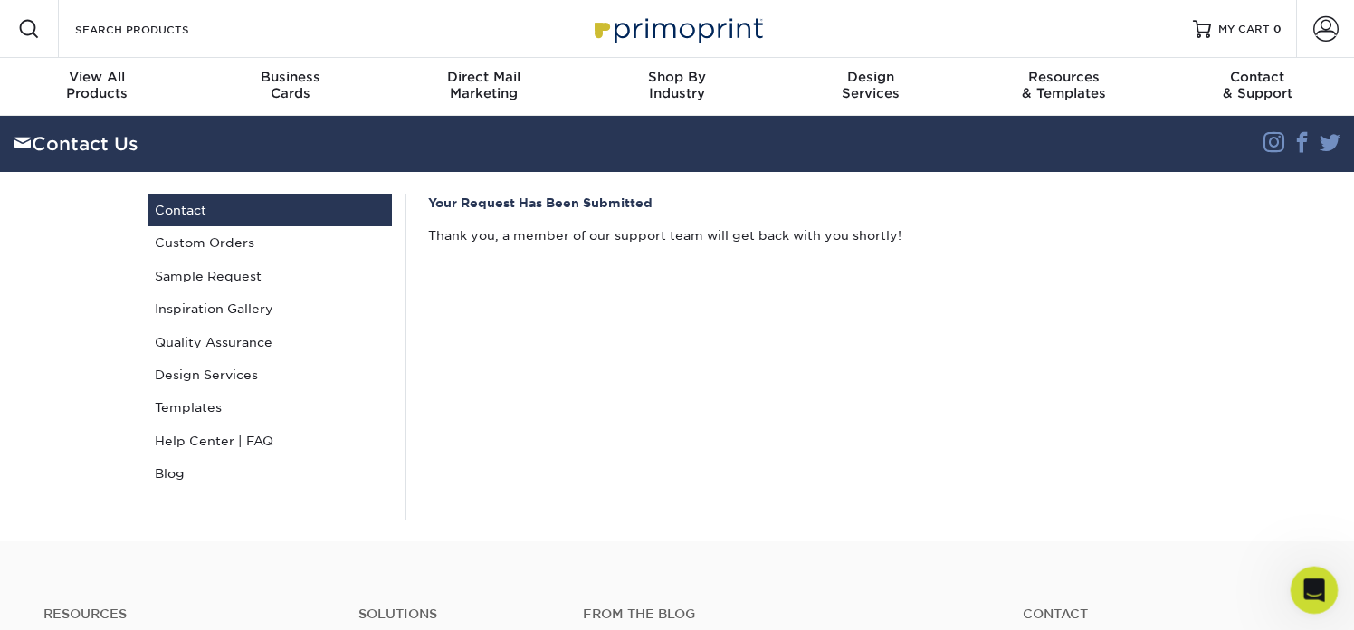
click at [1320, 597] on div "Open Intercom Messenger" at bounding box center [1311, 587] width 60 height 60
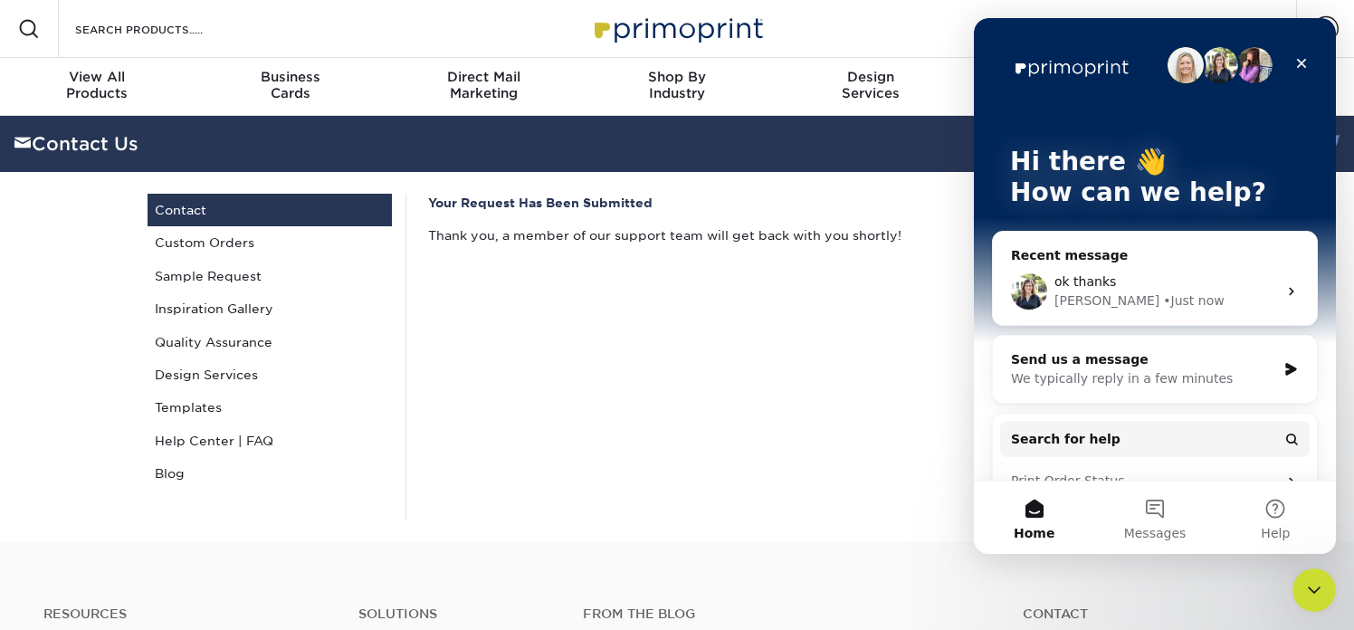
click at [1153, 274] on div "ok thanks" at bounding box center [1165, 281] width 223 height 19
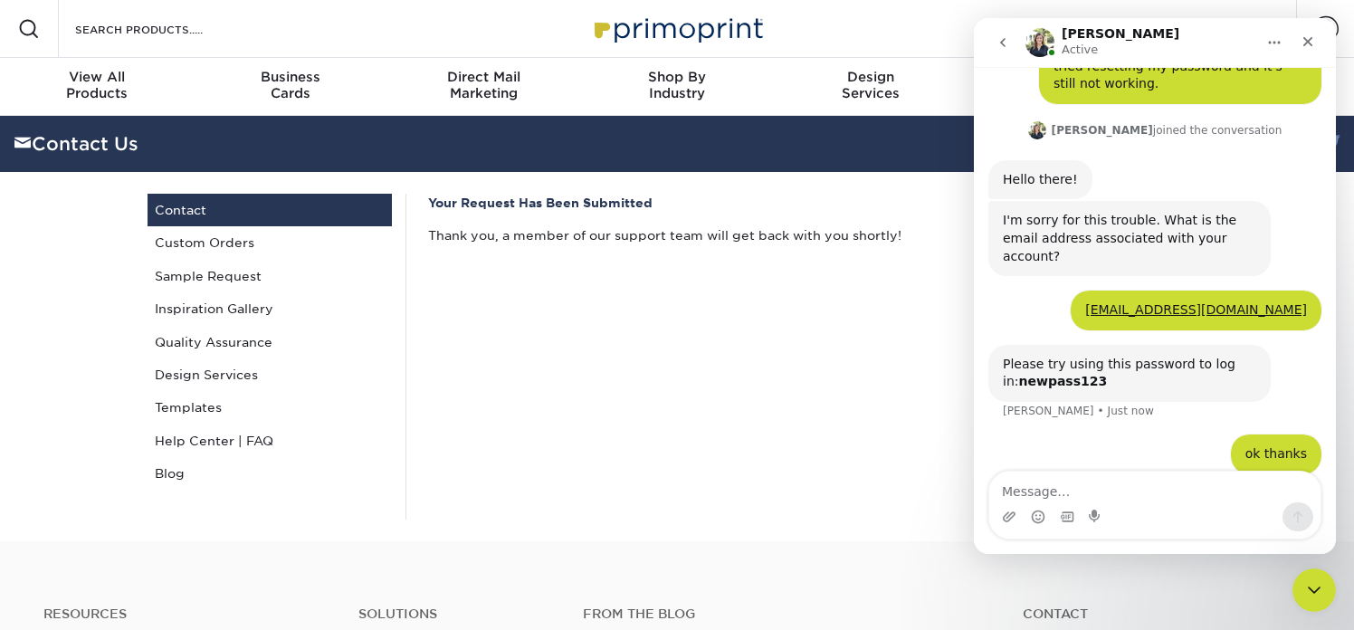
scroll to position [98, 0]
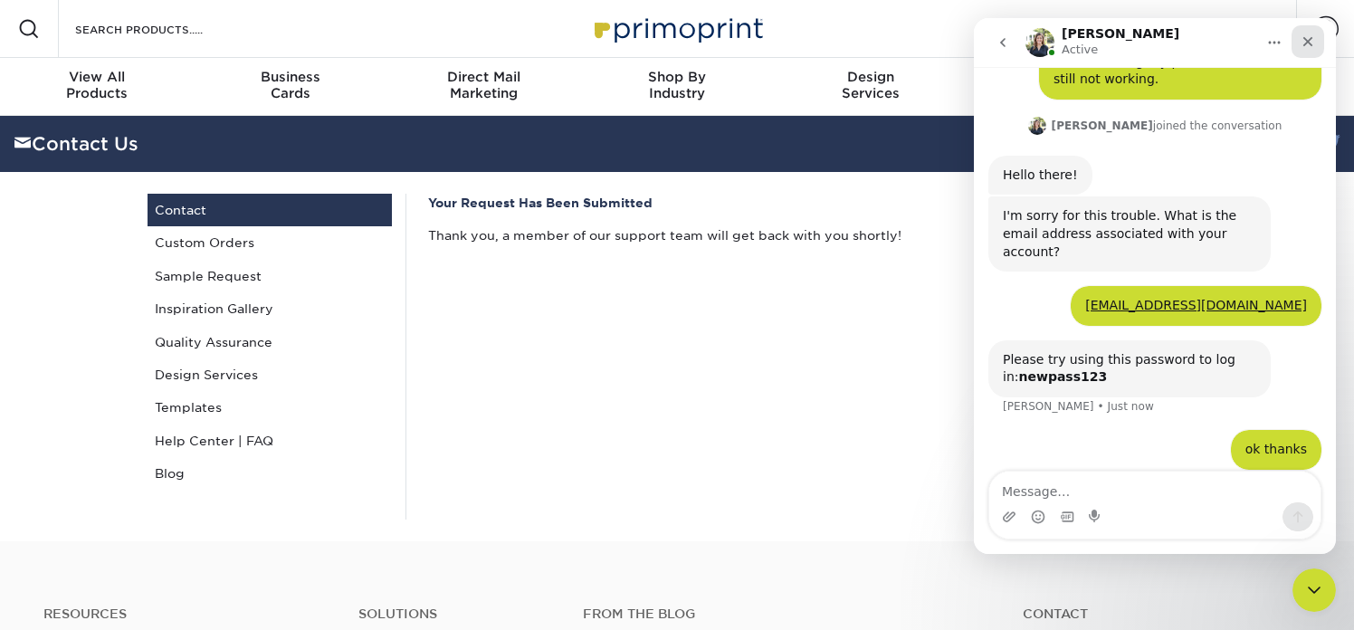
click at [1304, 38] on icon "Close" at bounding box center [1308, 42] width 10 height 10
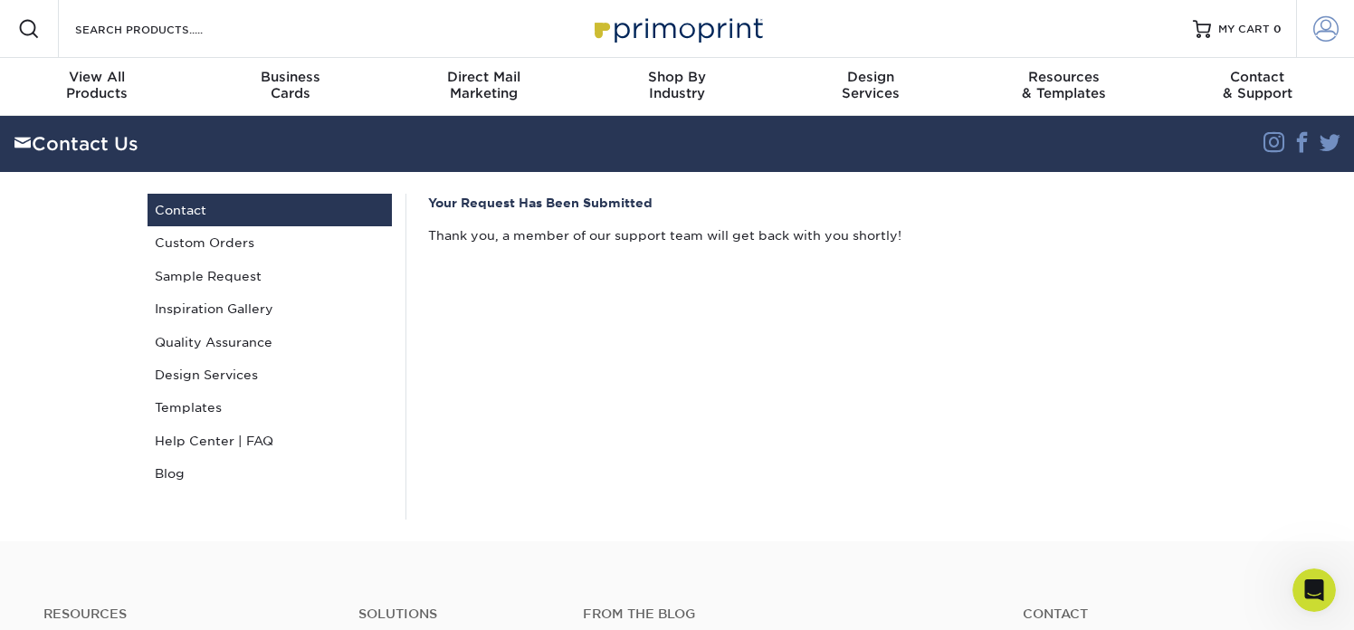
click at [1319, 31] on span at bounding box center [1325, 28] width 25 height 25
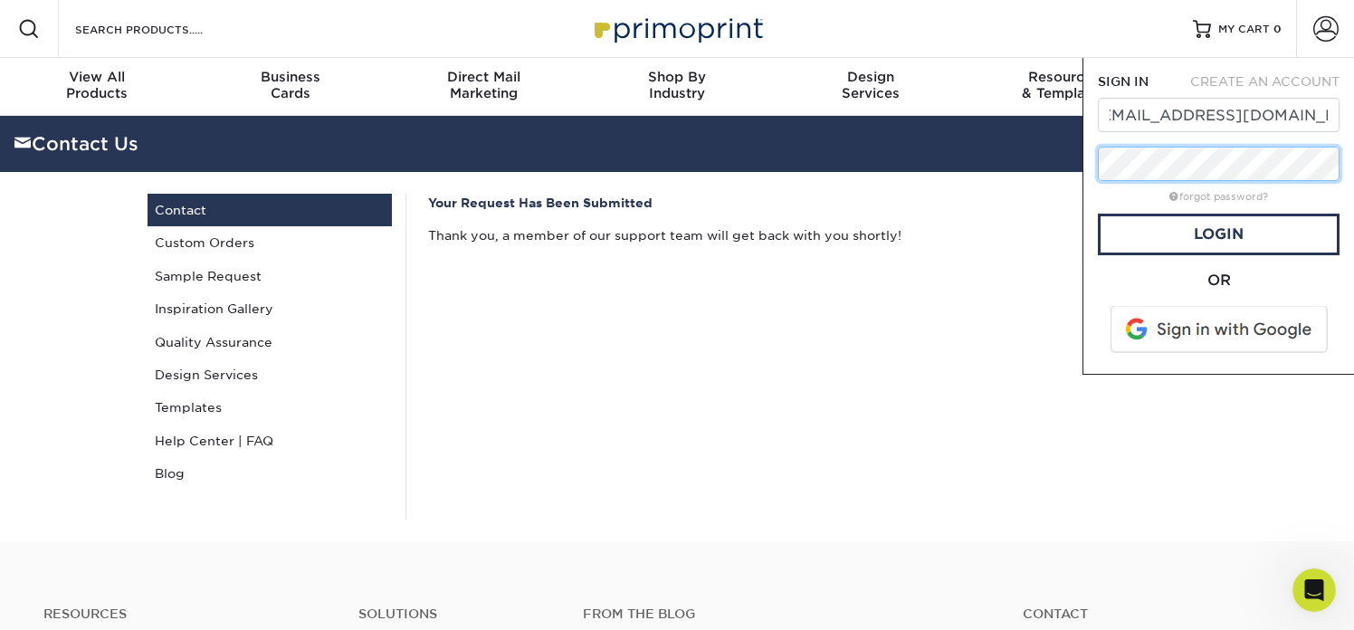
scroll to position [0, 0]
click at [1057, 164] on div "Resources Menu Search Products Account SIGN IN CREATE AN ACCOUNT JIgarashi@Roll…" at bounding box center [677, 535] width 1354 height 1070
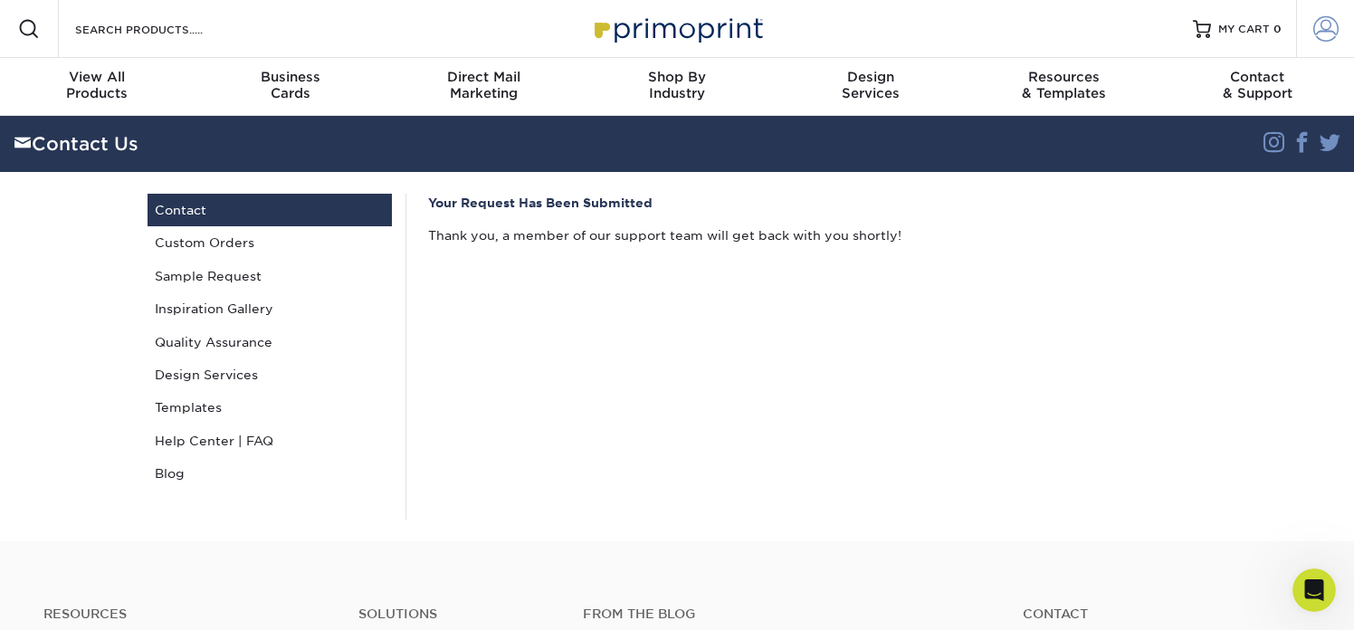
click at [1327, 26] on span at bounding box center [1325, 28] width 25 height 25
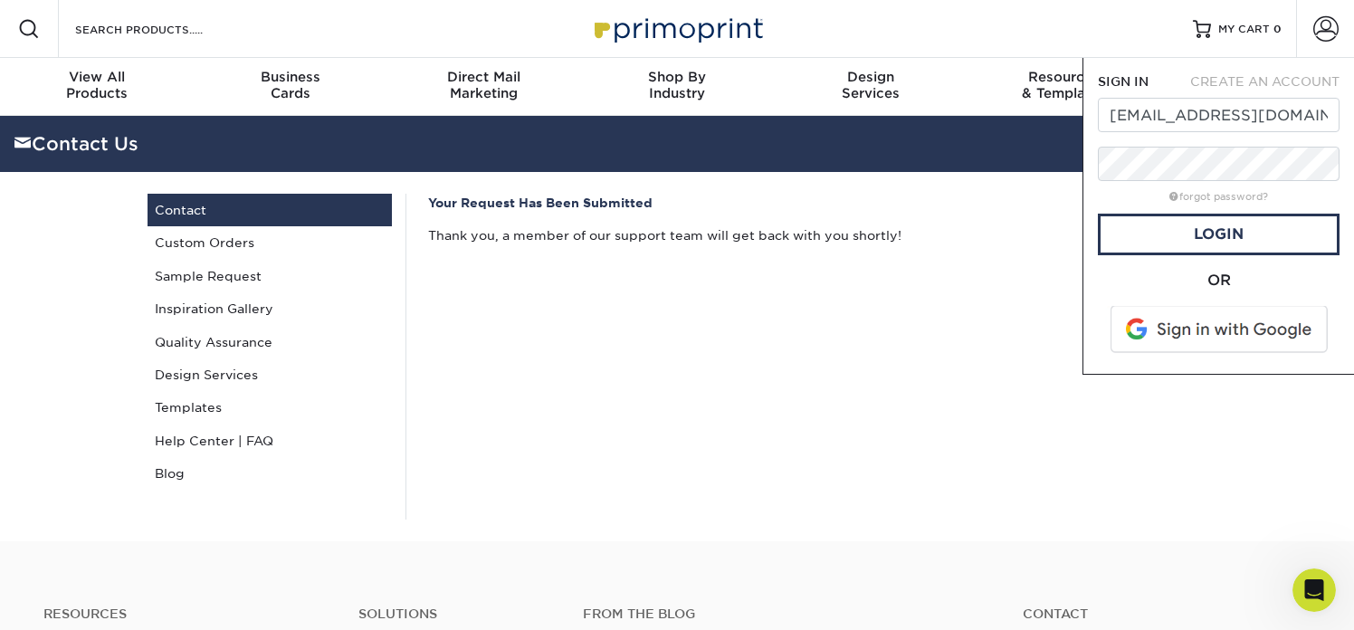
click at [994, 298] on div "Your Request Has Been Submitted Thank you, a member of our support team will ge…" at bounding box center [812, 357] width 814 height 326
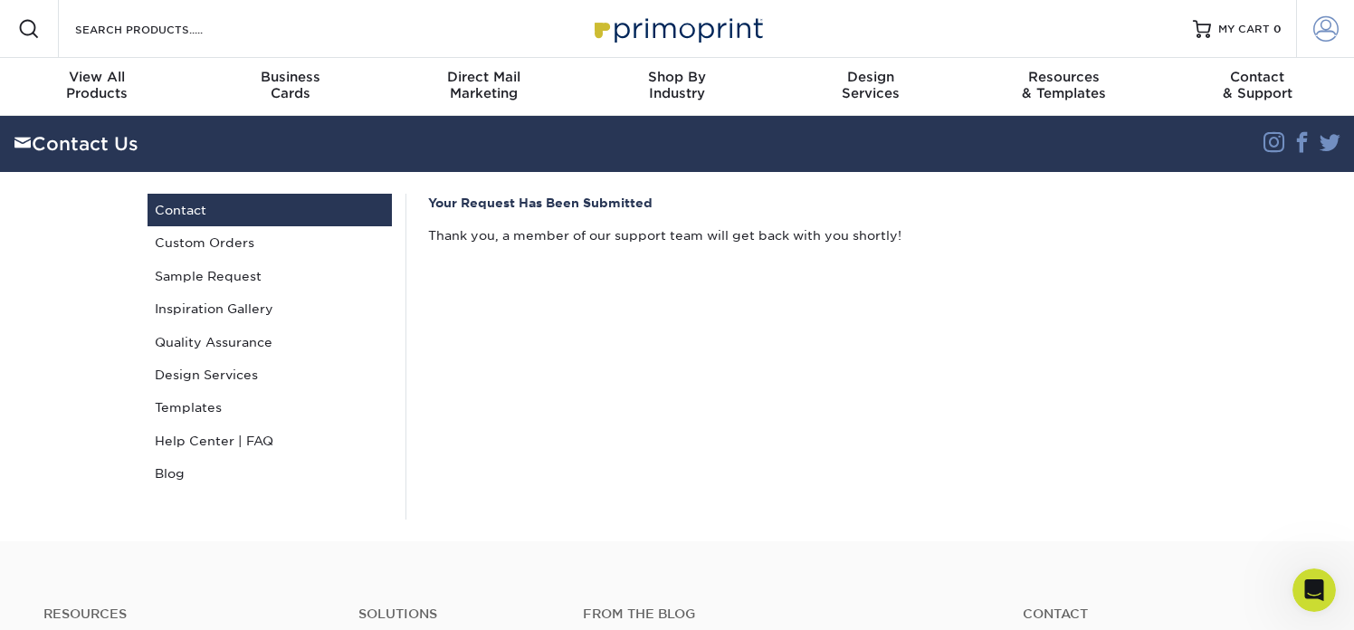
click at [1321, 31] on span at bounding box center [1325, 28] width 25 height 25
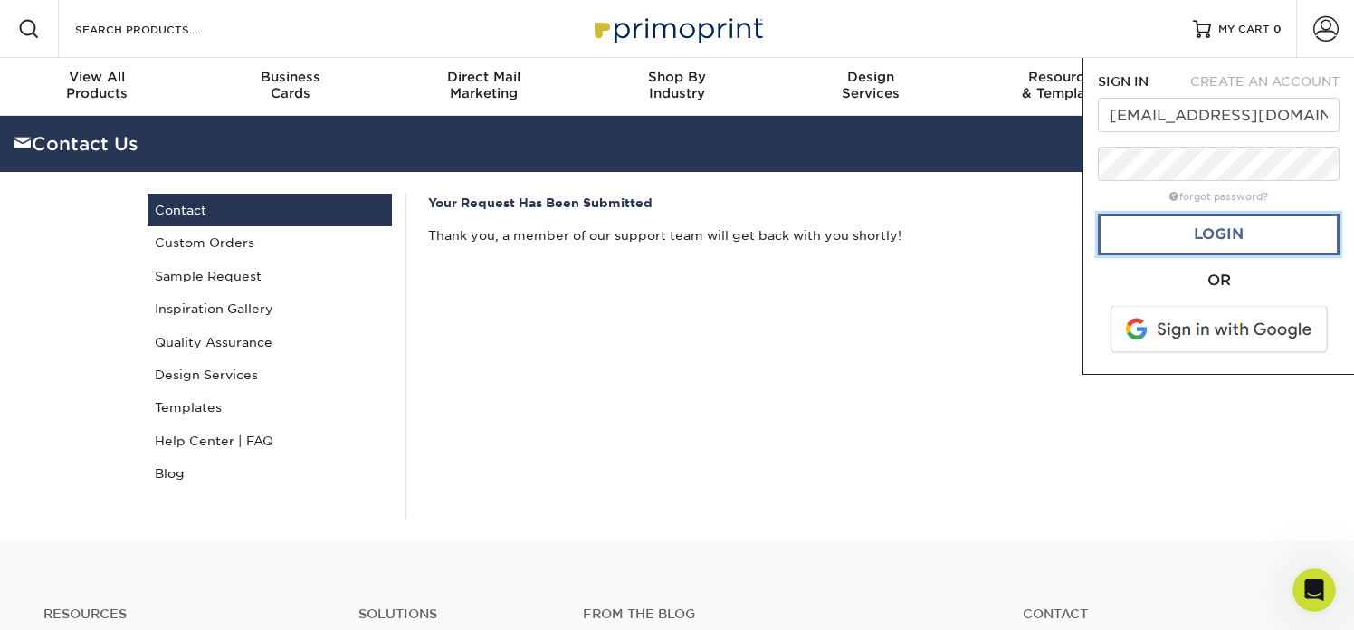
click at [1219, 237] on link "Login" at bounding box center [1219, 235] width 242 height 42
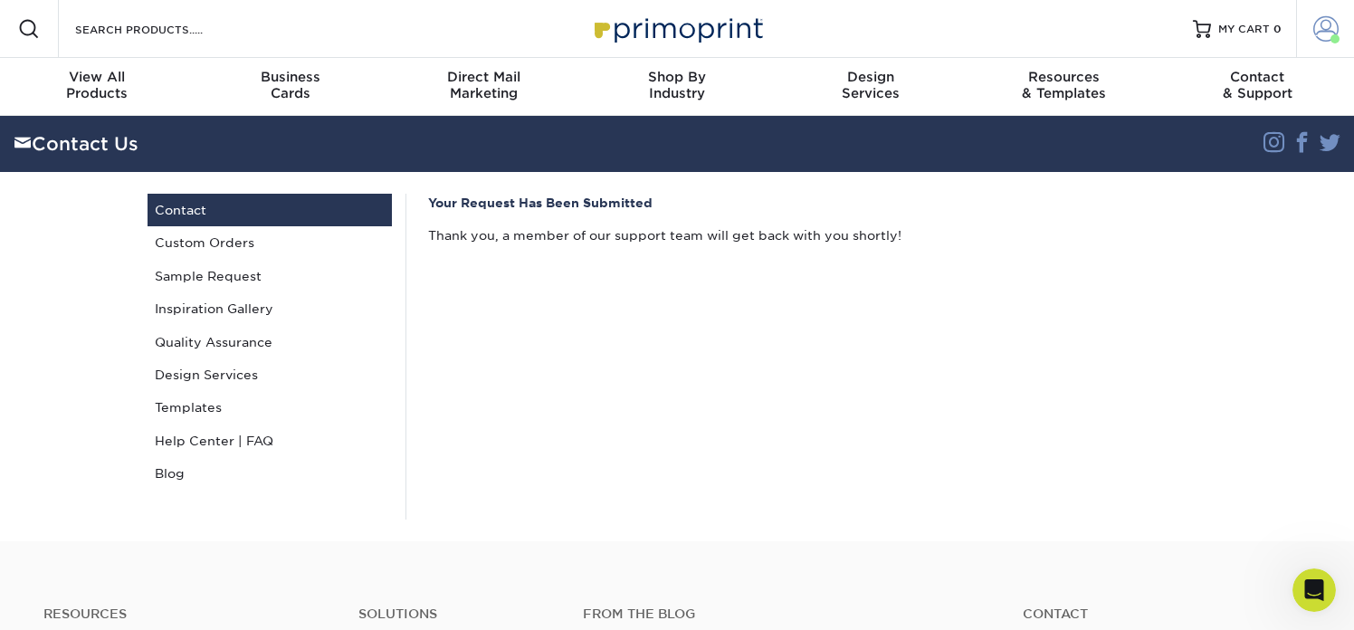
click at [1320, 33] on span at bounding box center [1325, 28] width 25 height 25
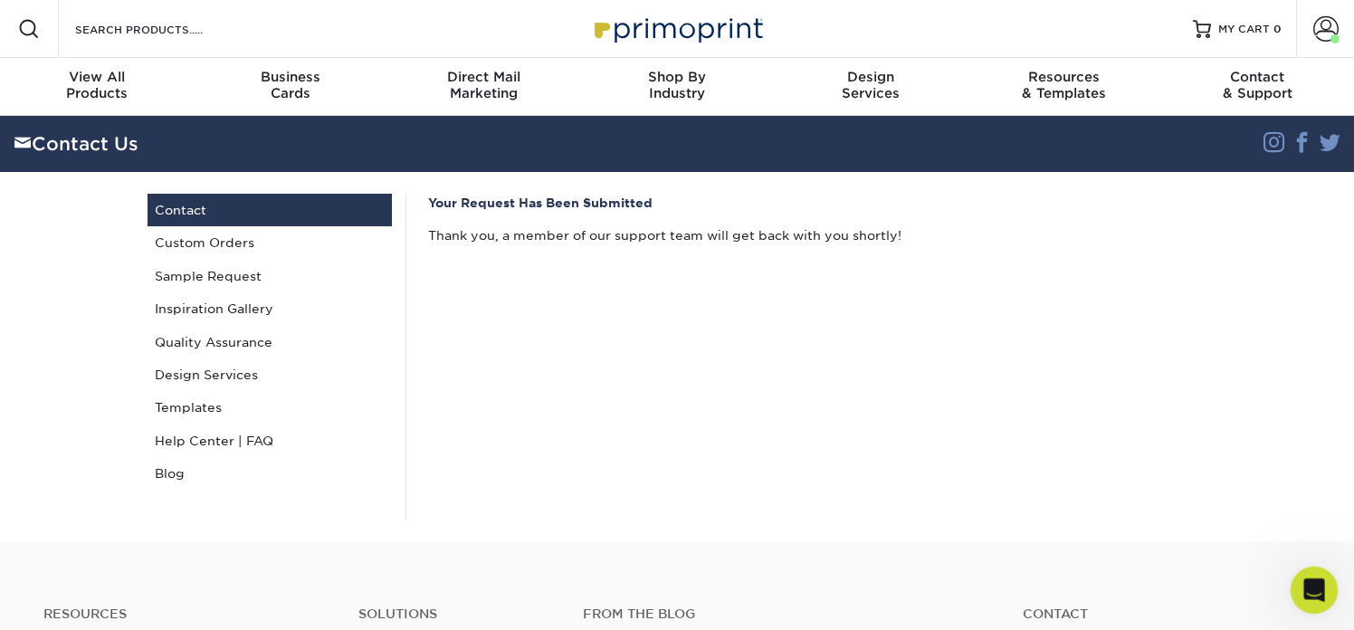
click at [1313, 583] on icon "Open Intercom Messenger" at bounding box center [1312, 588] width 30 height 30
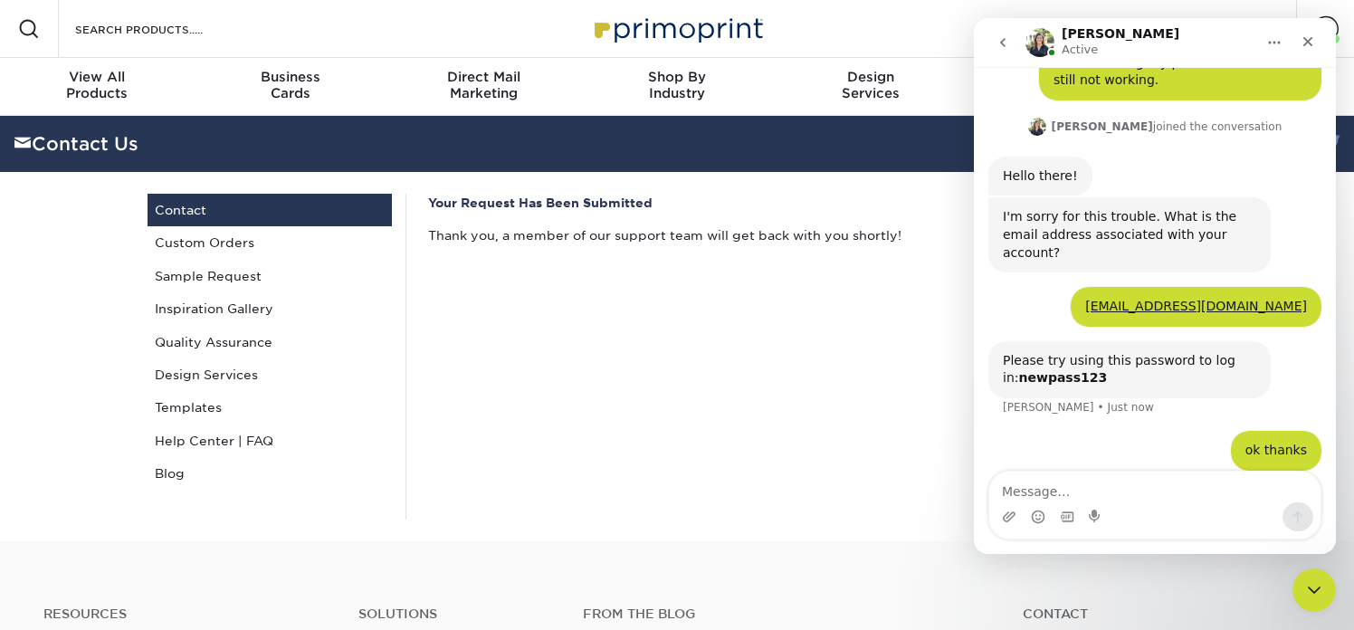
scroll to position [98, 0]
click at [1183, 499] on textarea "Message…" at bounding box center [1154, 486] width 331 height 31
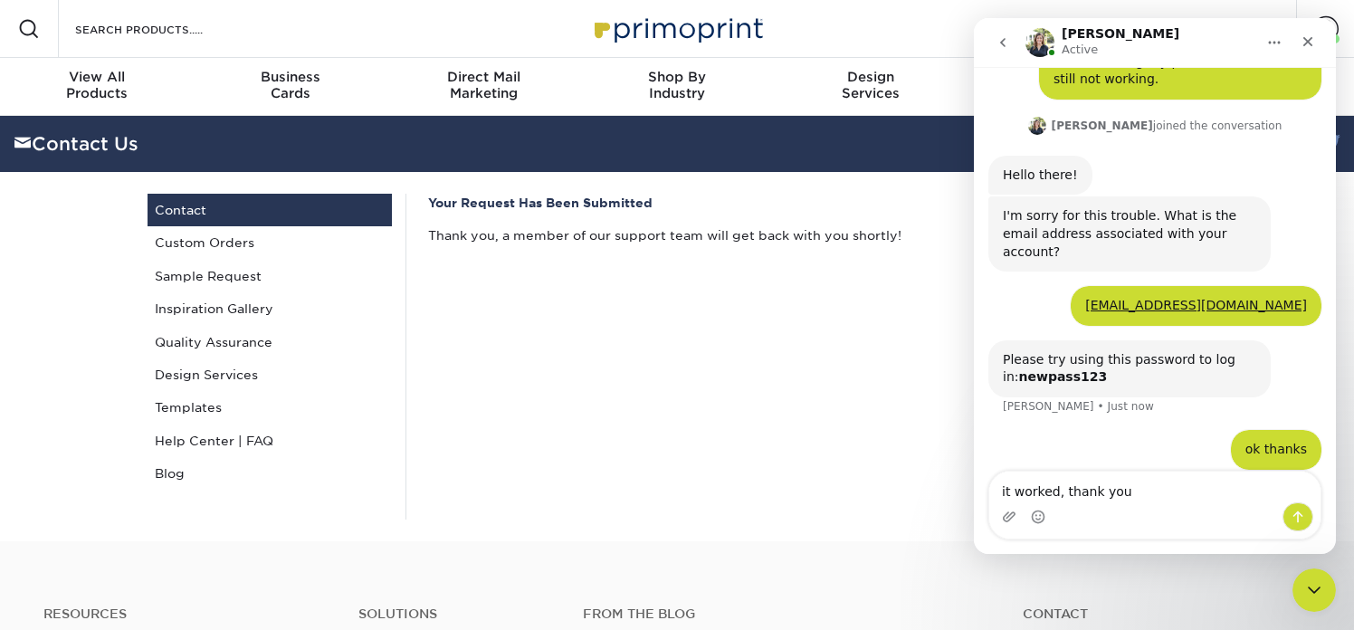
type textarea "it worked, thank you!"
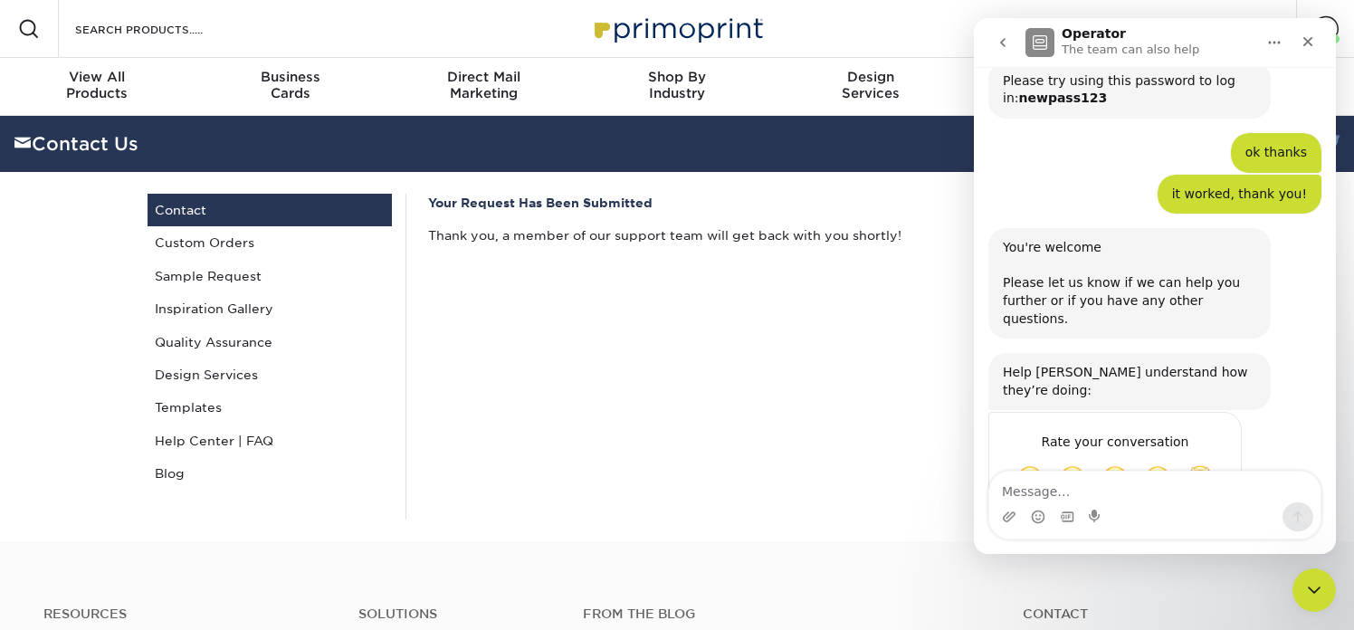
scroll to position [390, 0]
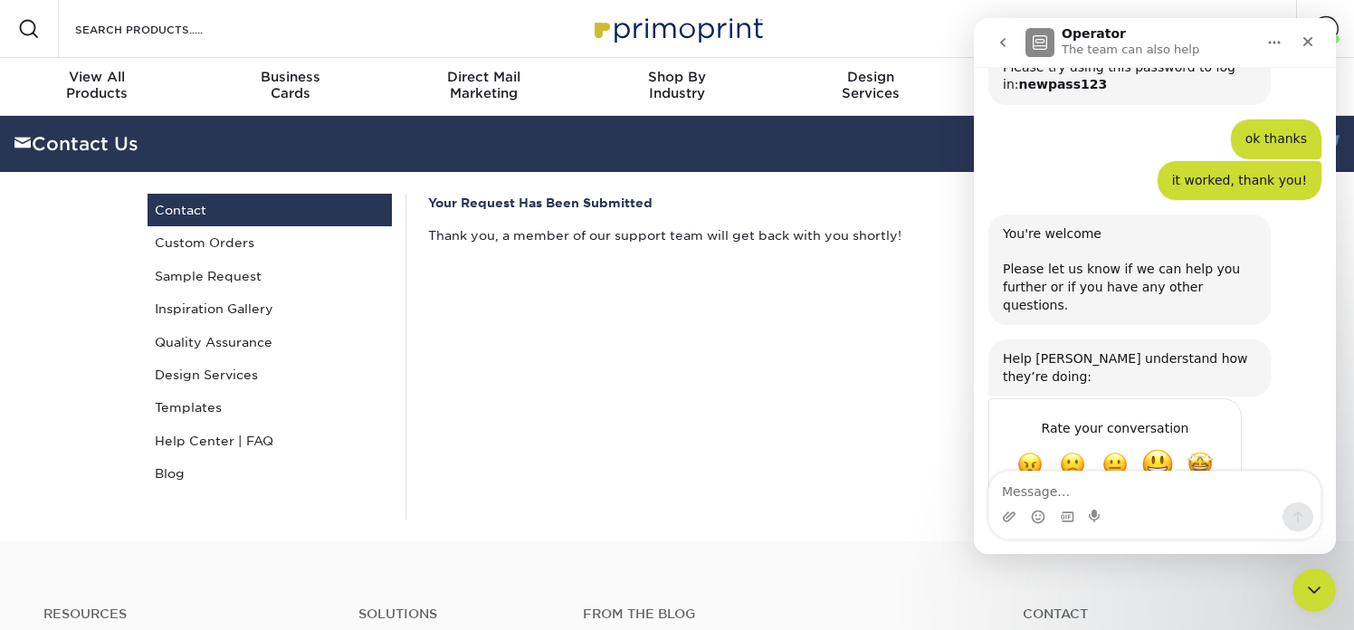
click at [1165, 448] on span "Great" at bounding box center [1157, 464] width 33 height 33
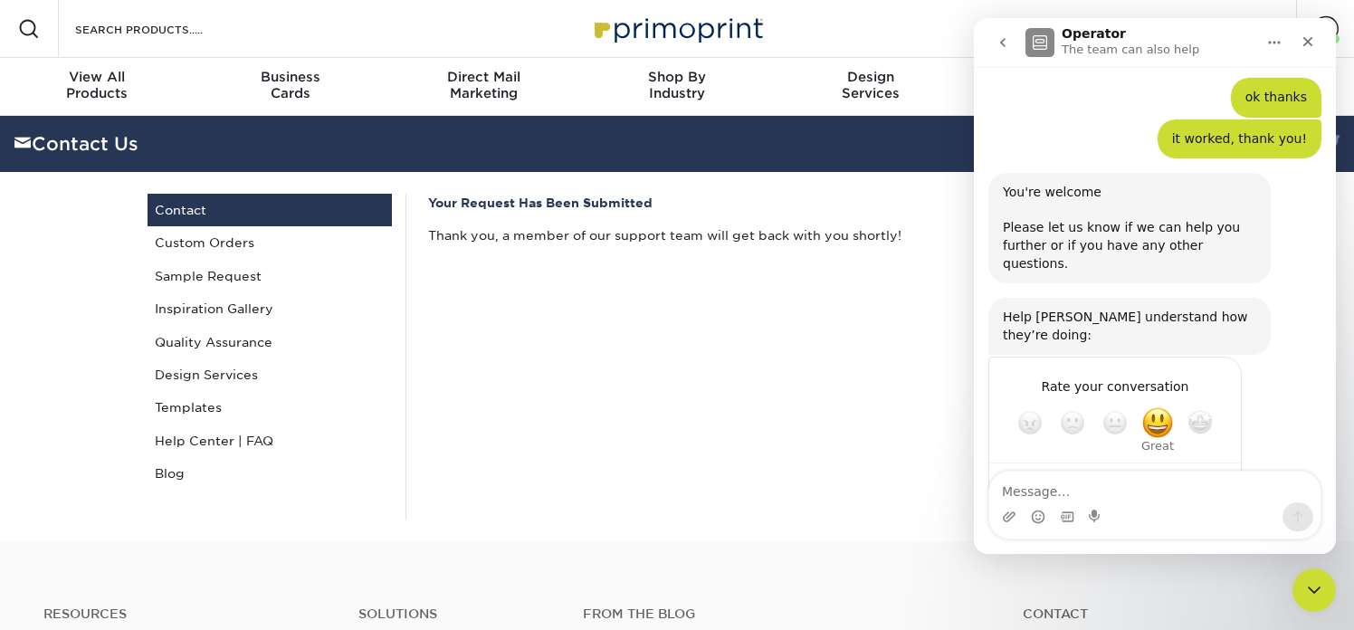
scroll to position [439, 0]
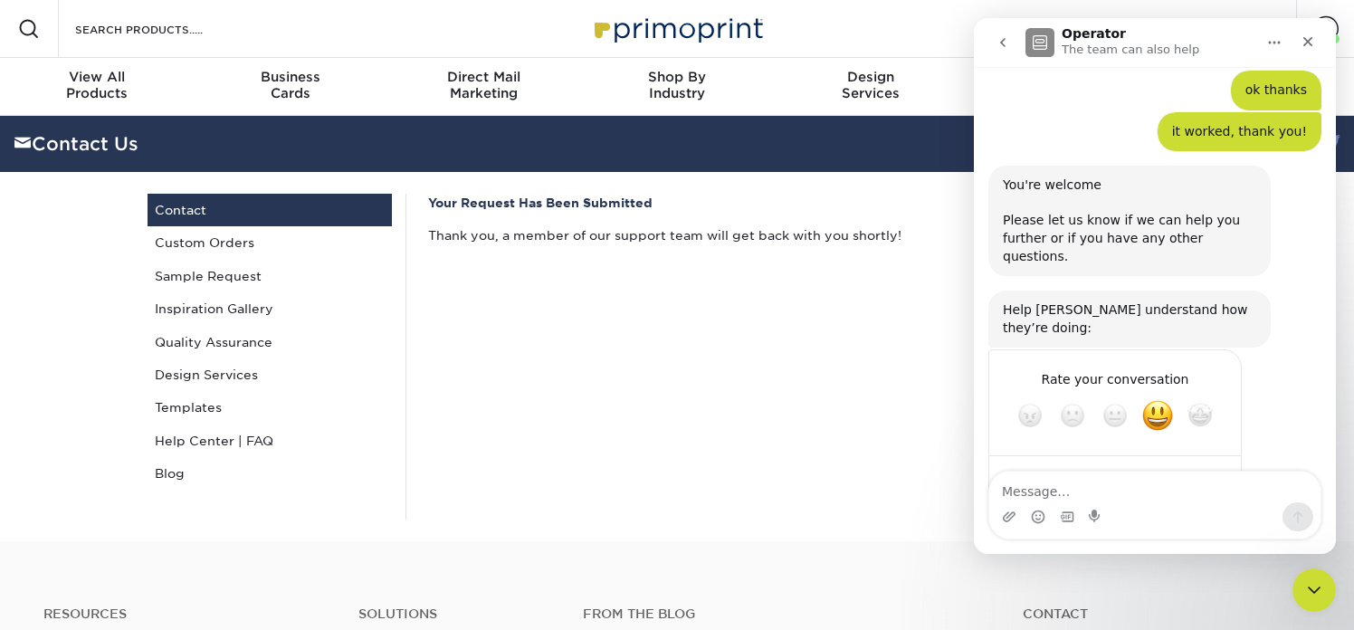
click at [587, 361] on div "Your Request Has Been Submitted Thank you, a member of our support team will ge…" at bounding box center [812, 357] width 814 height 326
click at [216, 243] on link "Custom Orders" at bounding box center [269, 242] width 244 height 33
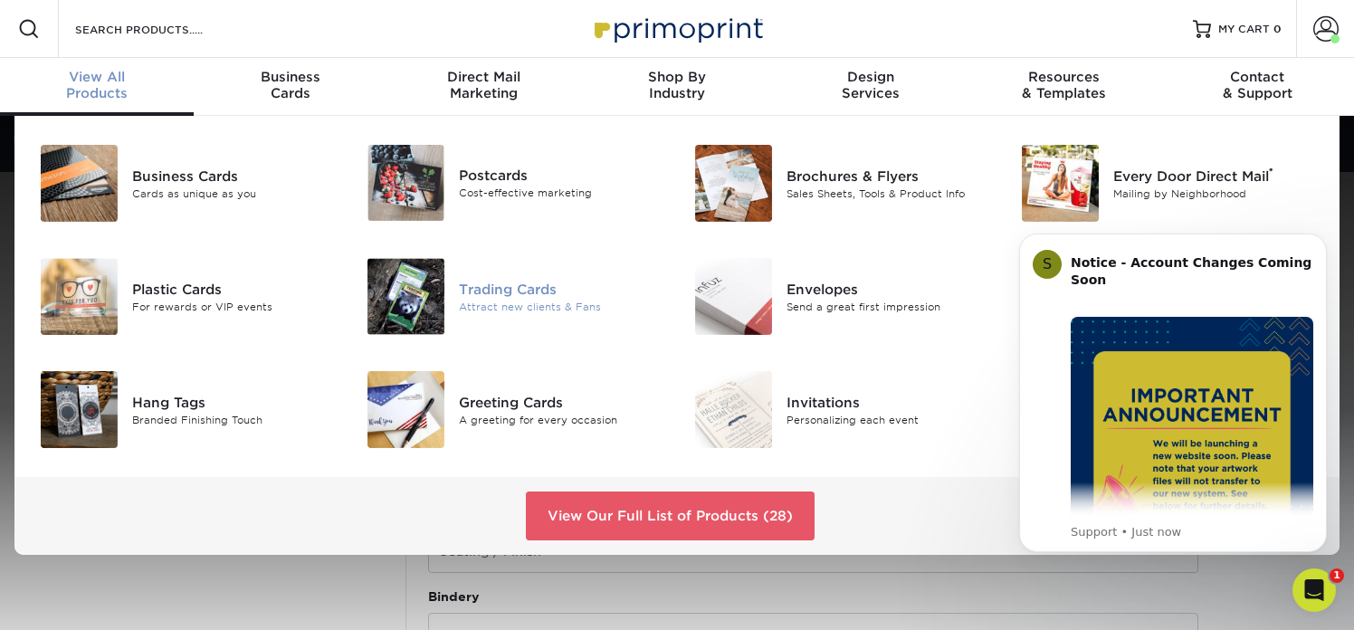
click at [409, 285] on img at bounding box center [405, 296] width 77 height 77
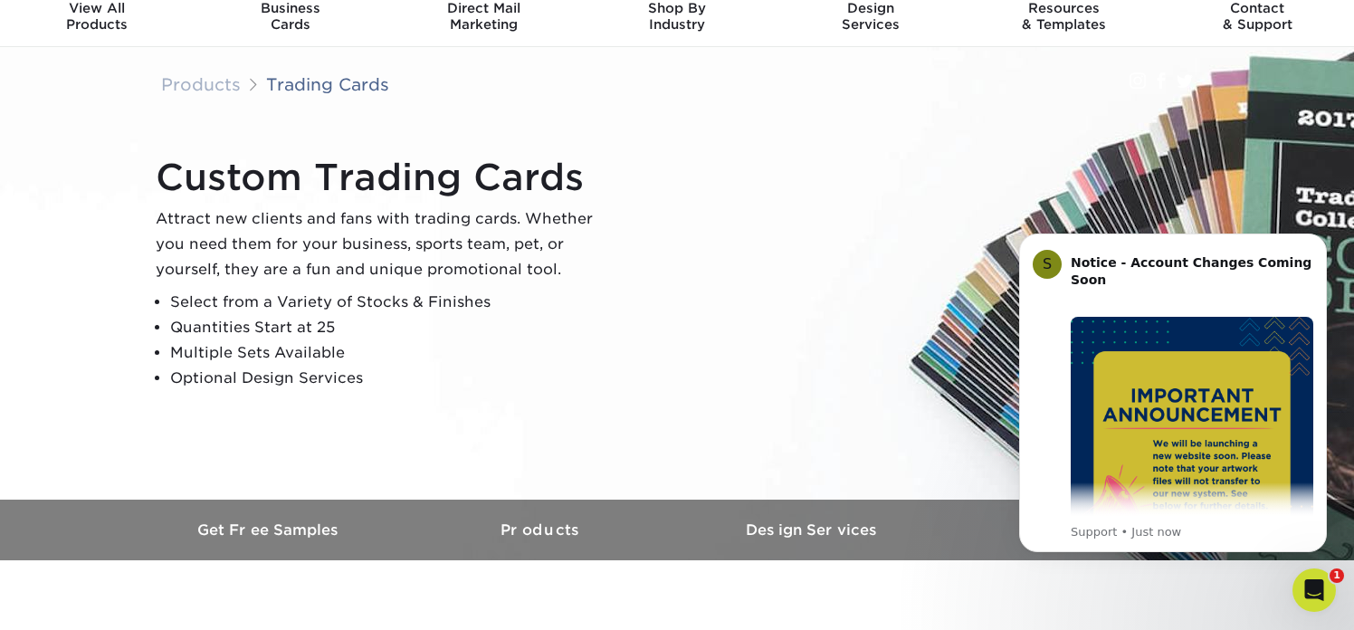
scroll to position [100, 0]
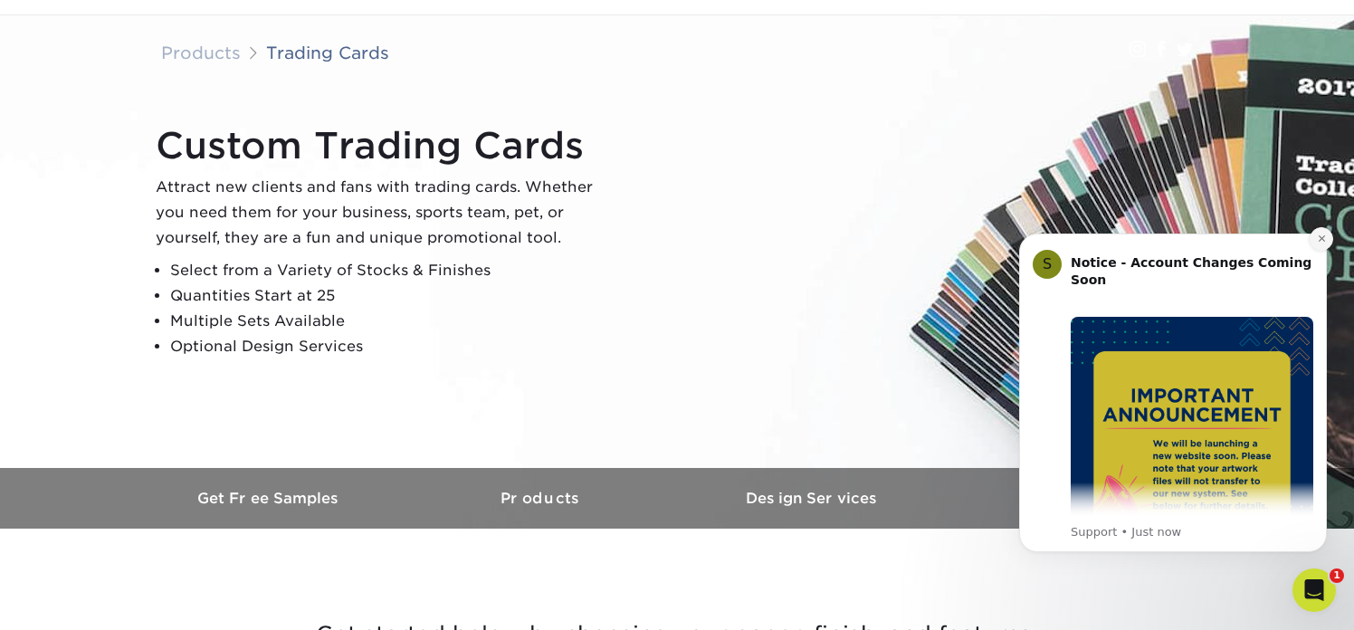
click at [1317, 240] on icon "Dismiss notification" at bounding box center [1322, 238] width 10 height 10
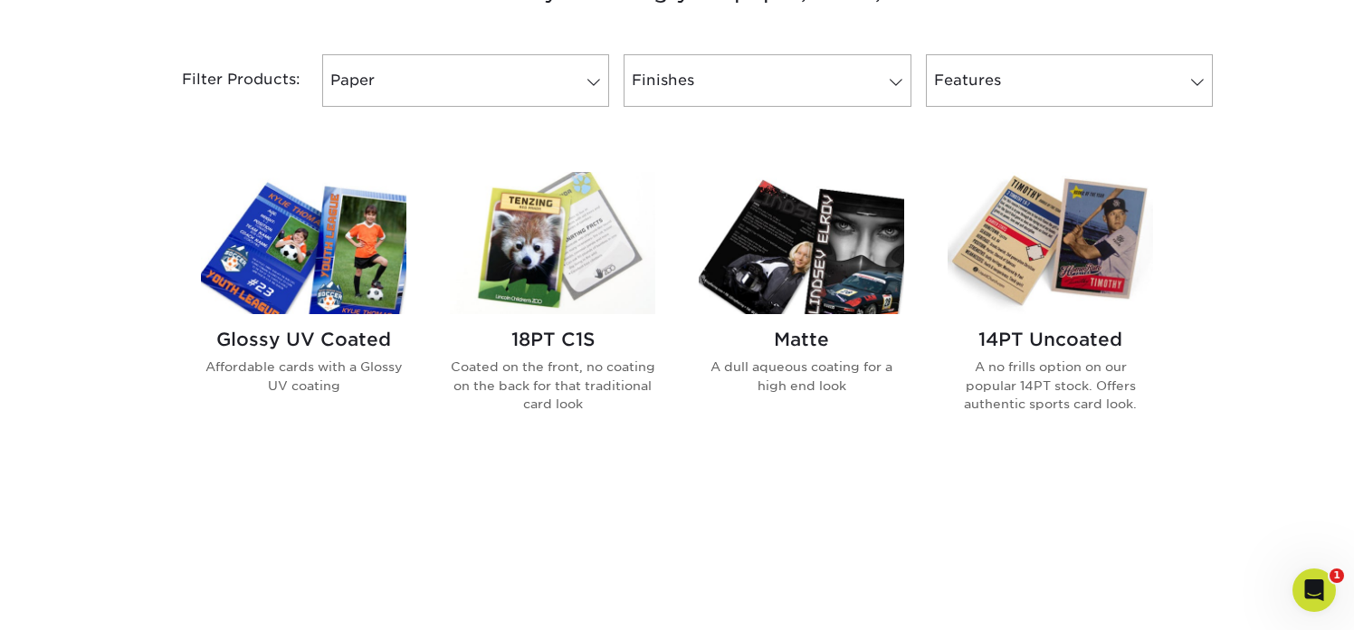
scroll to position [753, 0]
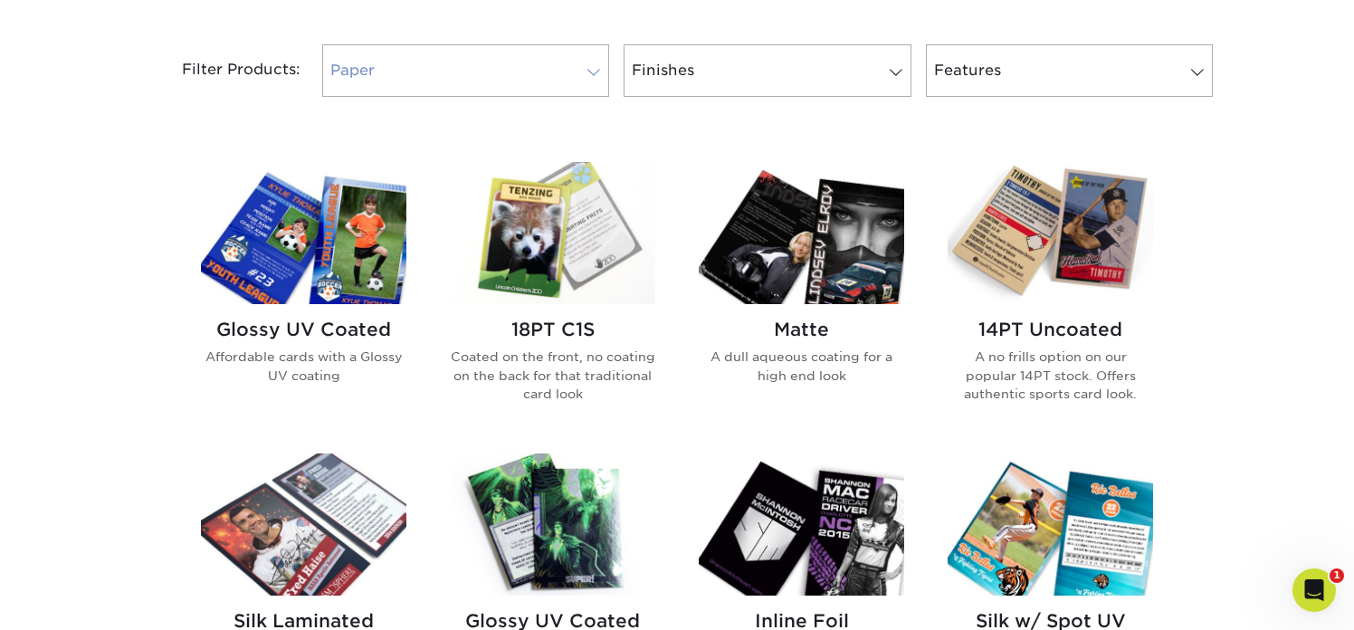
click at [585, 68] on span at bounding box center [593, 72] width 25 height 14
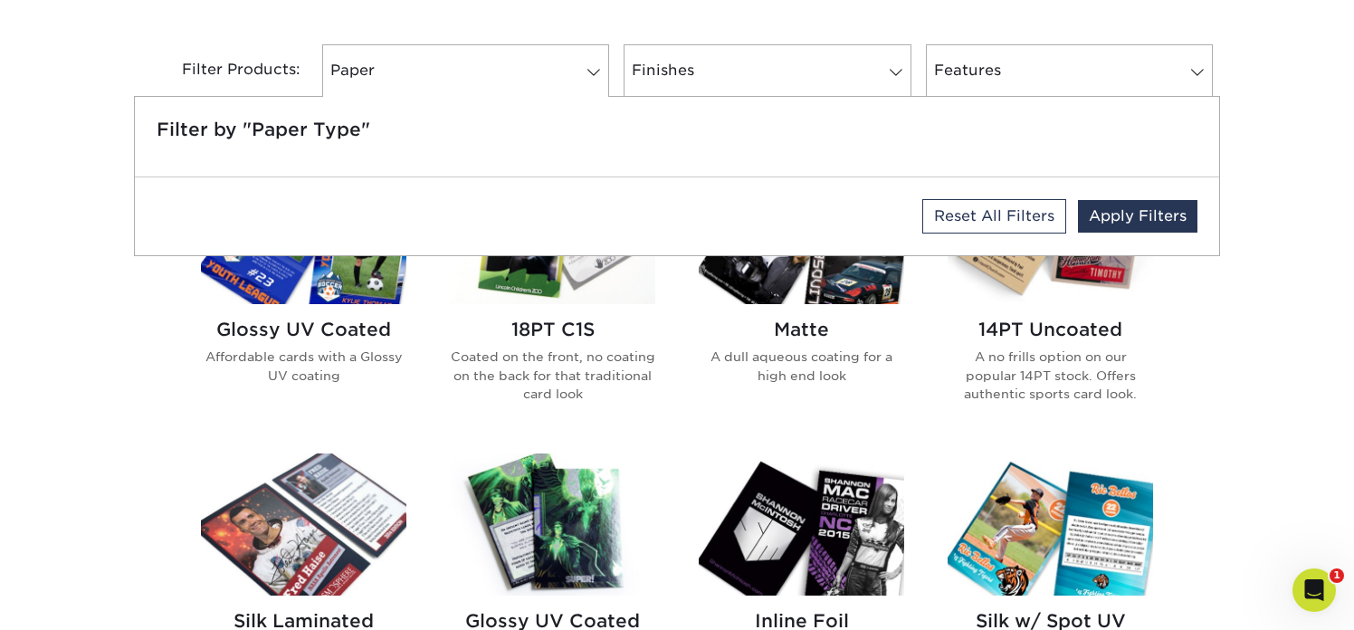
click at [123, 366] on div "Get started below by choosing your paper, finish, and features: Filtered Matche…" at bounding box center [677, 625] width 1354 height 1413
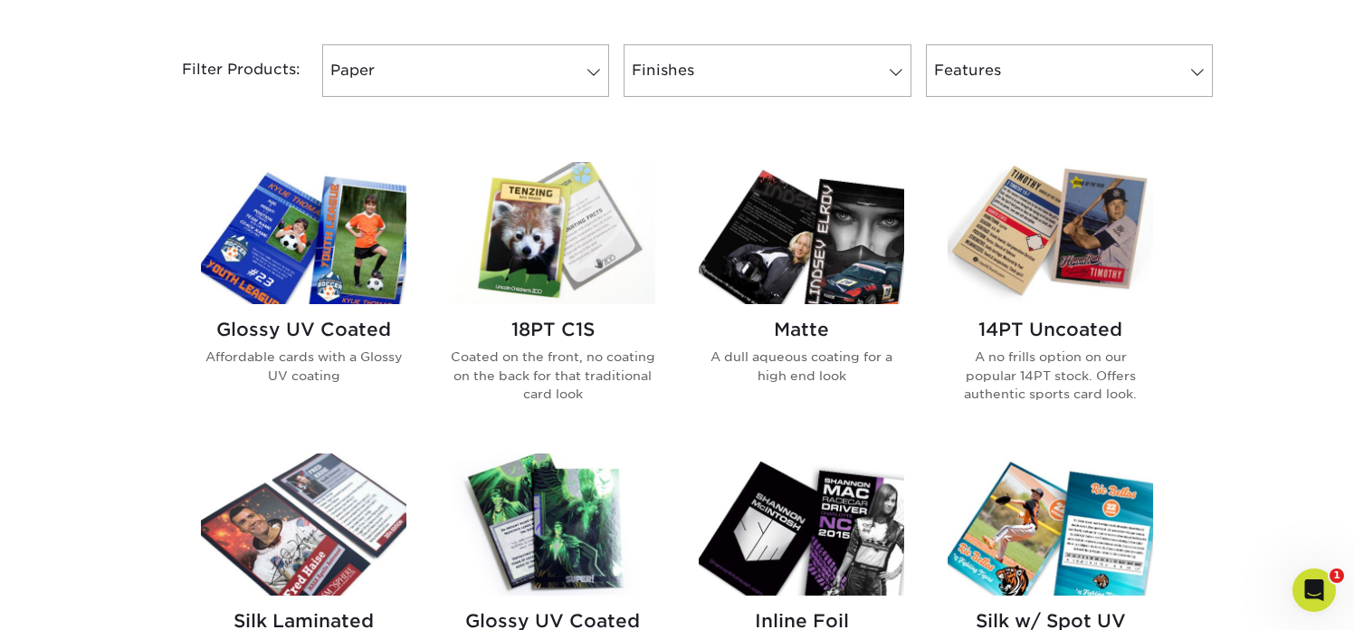
click at [331, 335] on h2 "Glossy UV Coated" at bounding box center [303, 330] width 205 height 22
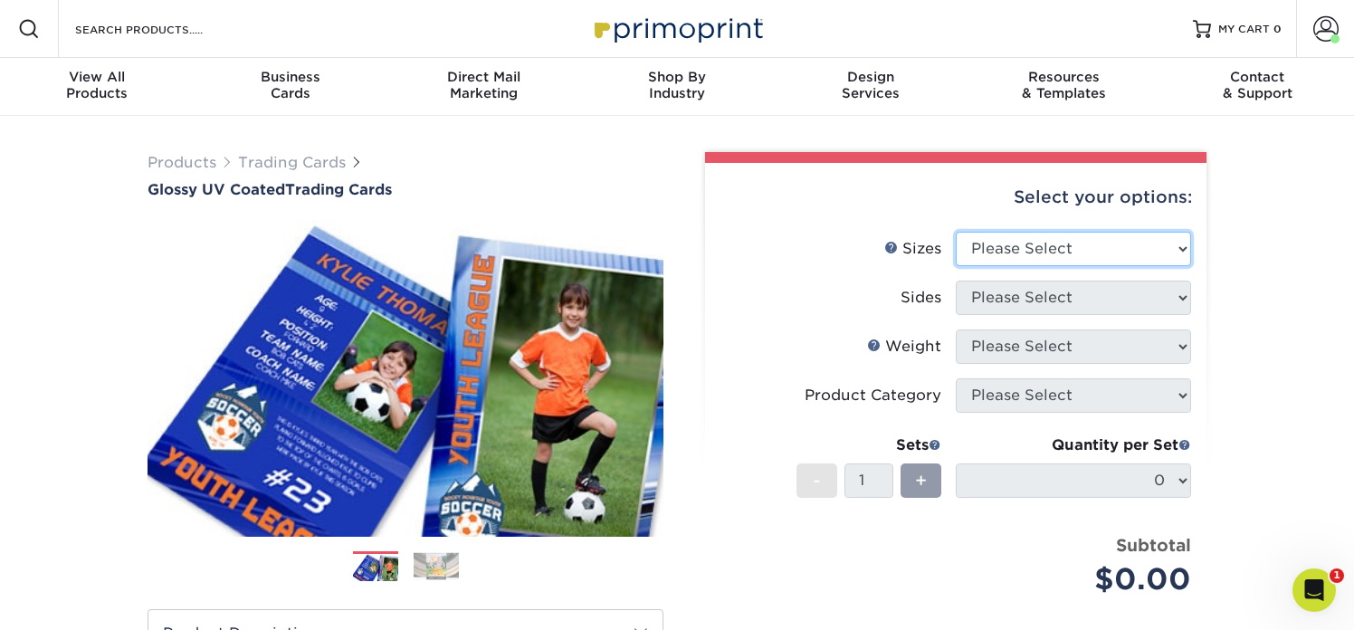
click at [1088, 248] on select "Please Select 2.5" x 3.5"" at bounding box center [1073, 249] width 235 height 34
select select "2.50x3.50"
click at [956, 232] on select "Please Select 2.5" x 3.5"" at bounding box center [1073, 249] width 235 height 34
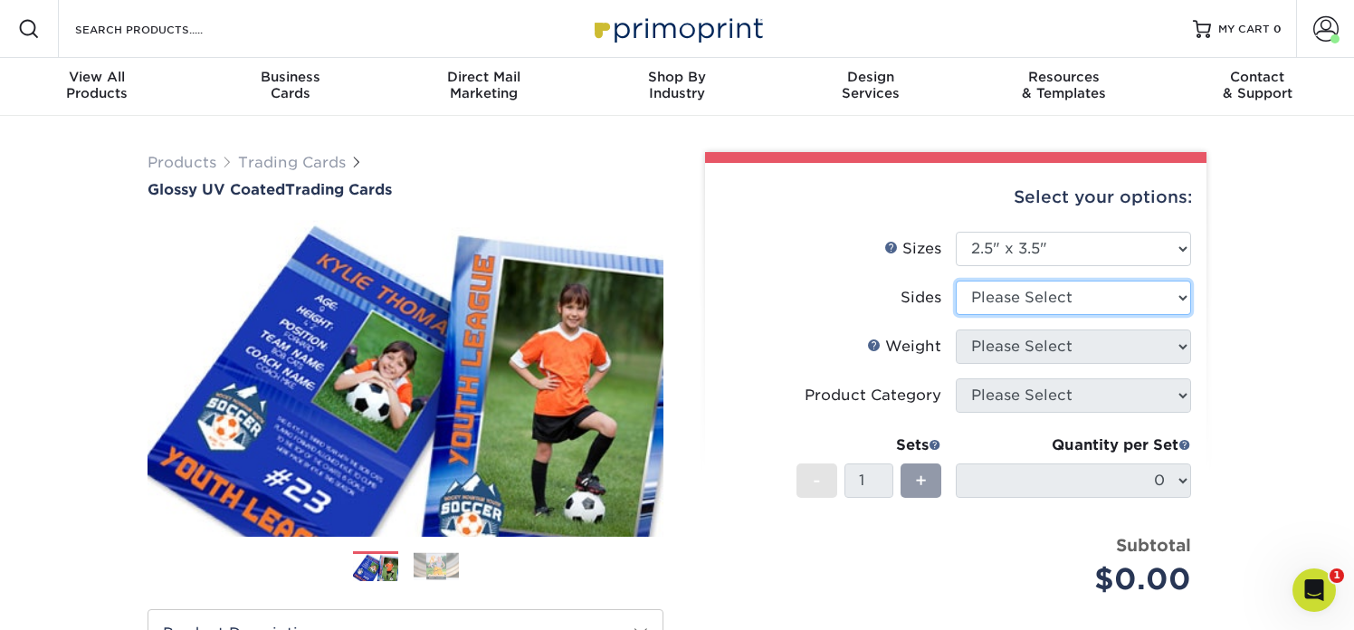
click at [1075, 291] on select "Please Select Print Both Sides Print Front Only" at bounding box center [1073, 298] width 235 height 34
select select "13abbda7-1d64-4f25-8bb2-c179b224825d"
click at [956, 281] on select "Please Select Print Both Sides Print Front Only" at bounding box center [1073, 298] width 235 height 34
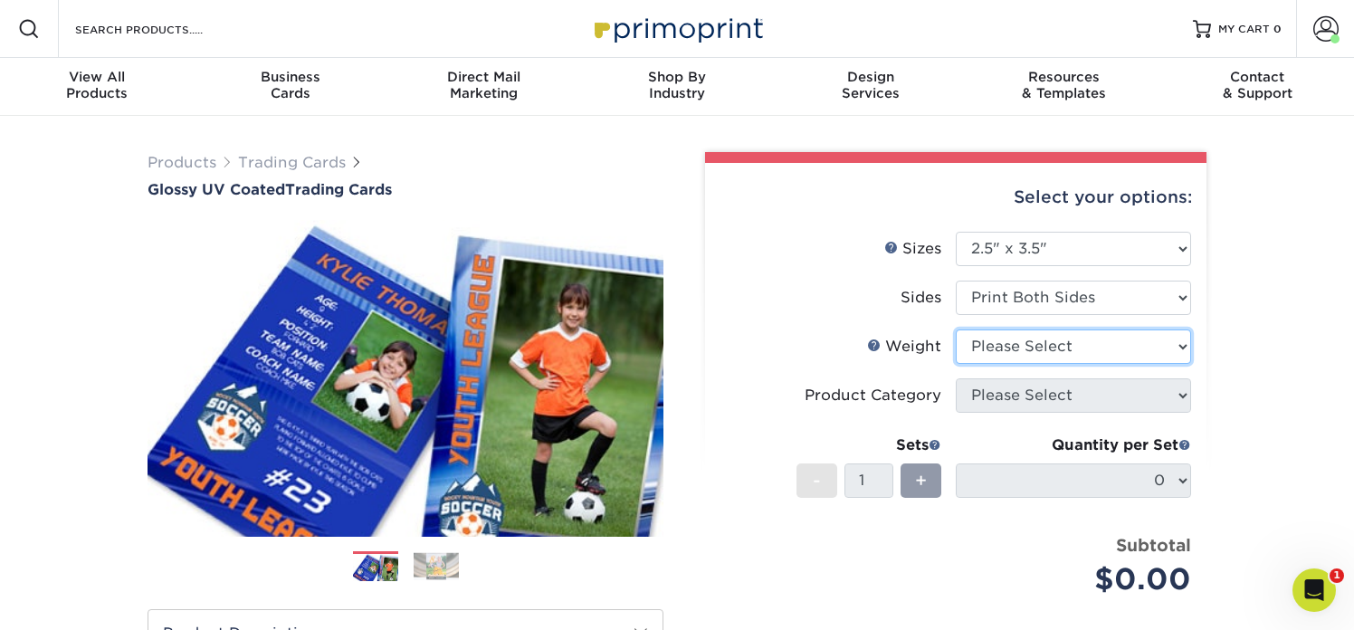
click at [1060, 343] on select "Please Select 16PT 14PT 18PT C1S" at bounding box center [1073, 346] width 235 height 34
select select "16PT"
click at [956, 329] on select "Please Select 16PT 14PT 18PT C1S" at bounding box center [1073, 346] width 235 height 34
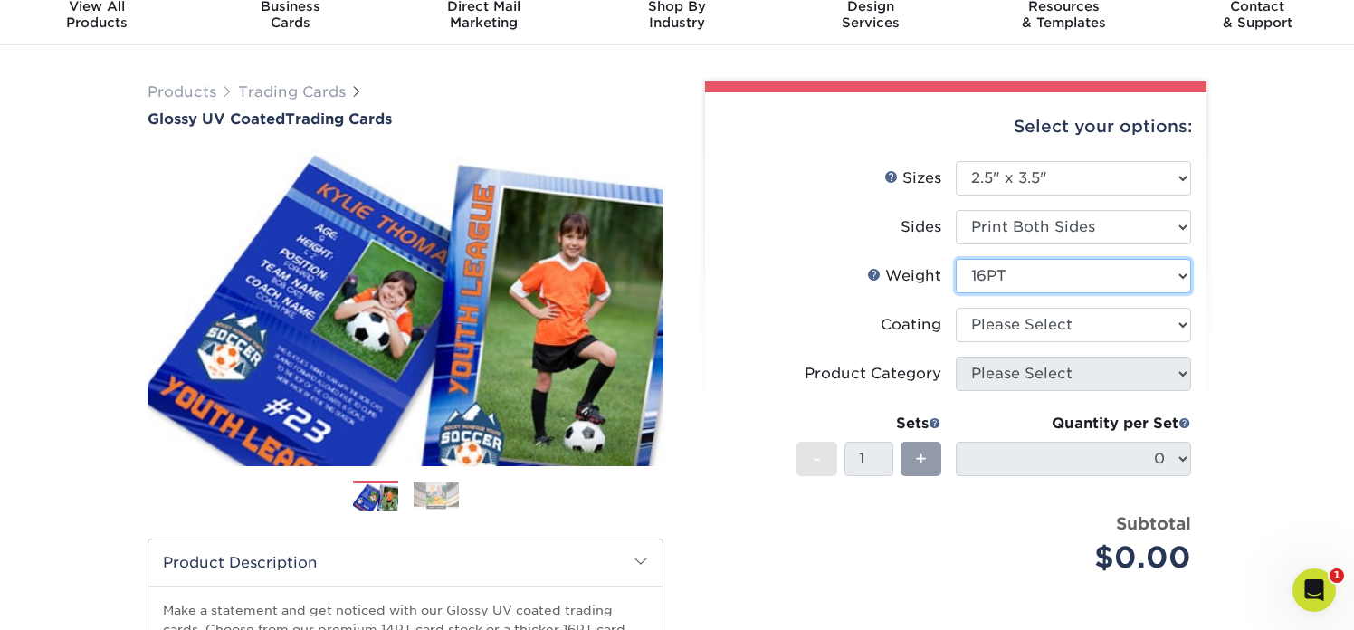
scroll to position [88, 0]
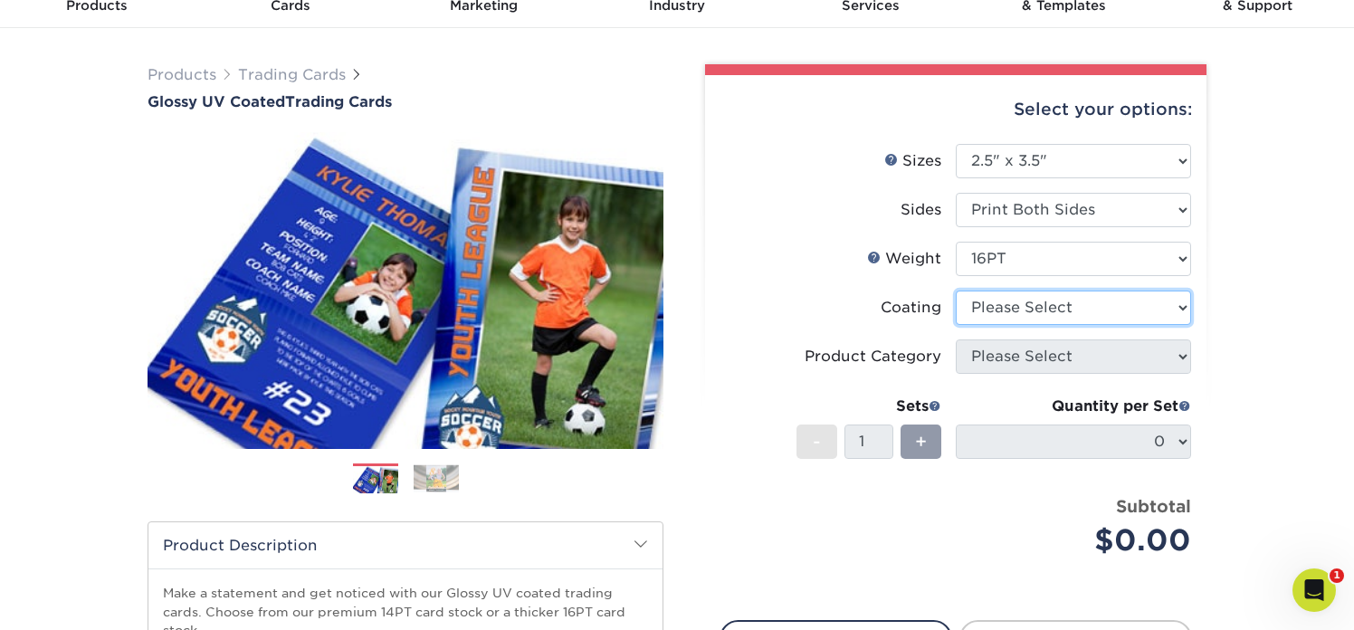
click at [1042, 315] on select at bounding box center [1073, 307] width 235 height 34
select select "ae367451-b2b8-45df-a344-0f05b6a12993"
click at [956, 290] on select at bounding box center [1073, 307] width 235 height 34
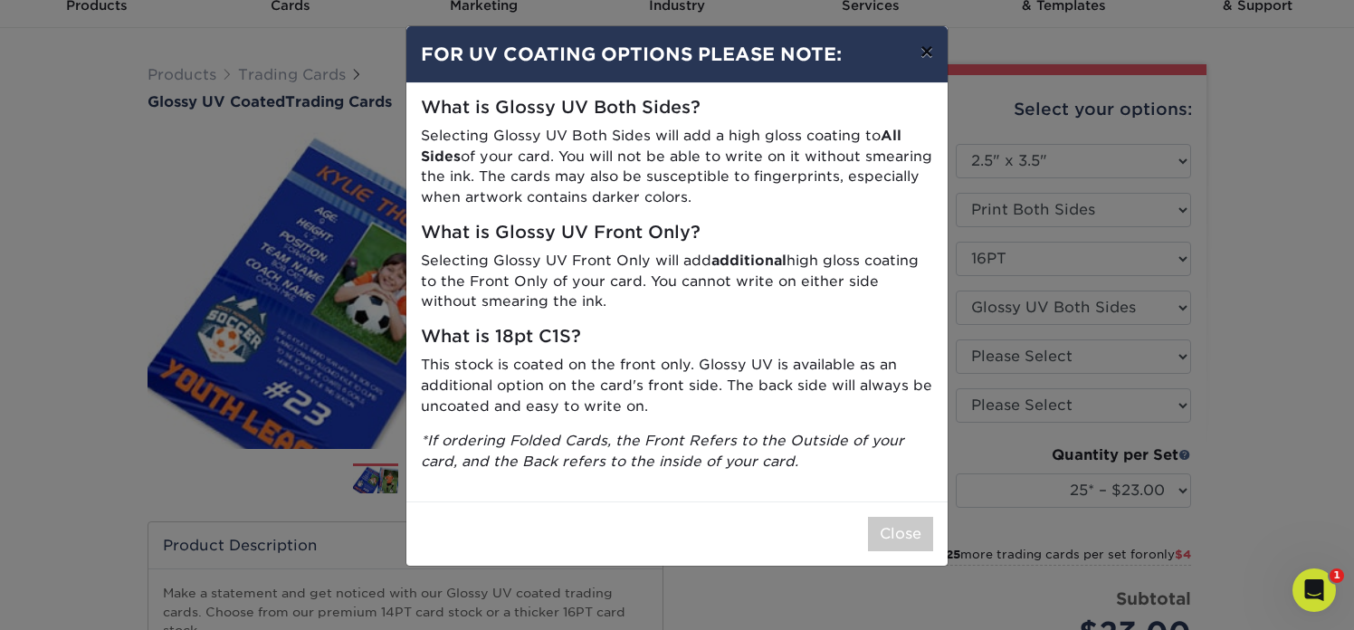
click at [927, 51] on button "×" at bounding box center [927, 51] width 42 height 51
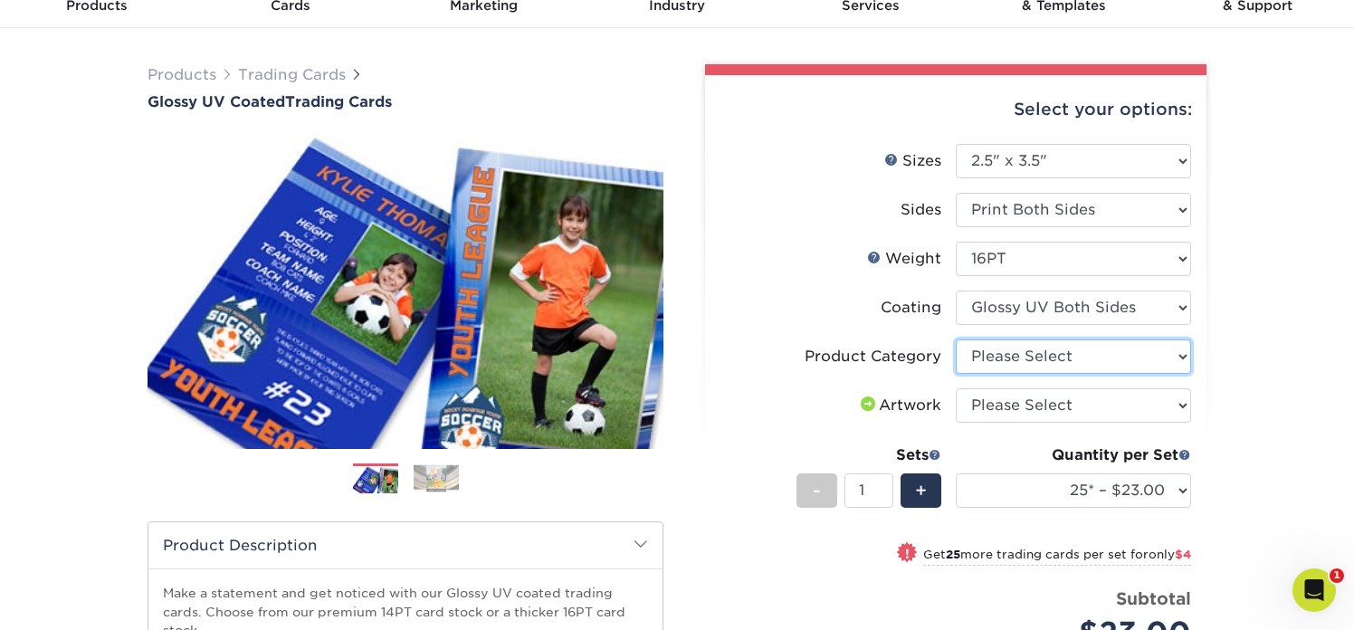
click at [1093, 363] on select "Please Select Trading Cards" at bounding box center [1073, 356] width 235 height 34
select select "c2f9bce9-36c2-409d-b101-c29d9d031e18"
click at [956, 339] on select "Please Select Trading Cards" at bounding box center [1073, 356] width 235 height 34
click at [1068, 402] on select "Please Select I will upload files I need a design - $100" at bounding box center [1073, 405] width 235 height 34
select select "upload"
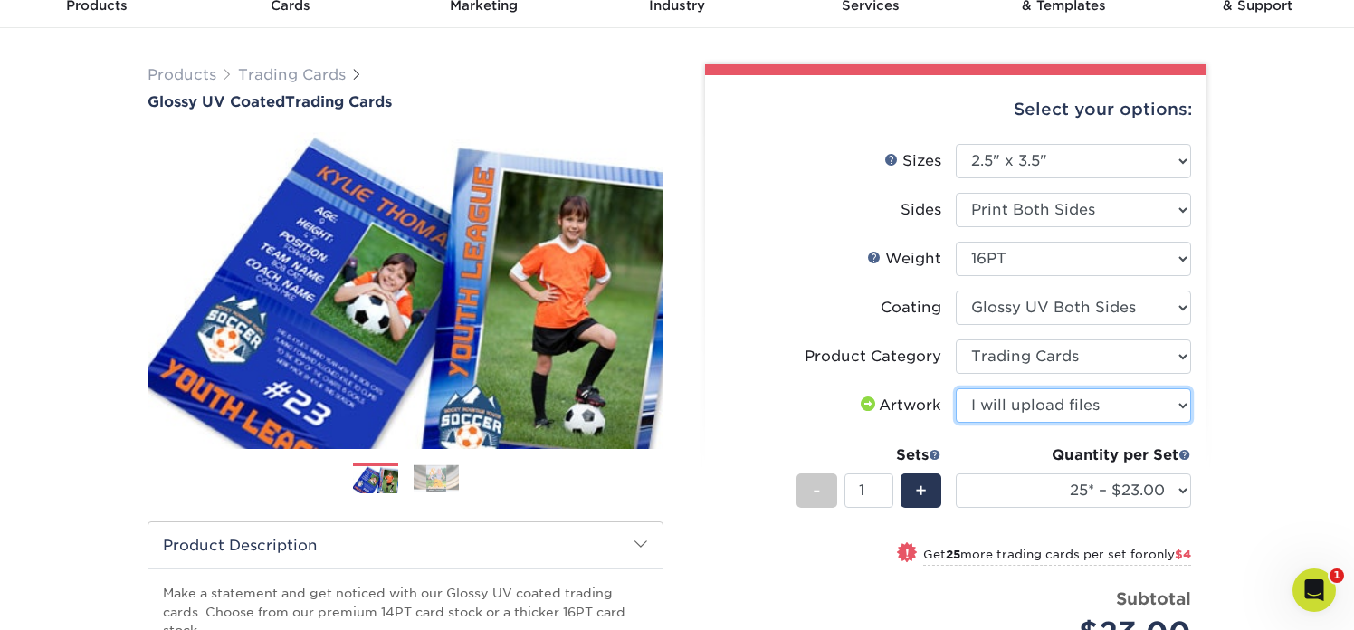
click at [956, 388] on select "Please Select I will upload files I need a design - $100" at bounding box center [1073, 405] width 235 height 34
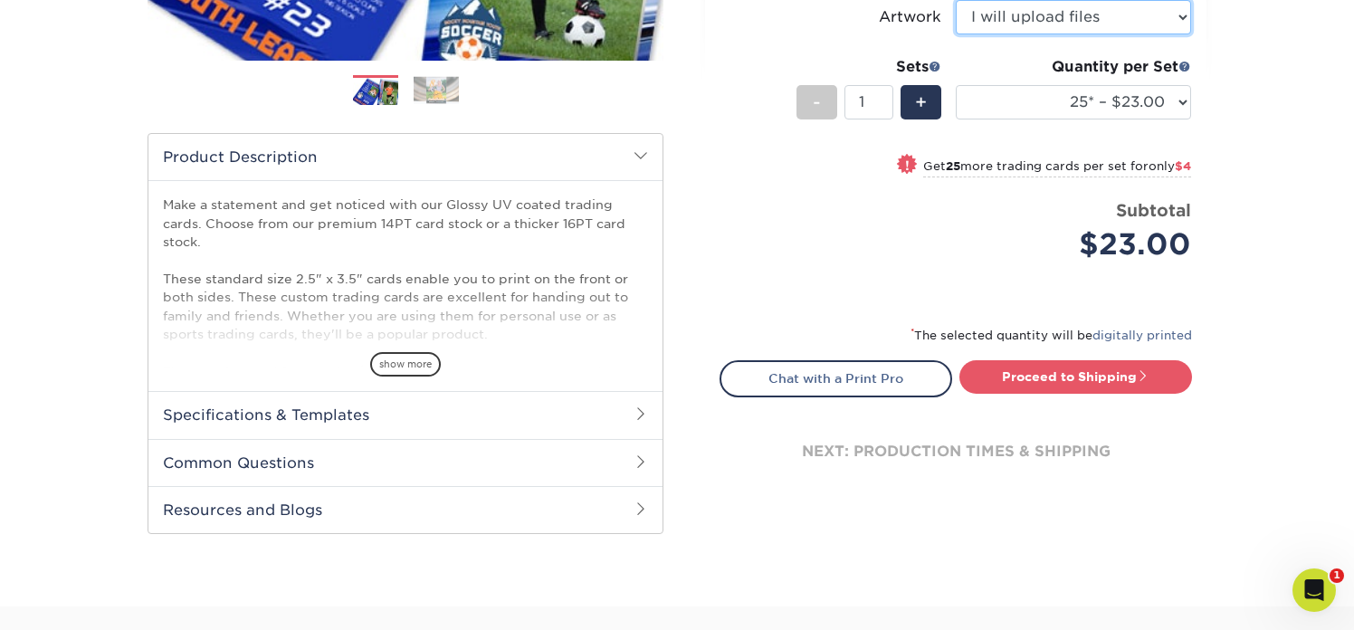
scroll to position [505, 0]
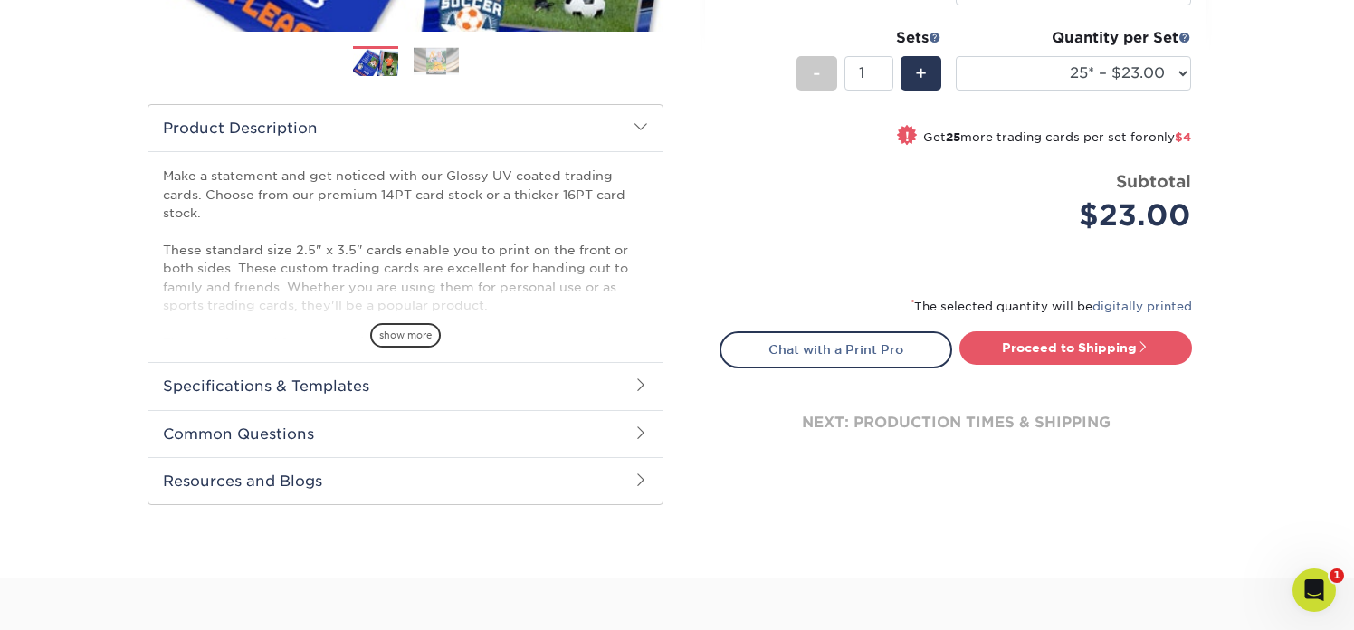
click at [487, 397] on h2 "Specifications & Templates" at bounding box center [405, 385] width 514 height 47
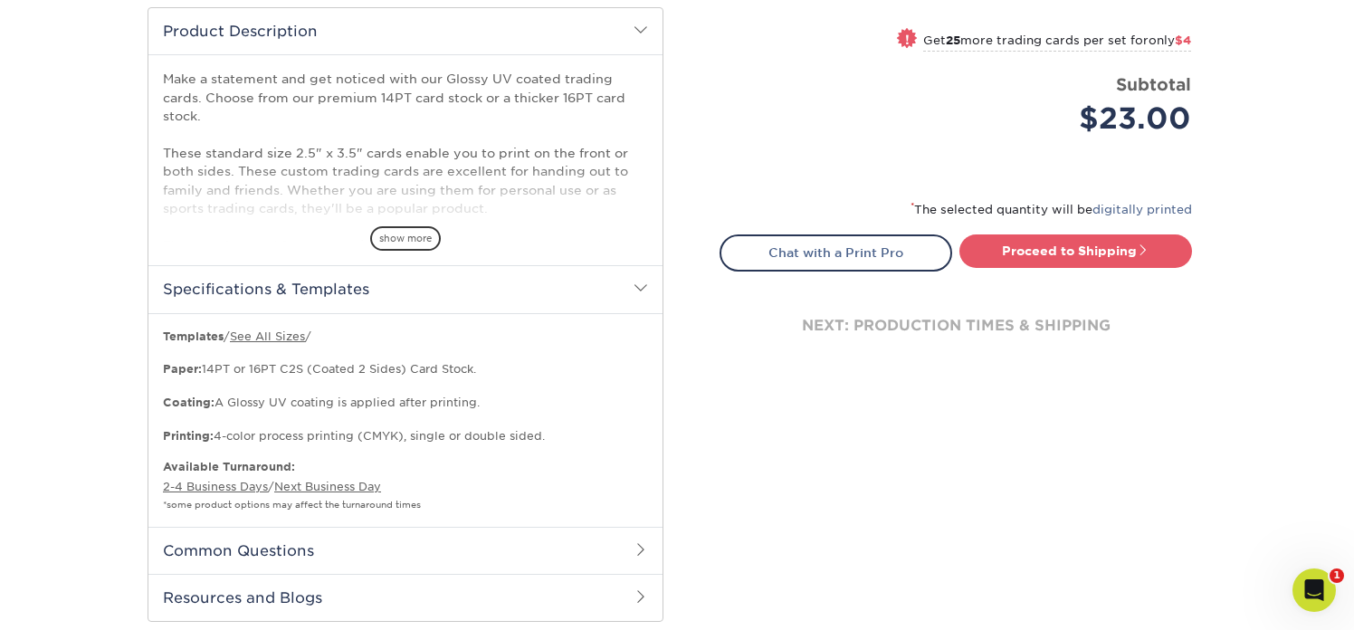
scroll to position [573, 0]
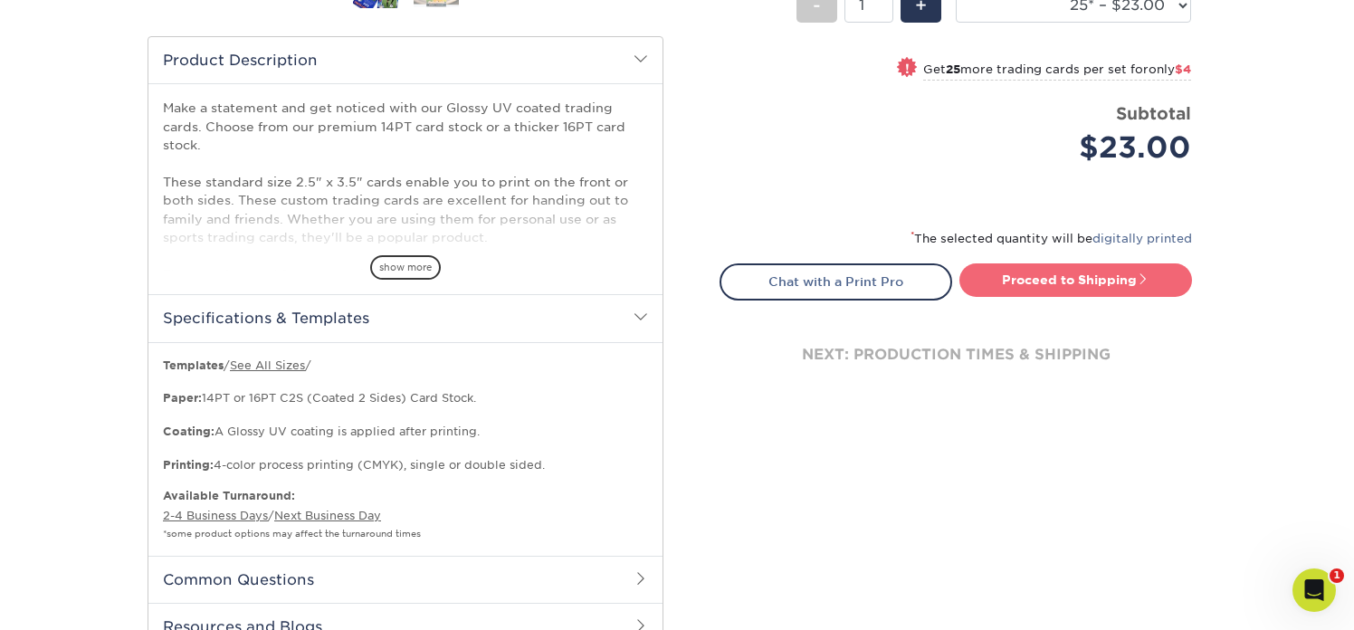
click at [1024, 282] on link "Proceed to Shipping" at bounding box center [1075, 279] width 233 height 33
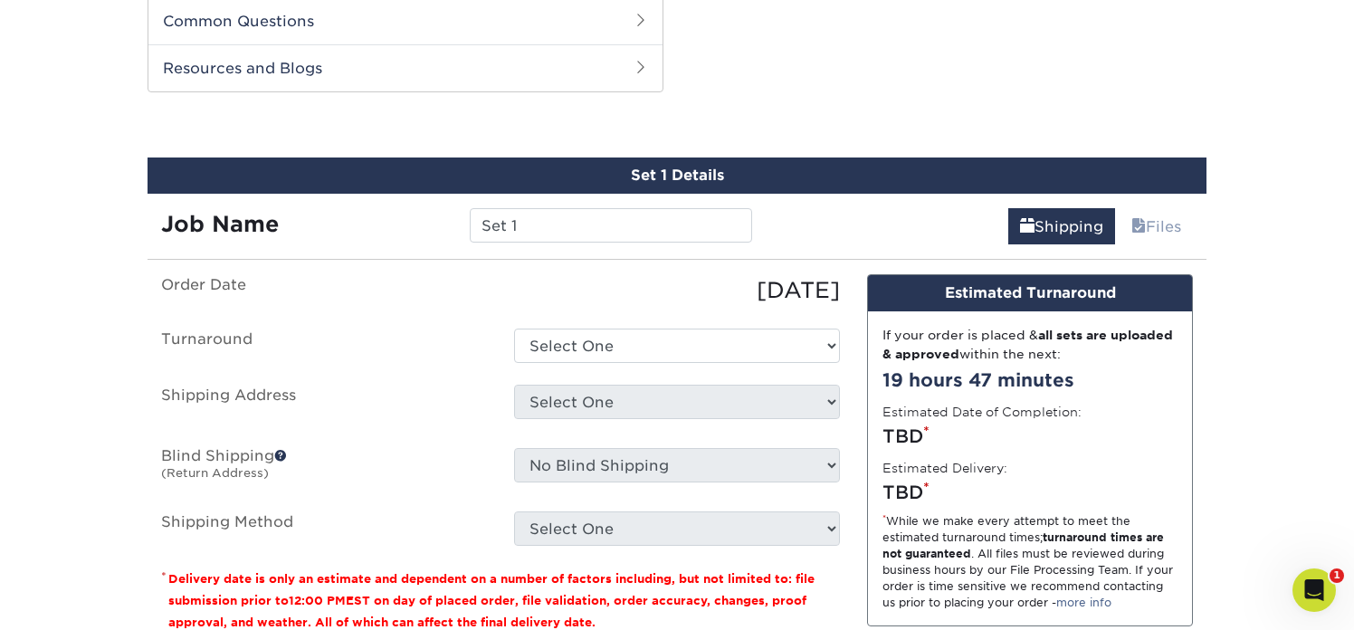
scroll to position [1135, 0]
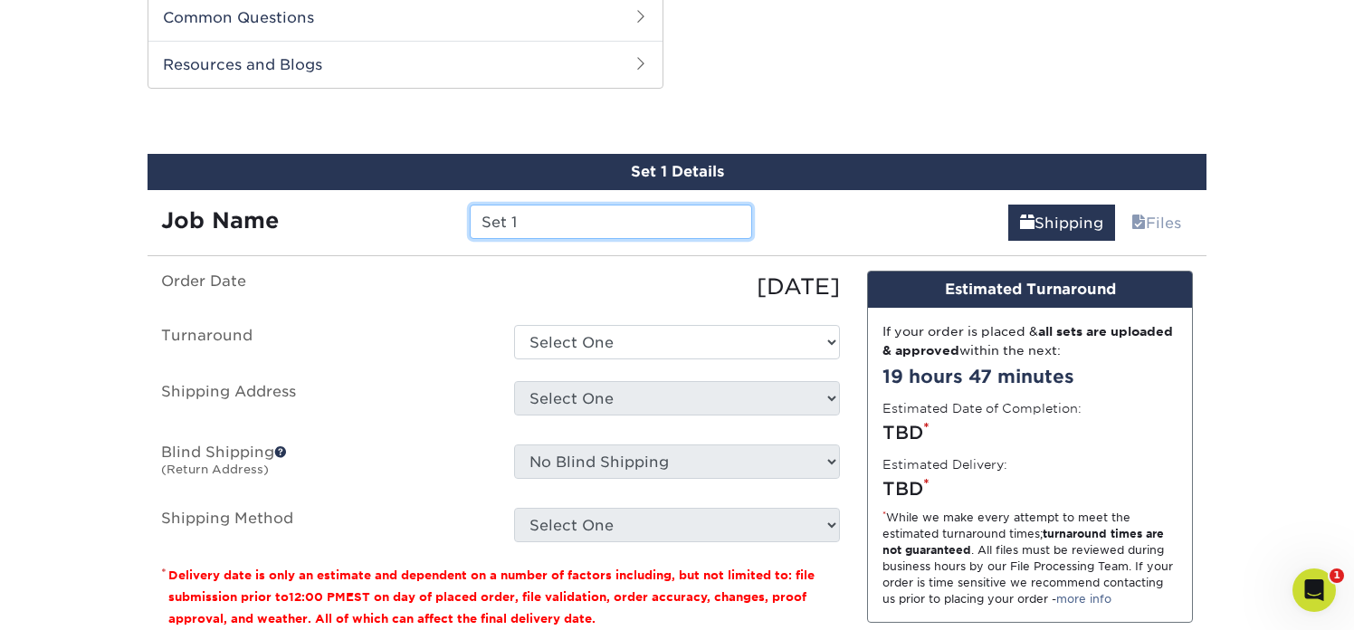
drag, startPoint x: 530, startPoint y: 223, endPoint x: 401, endPoint y: 213, distance: 129.8
click at [401, 213] on div "Job Name Set 1" at bounding box center [456, 222] width 618 height 34
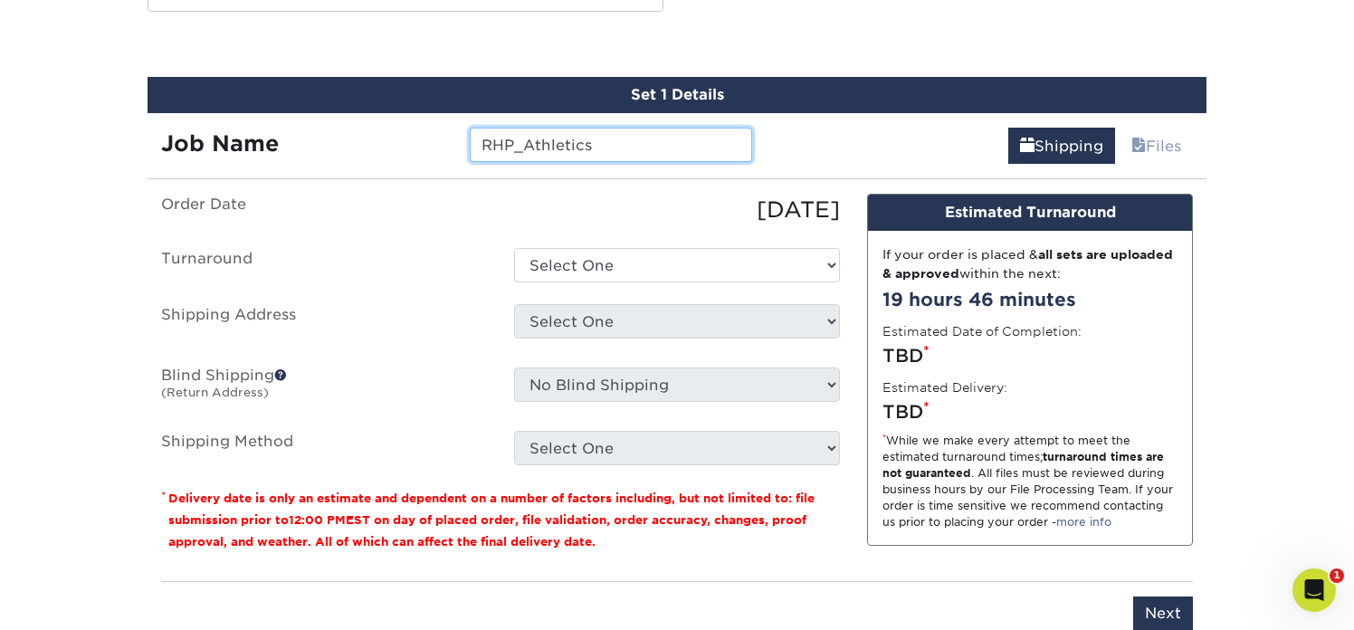
scroll to position [1232, 0]
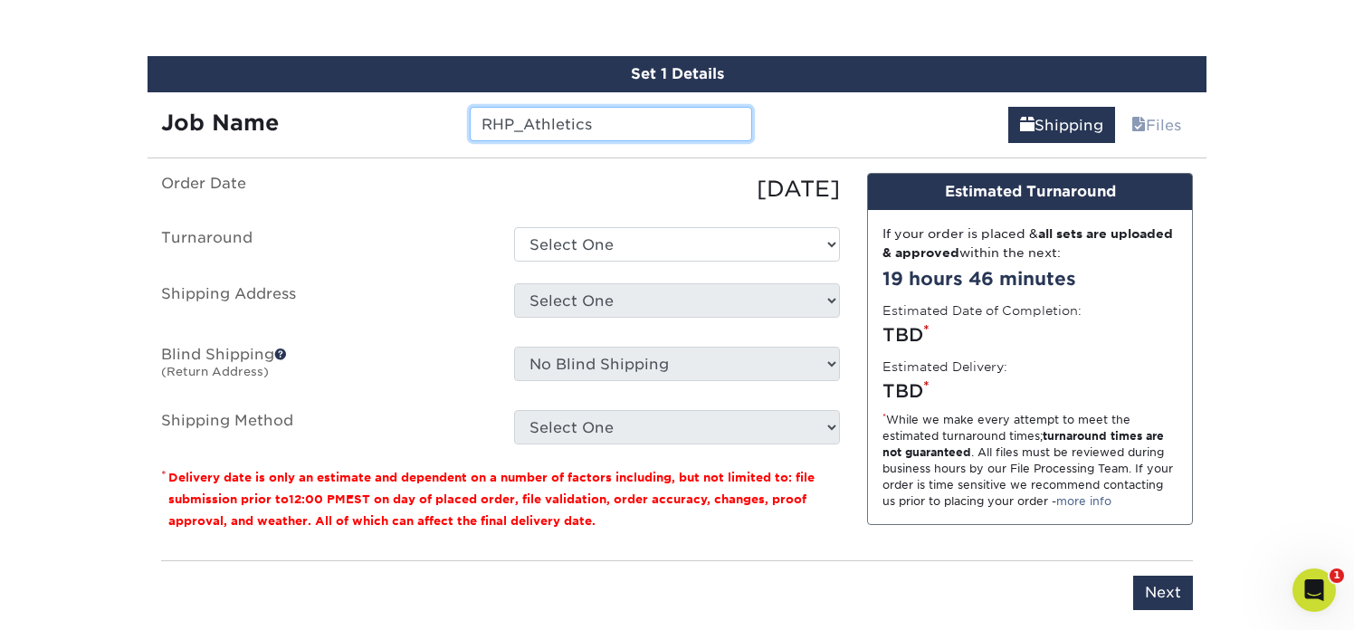
type input "RHP_Athletics"
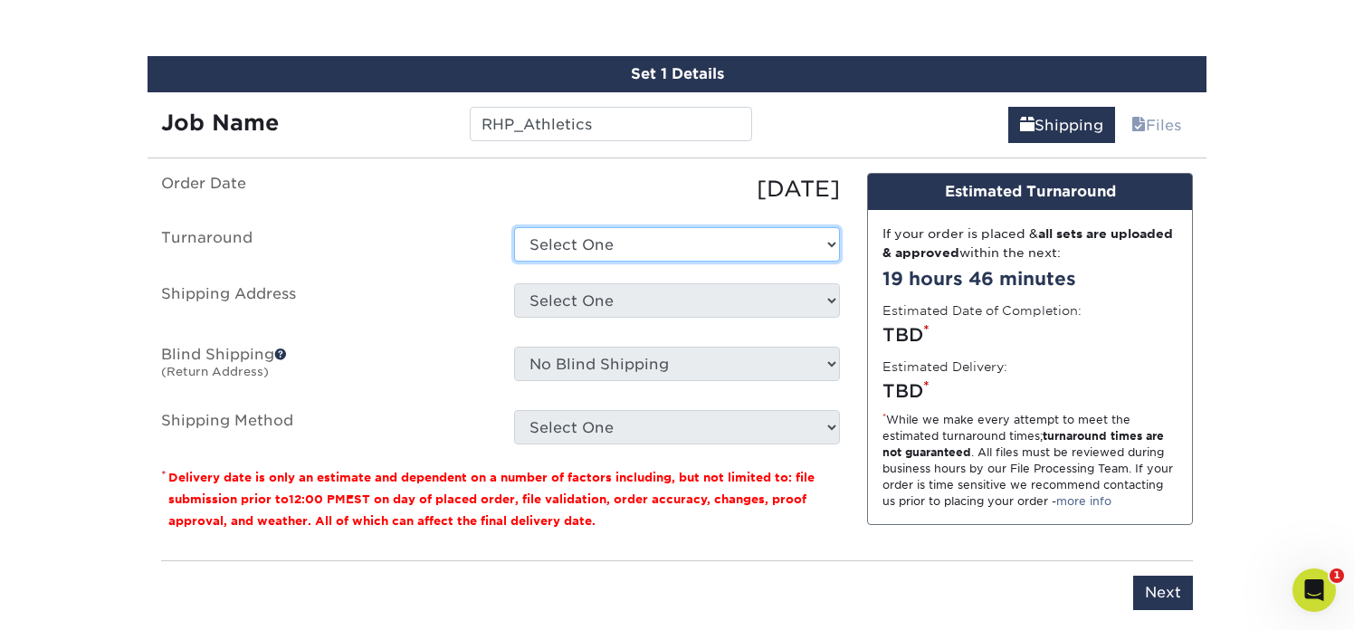
click at [676, 247] on select "Select One 2-4 Business Days 2 Day Next Business Day" at bounding box center [677, 244] width 326 height 34
select select "f4cd62fb-34a3-4365-a1b0-86894a7eb955"
click at [514, 227] on select "Select One 2-4 Business Days 2 Day Next Business Day" at bounding box center [677, 244] width 326 height 34
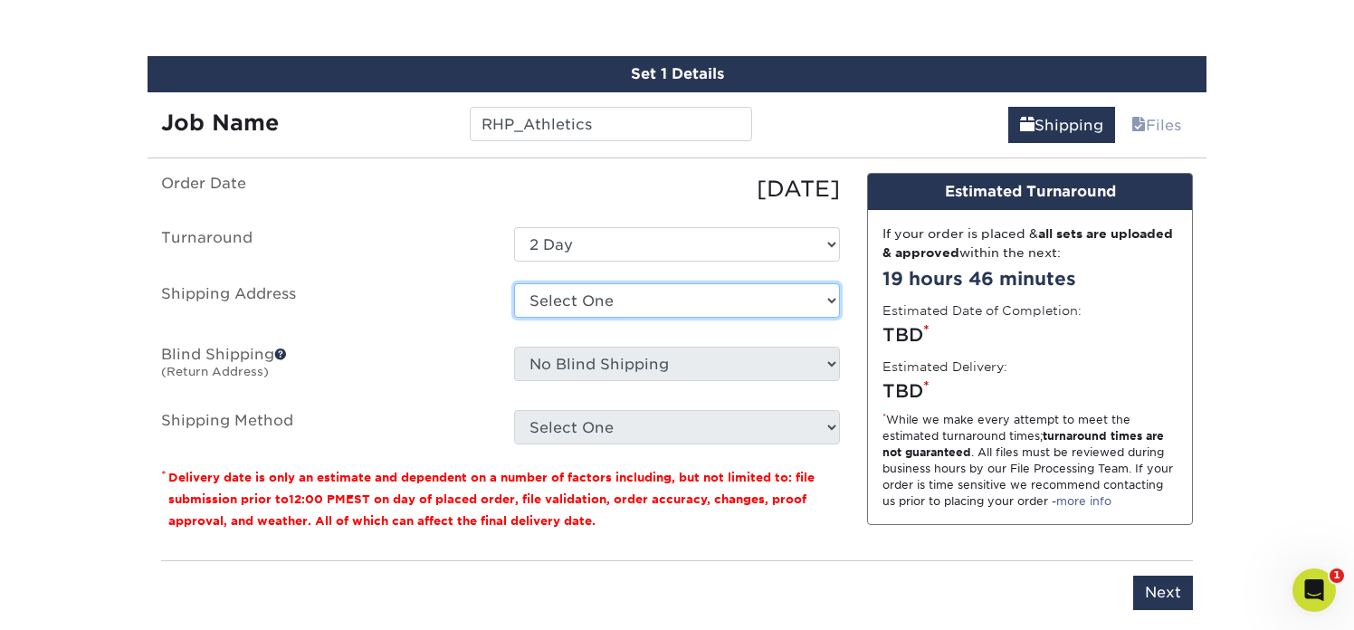
click at [646, 296] on select "Select One + Add New Address" at bounding box center [677, 300] width 326 height 34
select select "newaddress"
click at [514, 283] on select "Select One + Add New Address" at bounding box center [677, 300] width 326 height 34
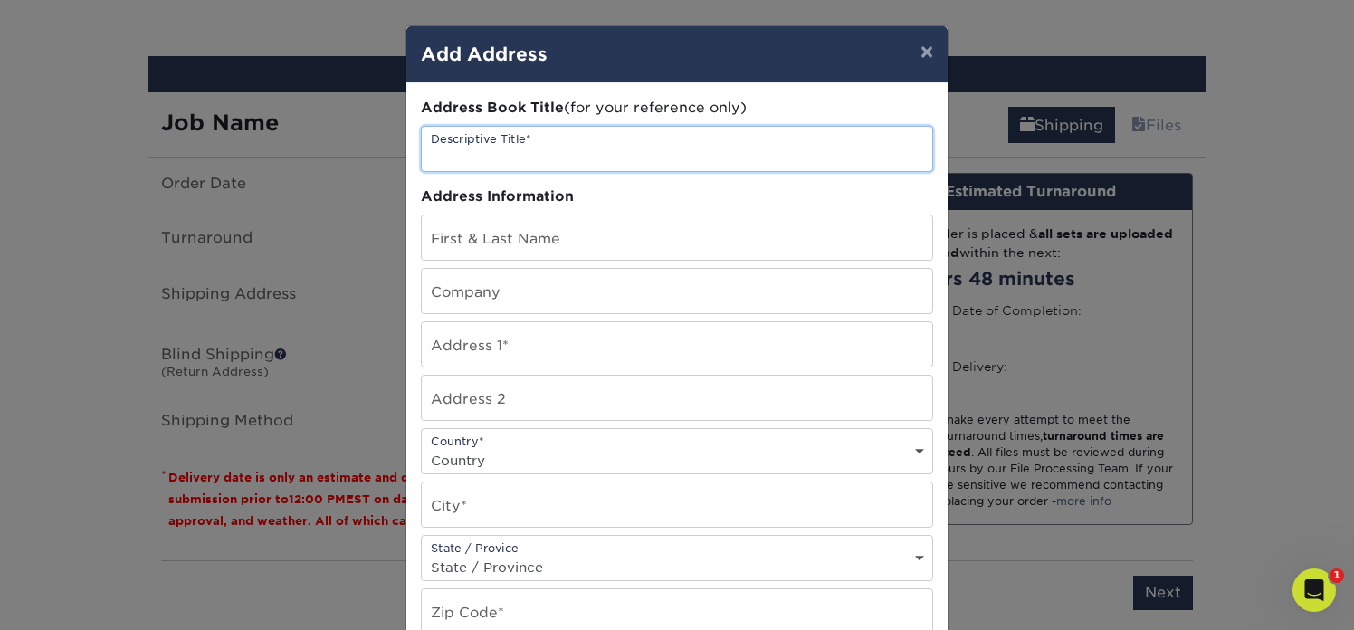
click at [554, 143] on input "text" at bounding box center [677, 149] width 510 height 44
type input "Rolling Hills Prep"
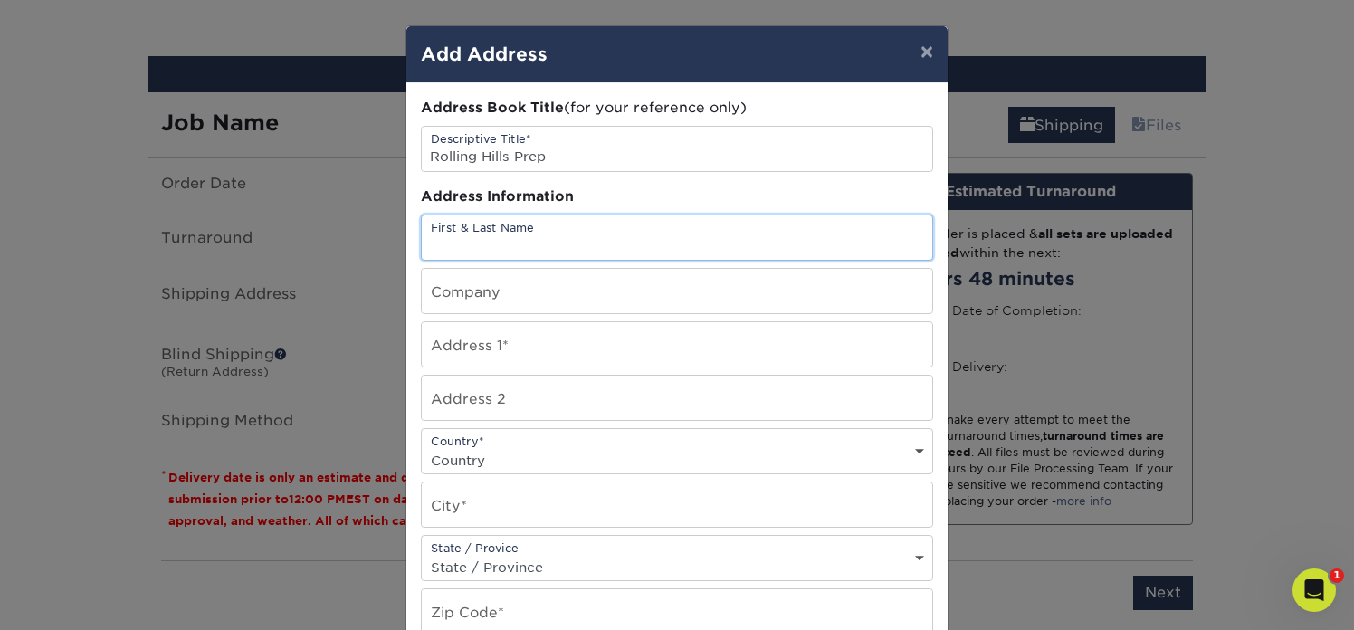
click at [554, 246] on input "text" at bounding box center [677, 237] width 510 height 44
type input "Jeanette Igarashi"
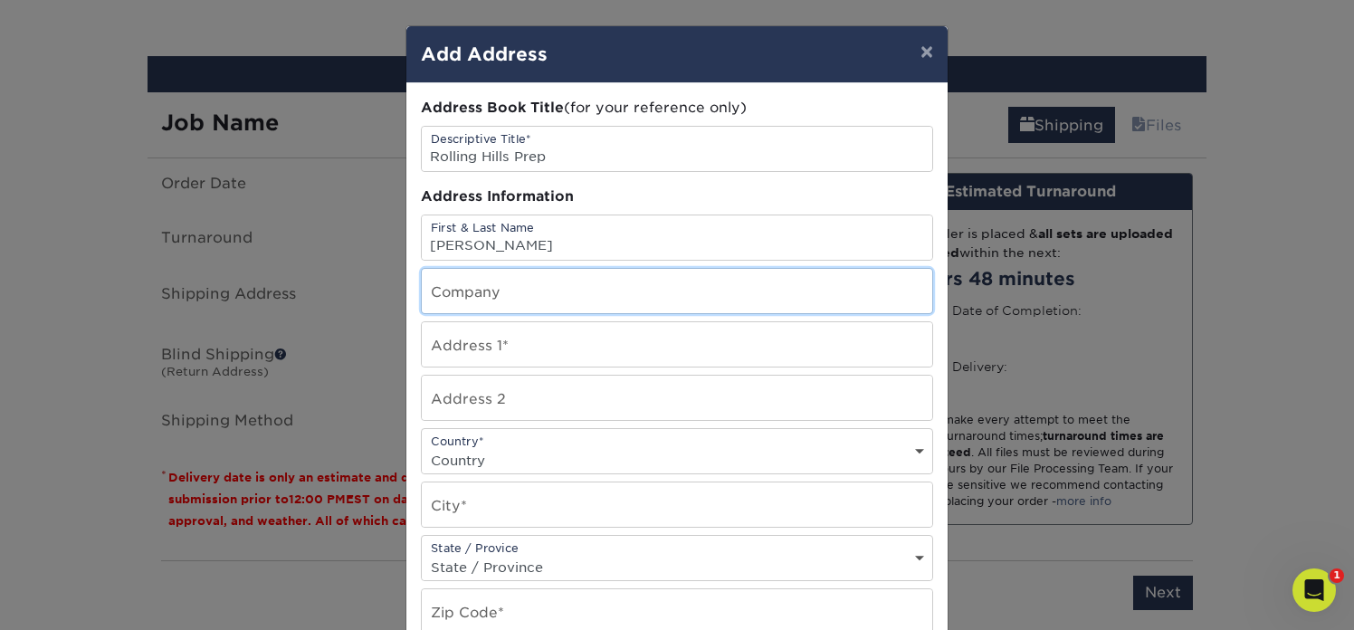
type input "Rolling Hills Prep"
type input "1 ROLLING HILLS PREP WAY"
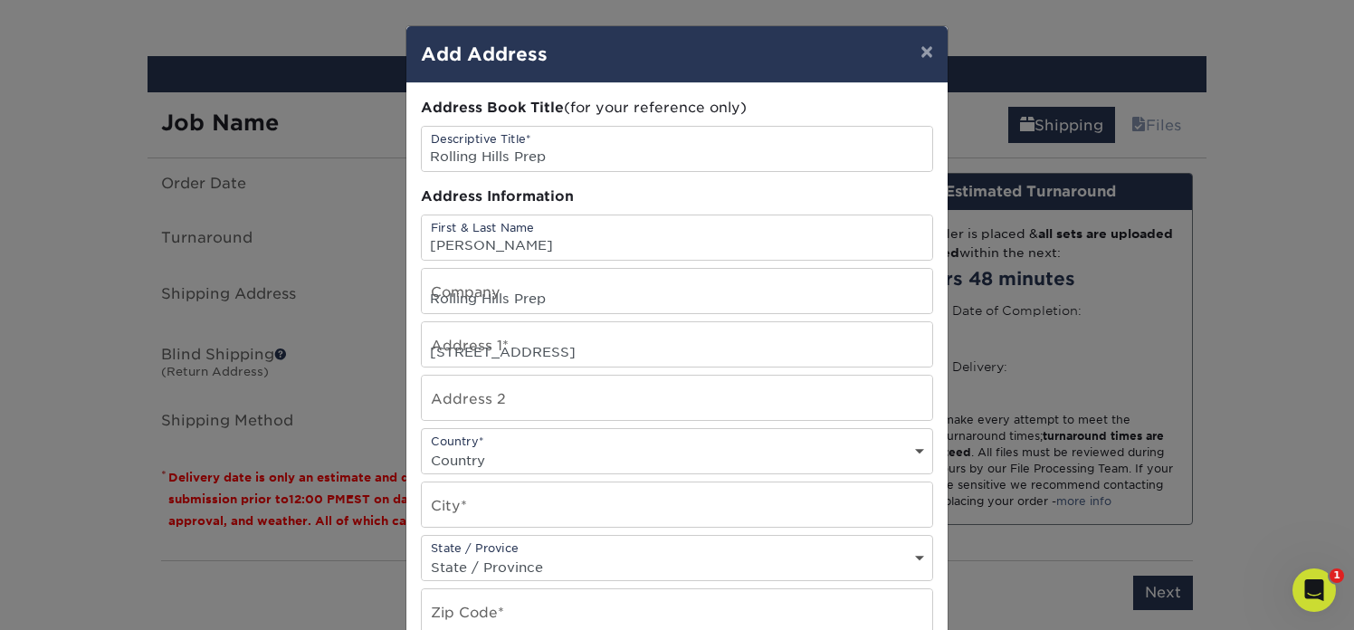
select select "US"
type input "SAN PEDRO"
select select "CA"
type input "90732-5200"
type input "3107911101"
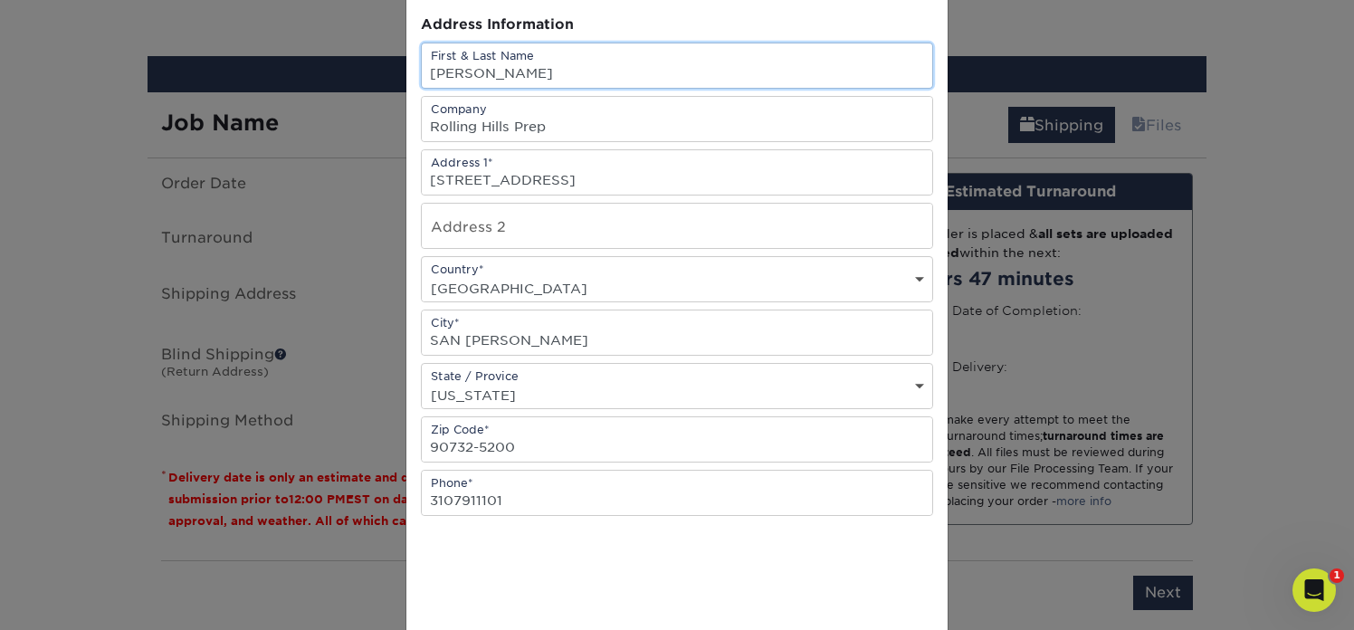
scroll to position [354, 0]
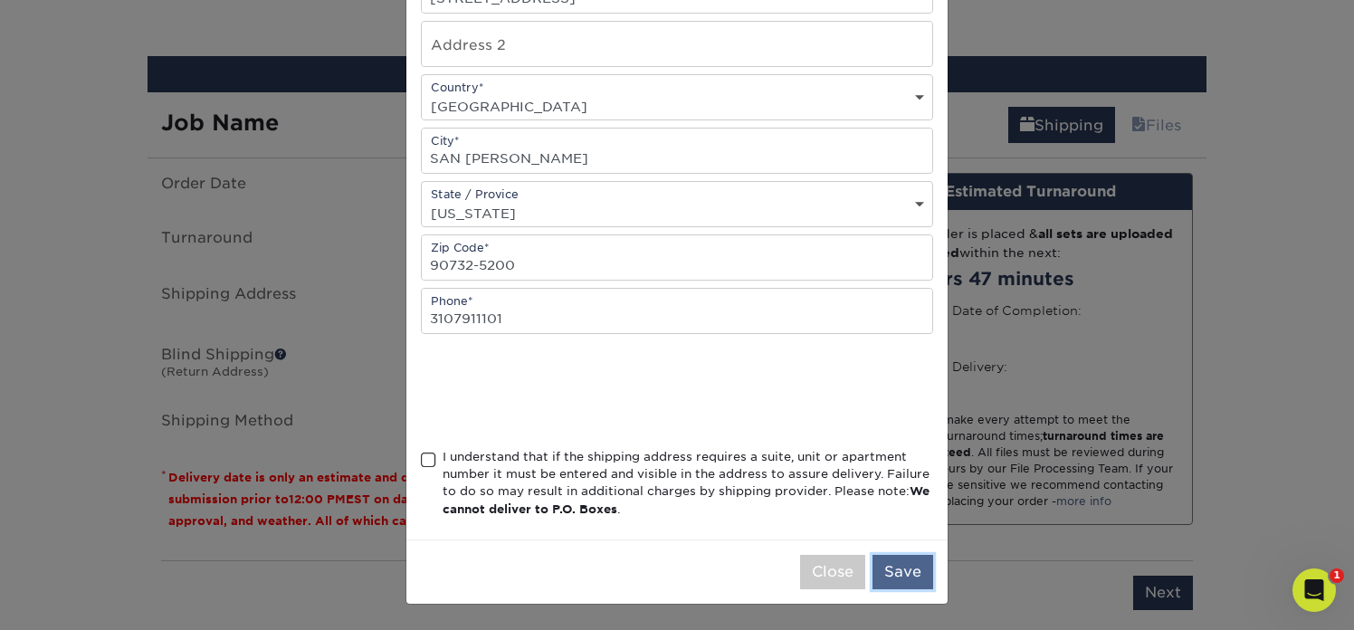
click at [915, 571] on button "Save" at bounding box center [902, 572] width 61 height 34
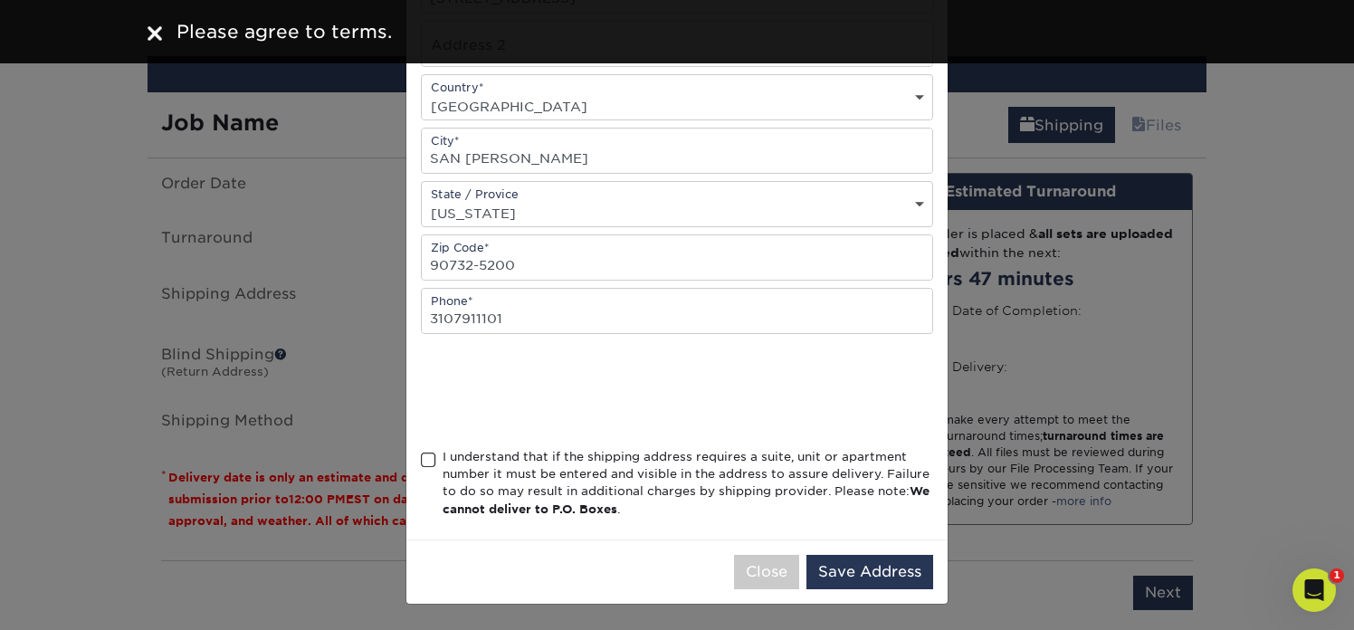
click at [423, 463] on span at bounding box center [428, 460] width 15 height 17
click at [0, 0] on input "I understand that if the shipping address requires a suite, unit or apartment n…" at bounding box center [0, 0] width 0 height 0
click at [878, 573] on button "Save Address" at bounding box center [869, 572] width 127 height 34
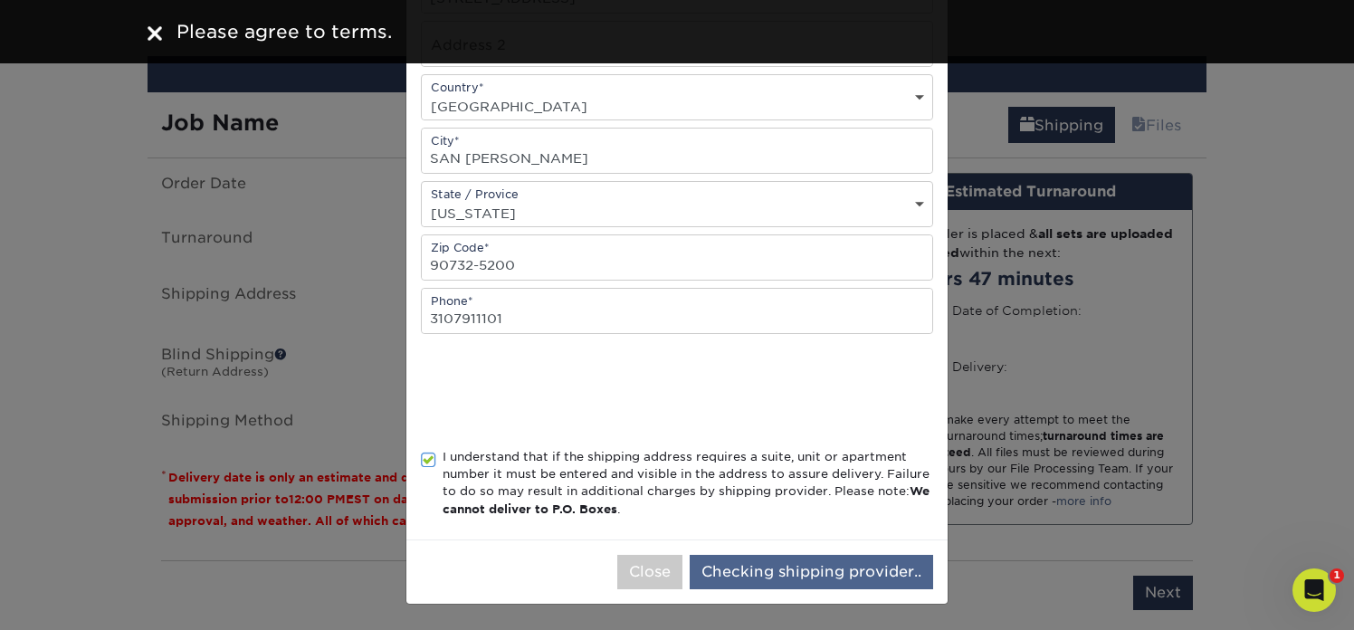
scroll to position [0, 0]
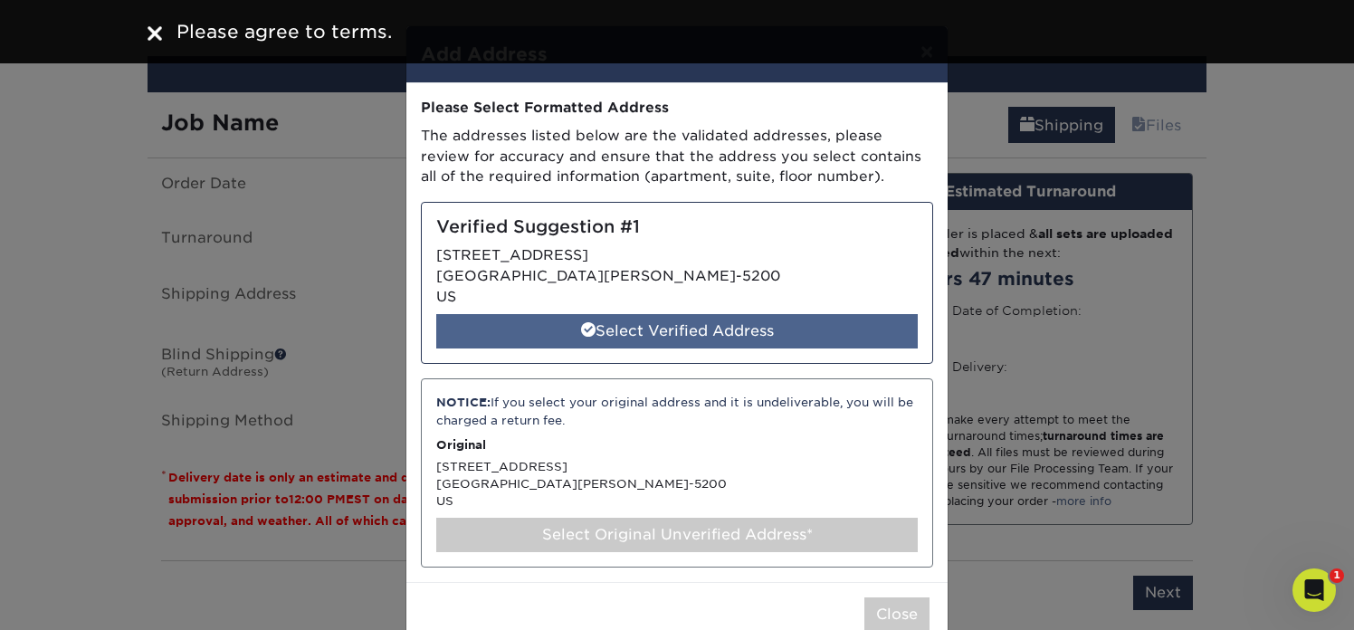
click at [748, 326] on div "Select Verified Address" at bounding box center [676, 331] width 481 height 34
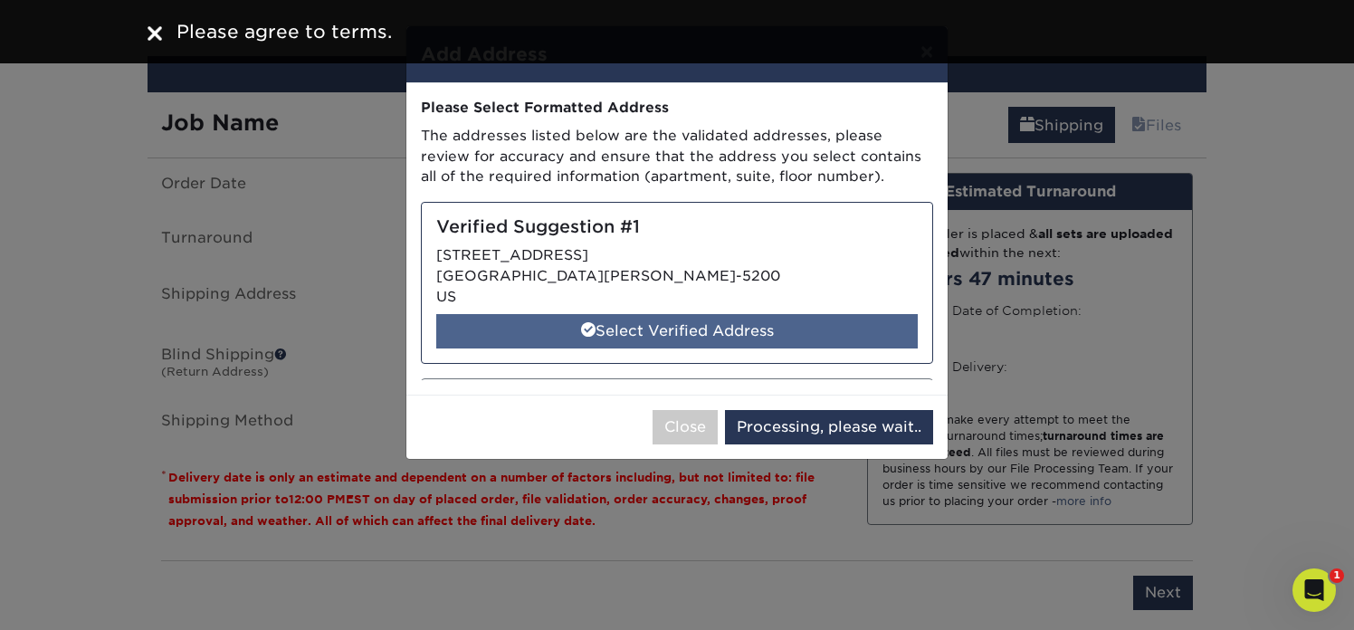
select select "286871"
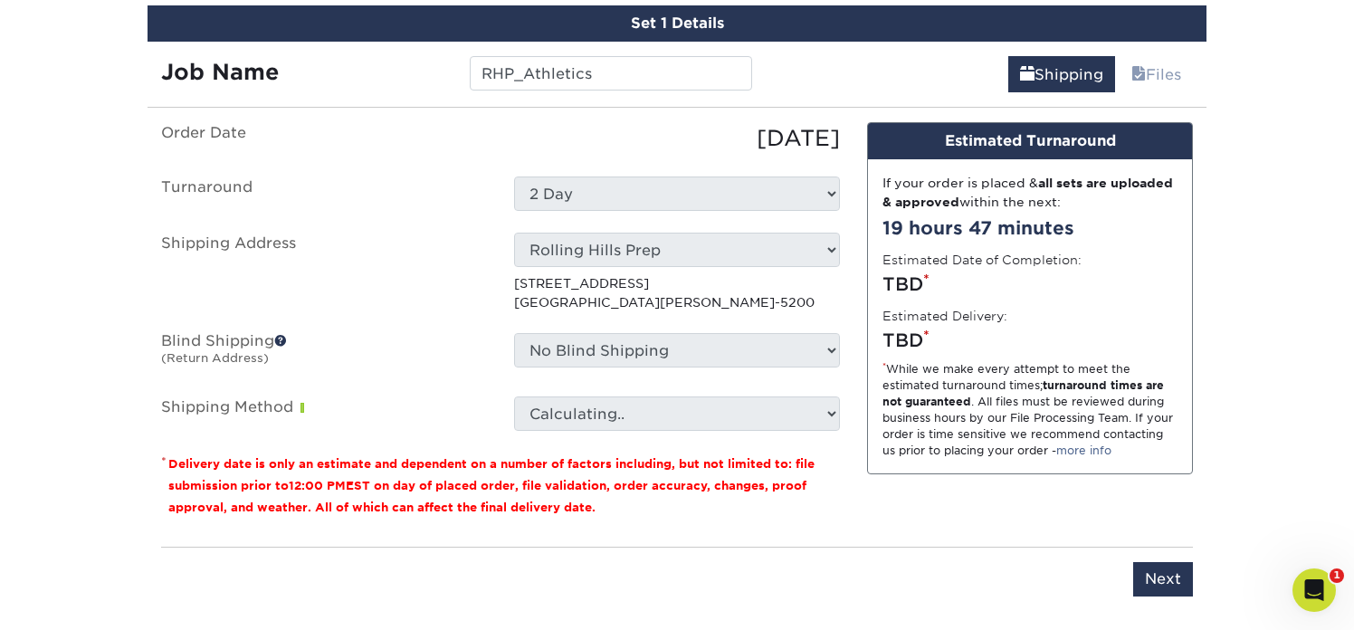
scroll to position [1287, 0]
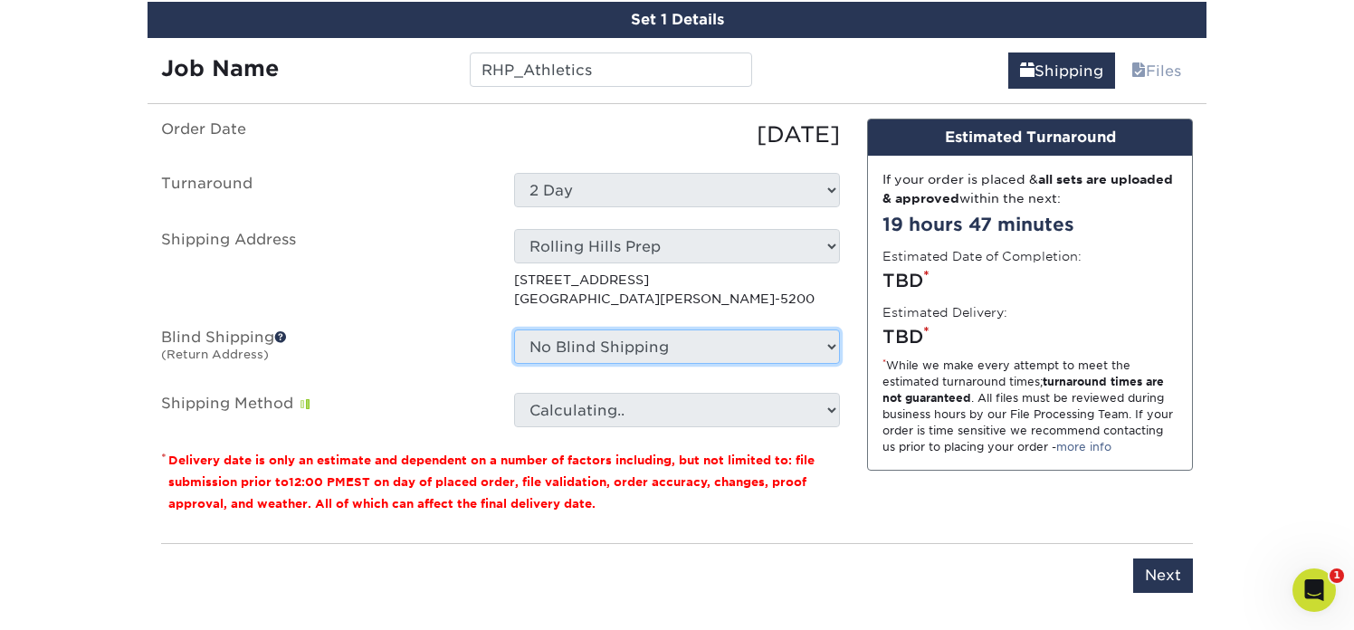
click at [755, 353] on select "No Blind Shipping + Add New Address" at bounding box center [677, 346] width 326 height 34
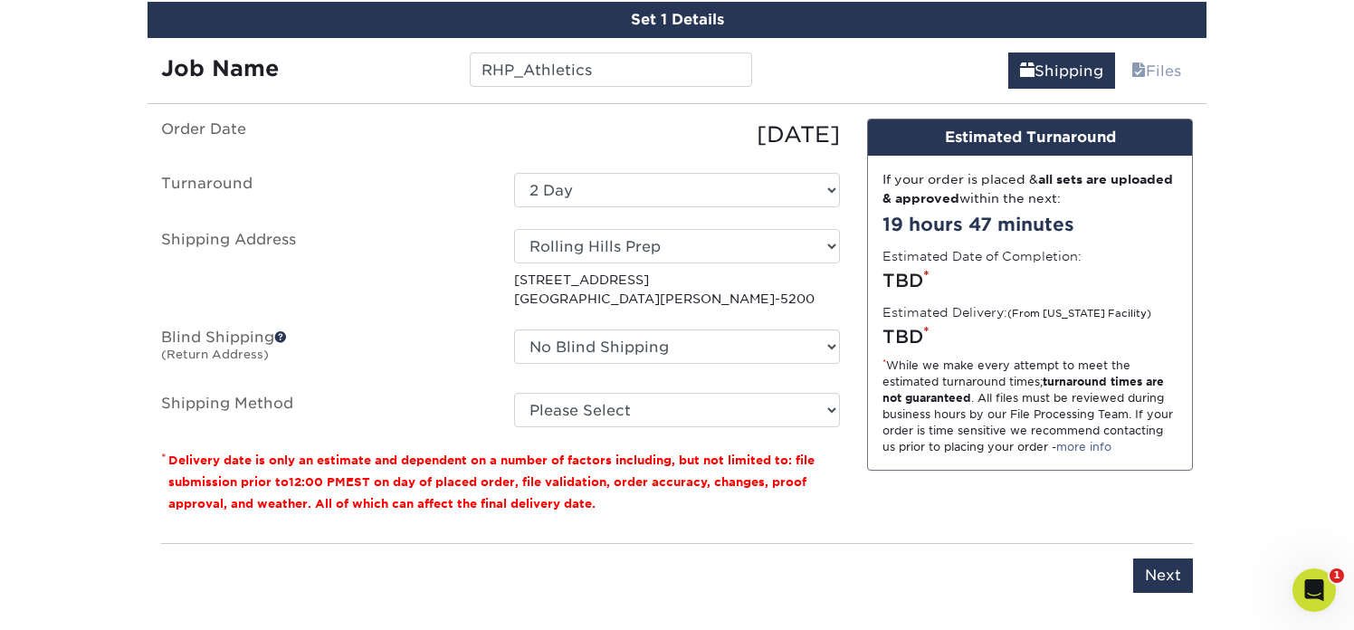
click at [282, 336] on span at bounding box center [280, 336] width 13 height 13
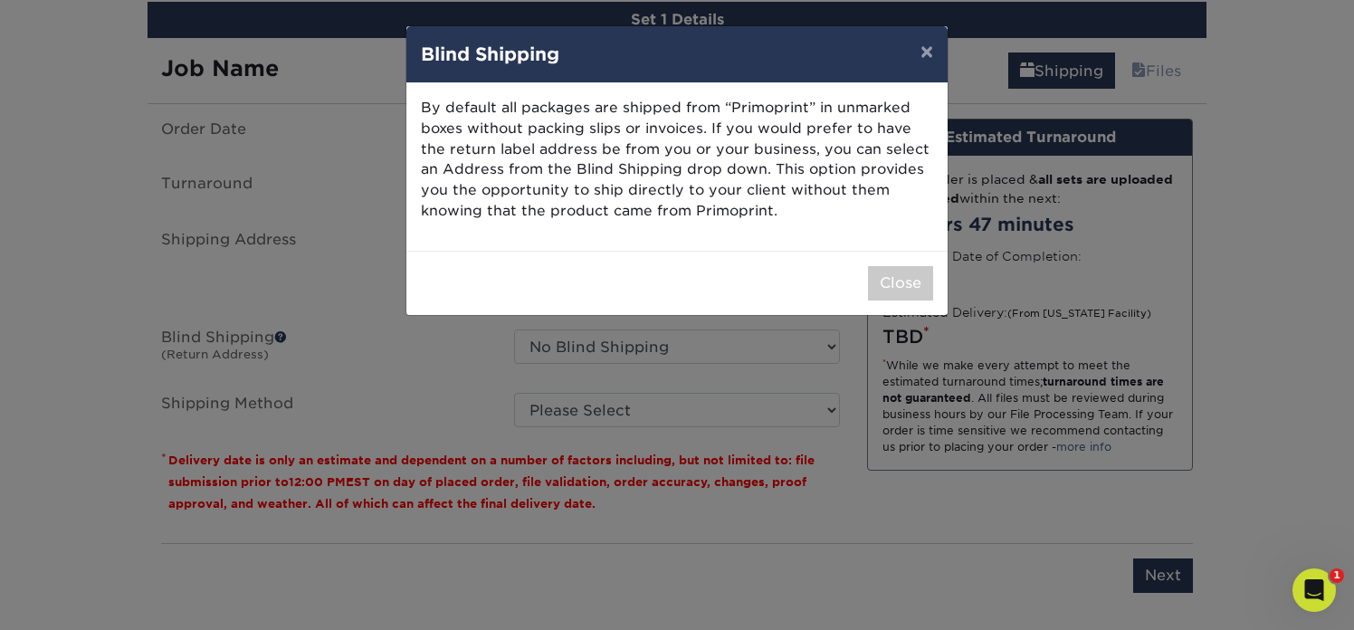
click at [346, 384] on div "× Blind Shipping By default all packages are shipped from “Primoprint” in unmar…" at bounding box center [677, 315] width 1354 height 630
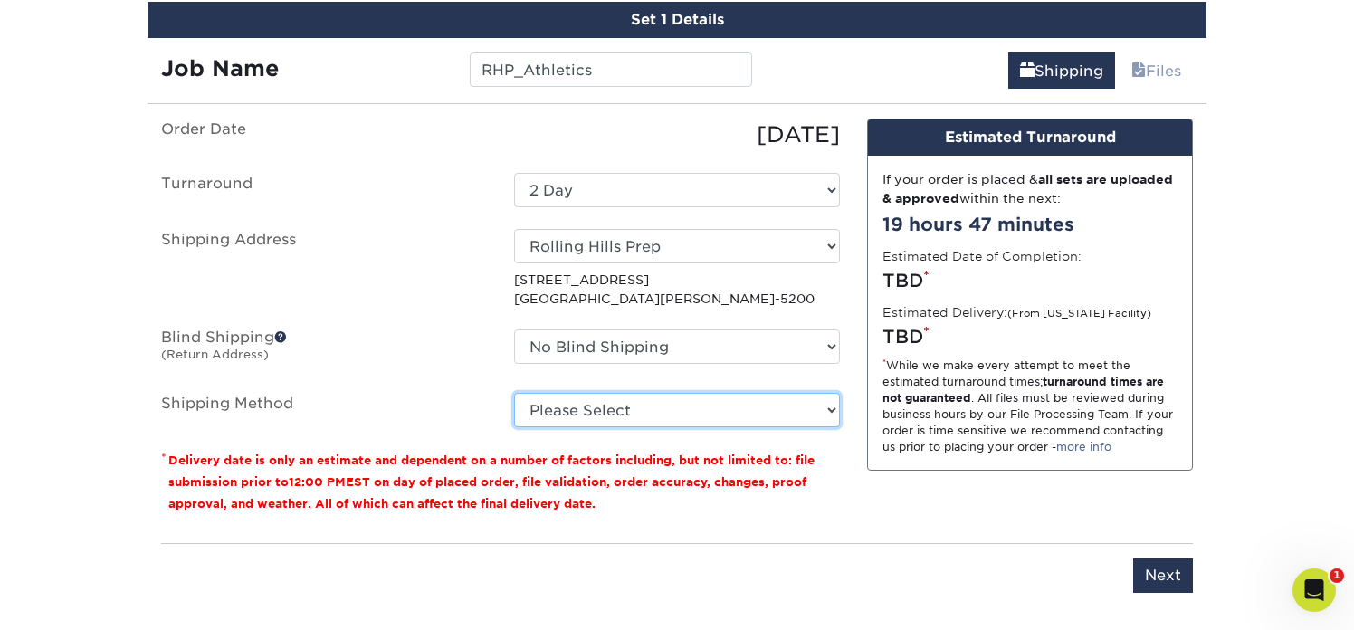
click at [666, 408] on select "Please Select 3 Day Shipping Service (+$16.70) Ground Shipping (+$16.92) 2 Day …" at bounding box center [677, 410] width 326 height 34
select select "01"
click at [514, 393] on select "Please Select 3 Day Shipping Service (+$16.70) Ground Shipping (+$16.92) 2 Day …" at bounding box center [677, 410] width 326 height 34
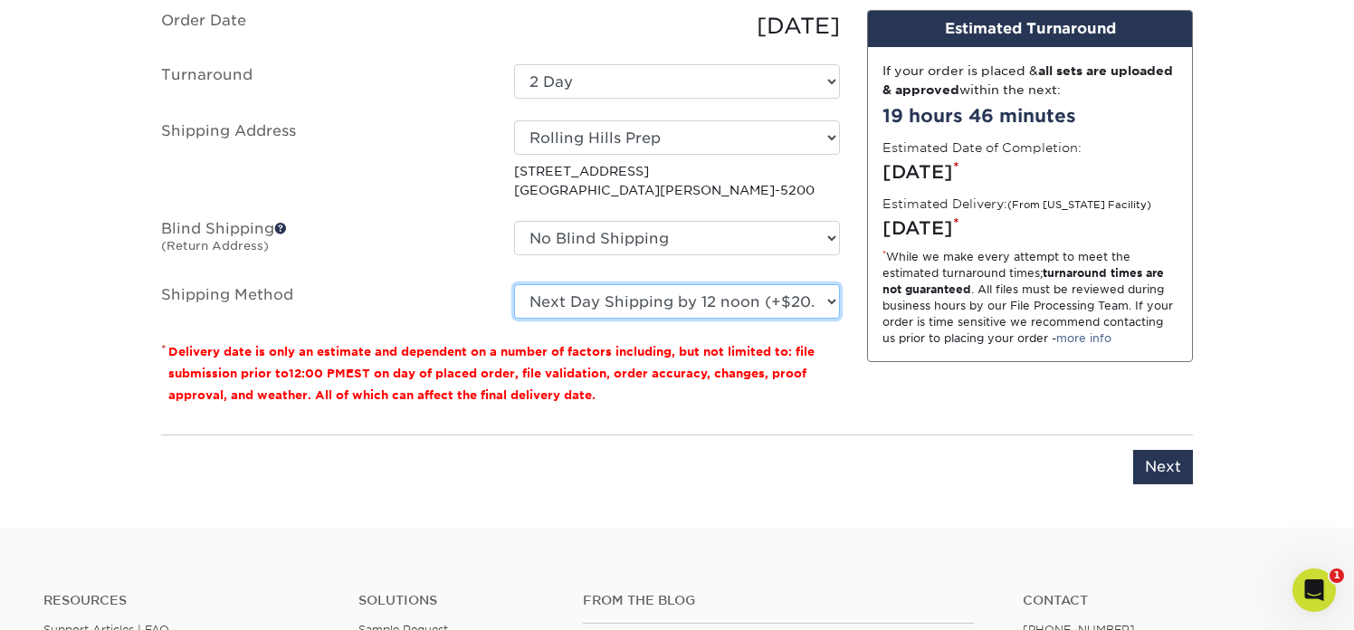
scroll to position [1406, 0]
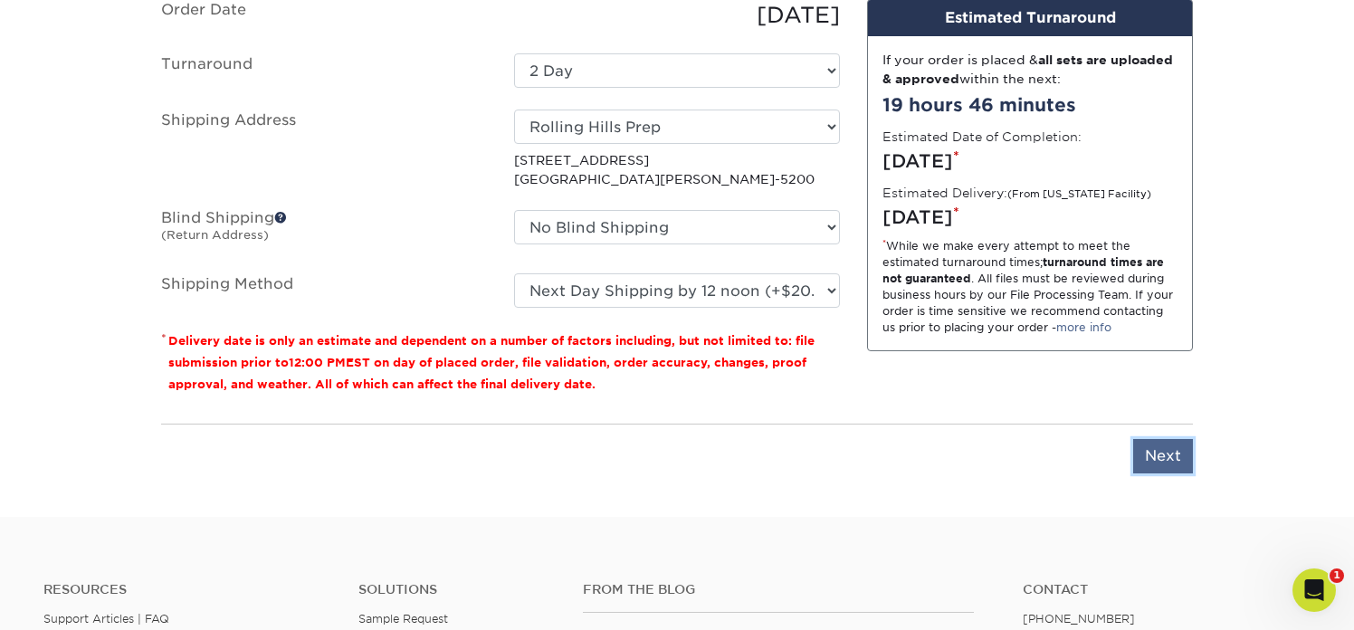
click at [1160, 452] on input "Next" at bounding box center [1163, 456] width 60 height 34
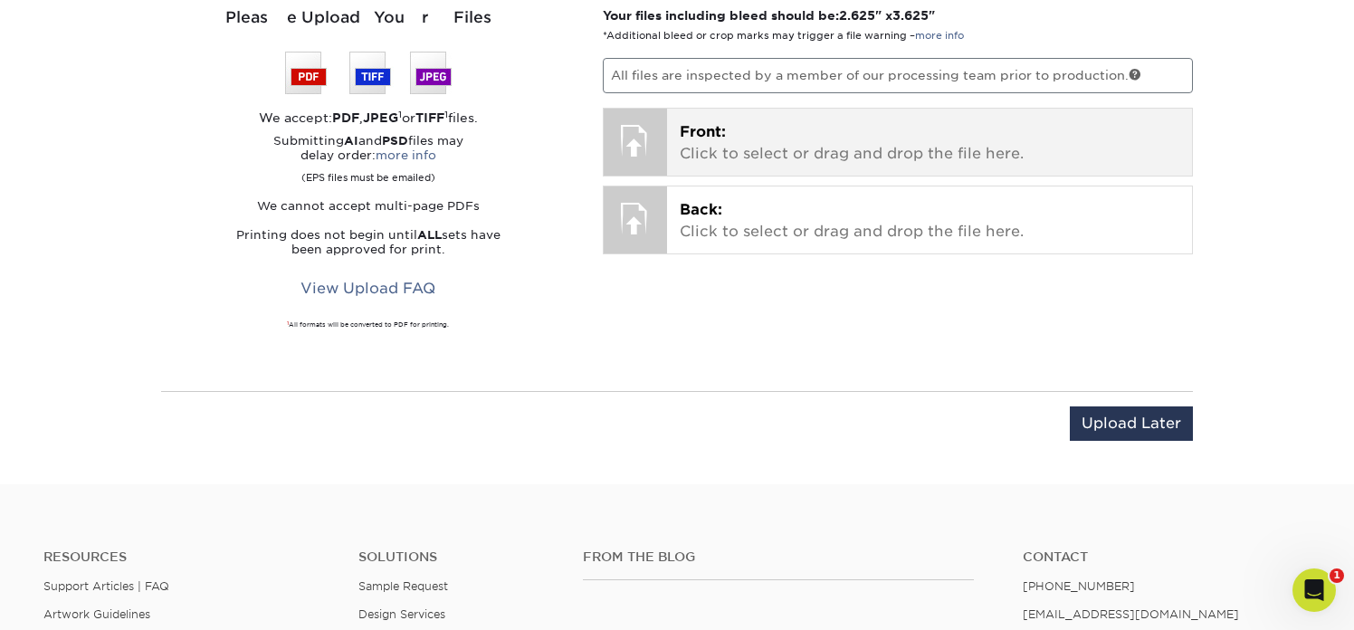
click at [679, 141] on div "Front: Click to select or drag and drop the file here. Choose file" at bounding box center [930, 142] width 526 height 67
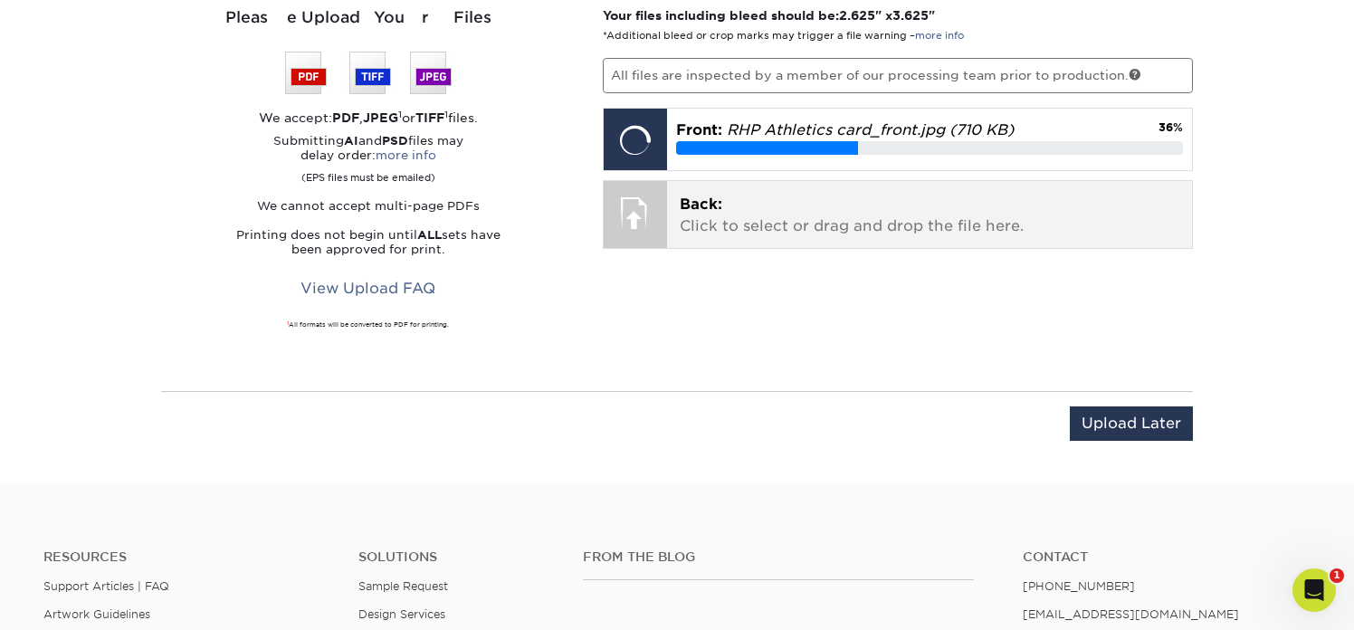
click at [788, 221] on p "Back: Click to select or drag and drop the file here." at bounding box center [930, 215] width 500 height 43
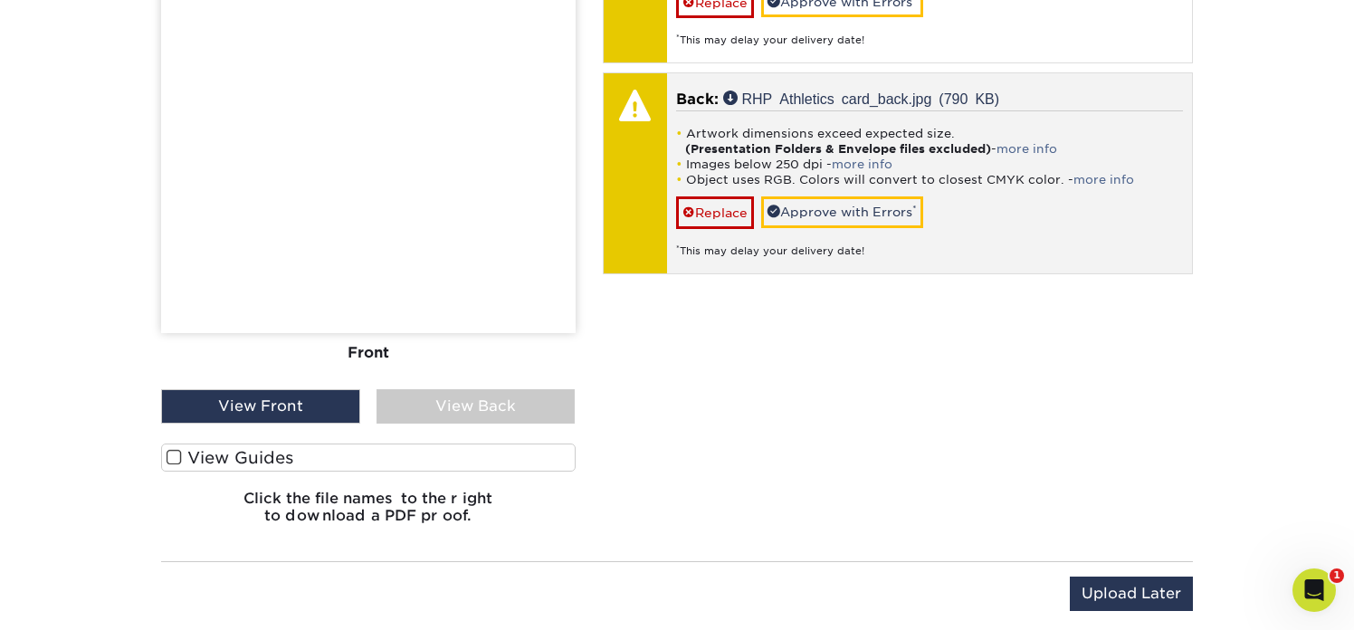
scroll to position [1719, 0]
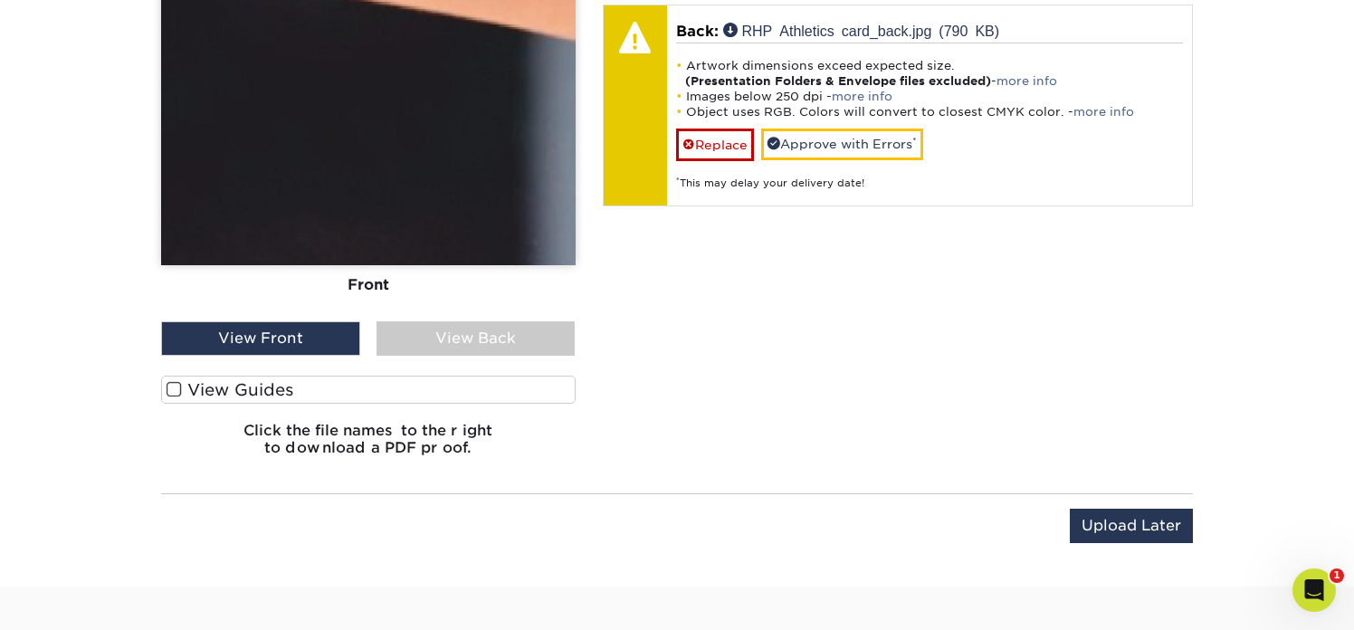
click at [302, 340] on div "View Front" at bounding box center [260, 338] width 199 height 34
click at [411, 347] on div "View Back" at bounding box center [475, 338] width 199 height 34
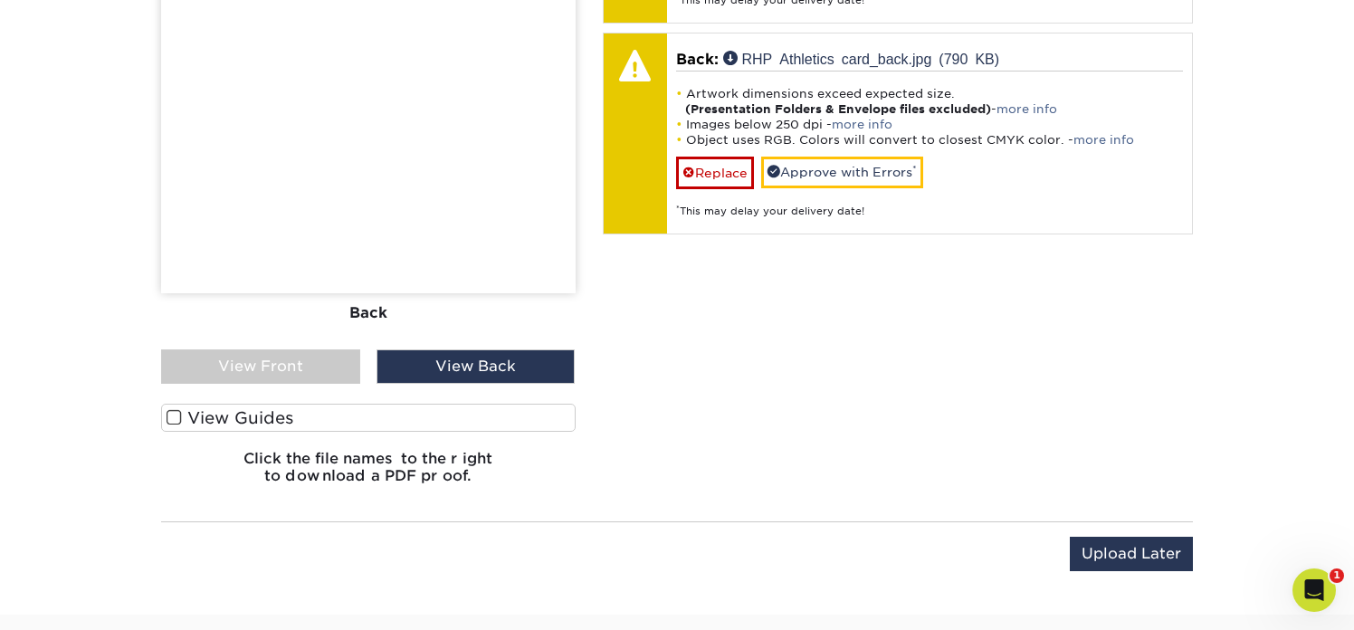
scroll to position [1823, 0]
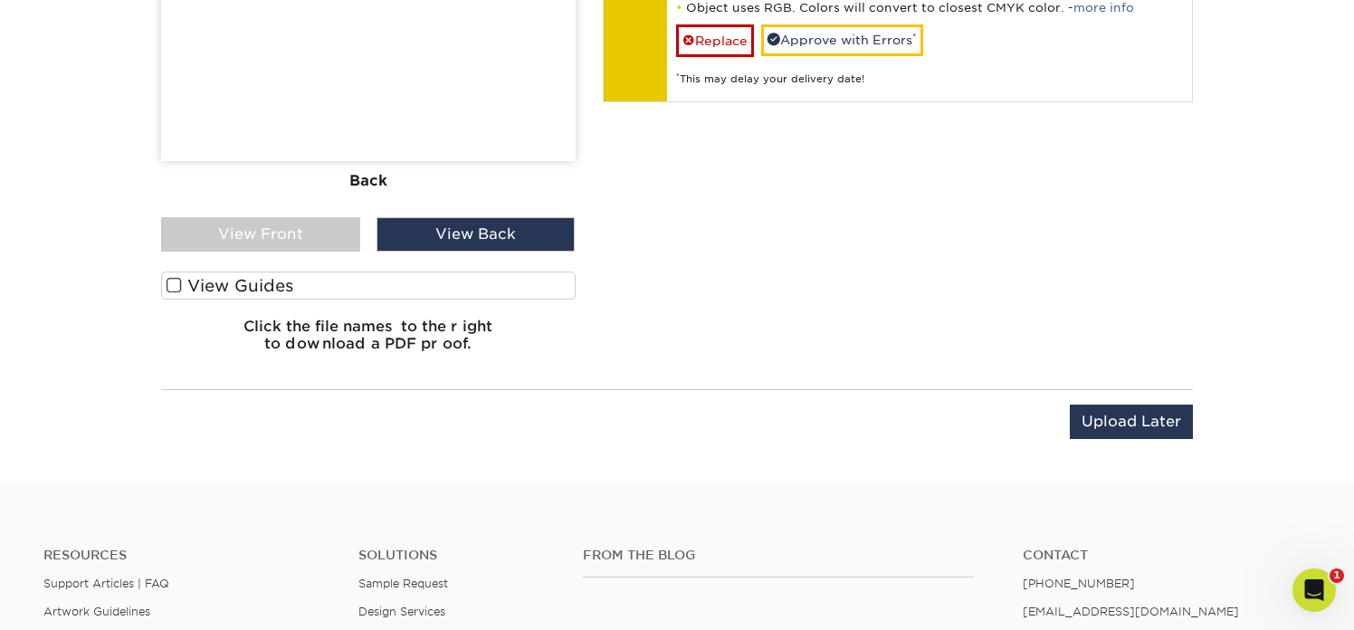
click at [295, 229] on div "View Front" at bounding box center [260, 234] width 199 height 34
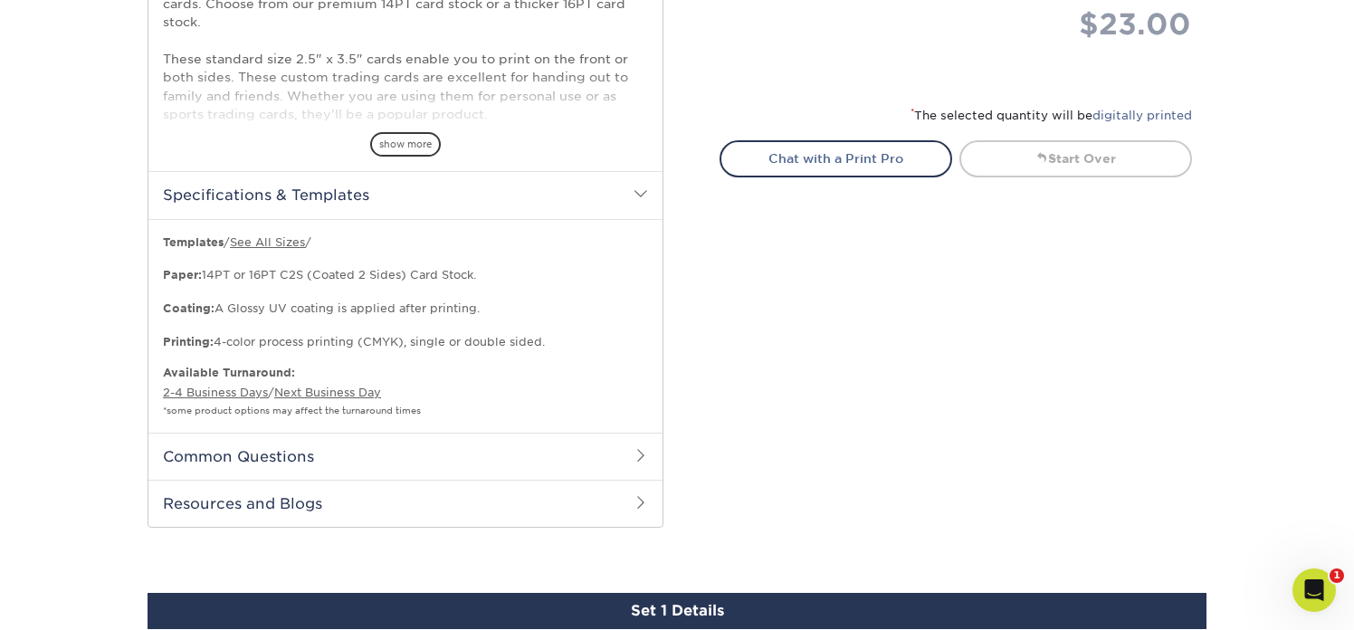
scroll to position [695, 0]
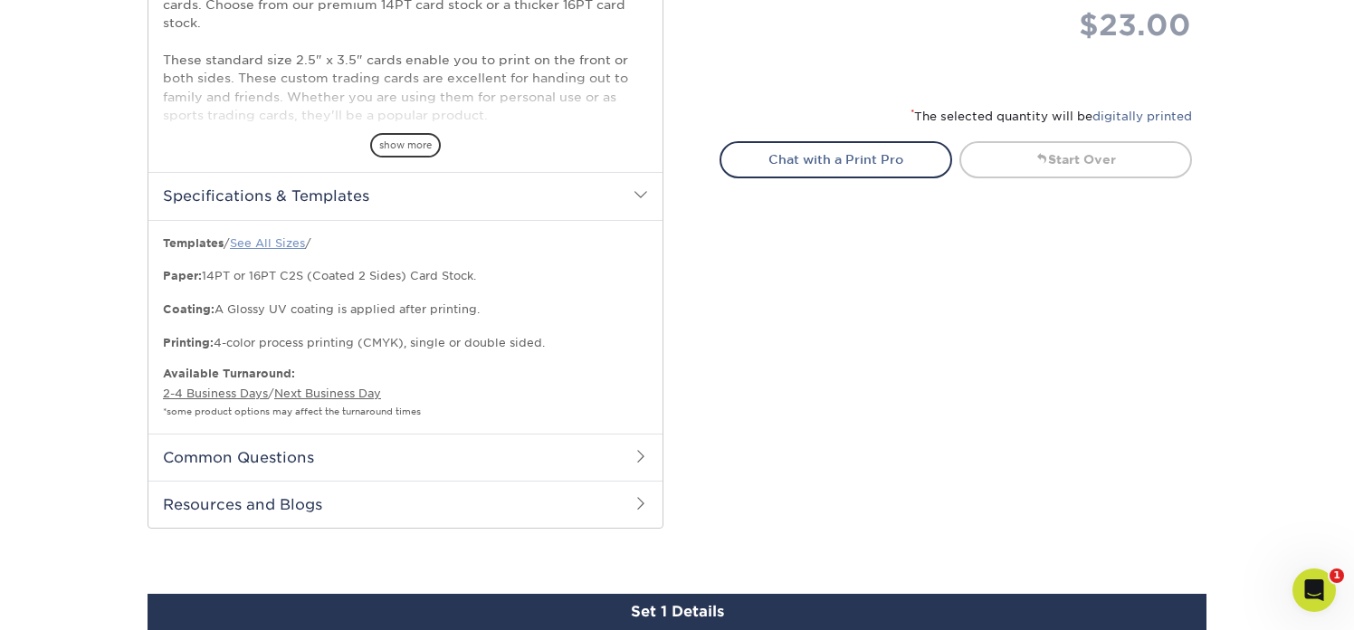
click at [290, 243] on link "See All Sizes" at bounding box center [267, 243] width 75 height 14
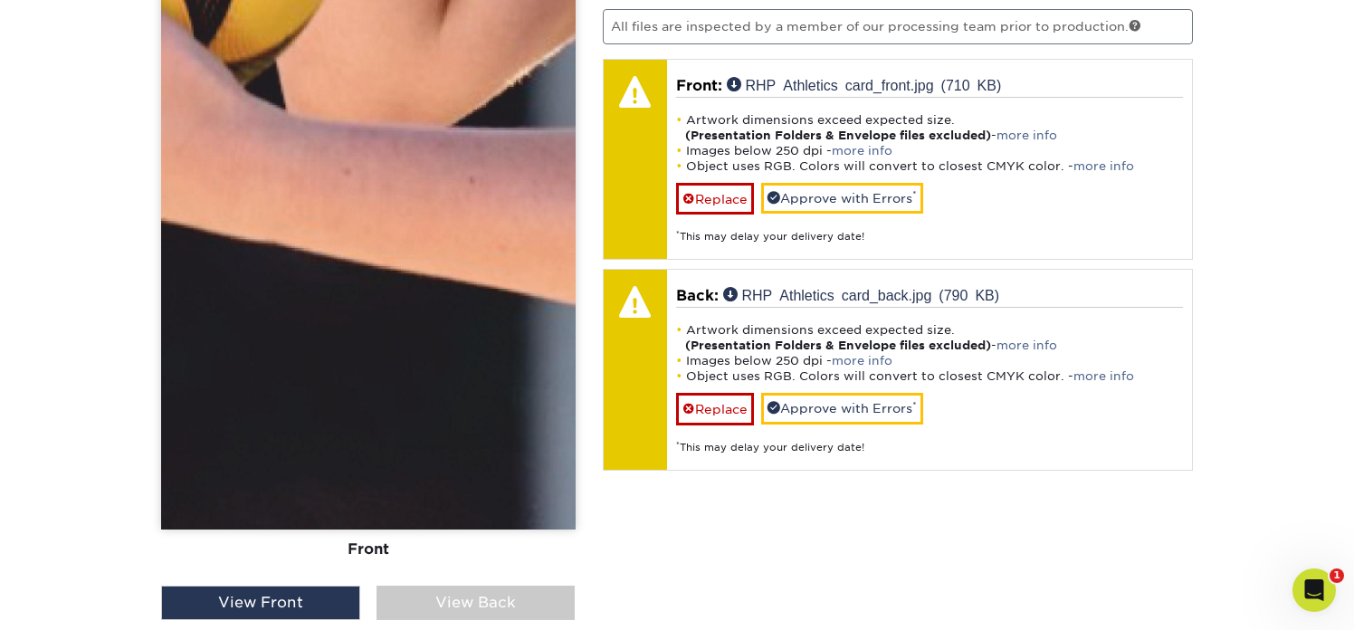
scroll to position [1422, 0]
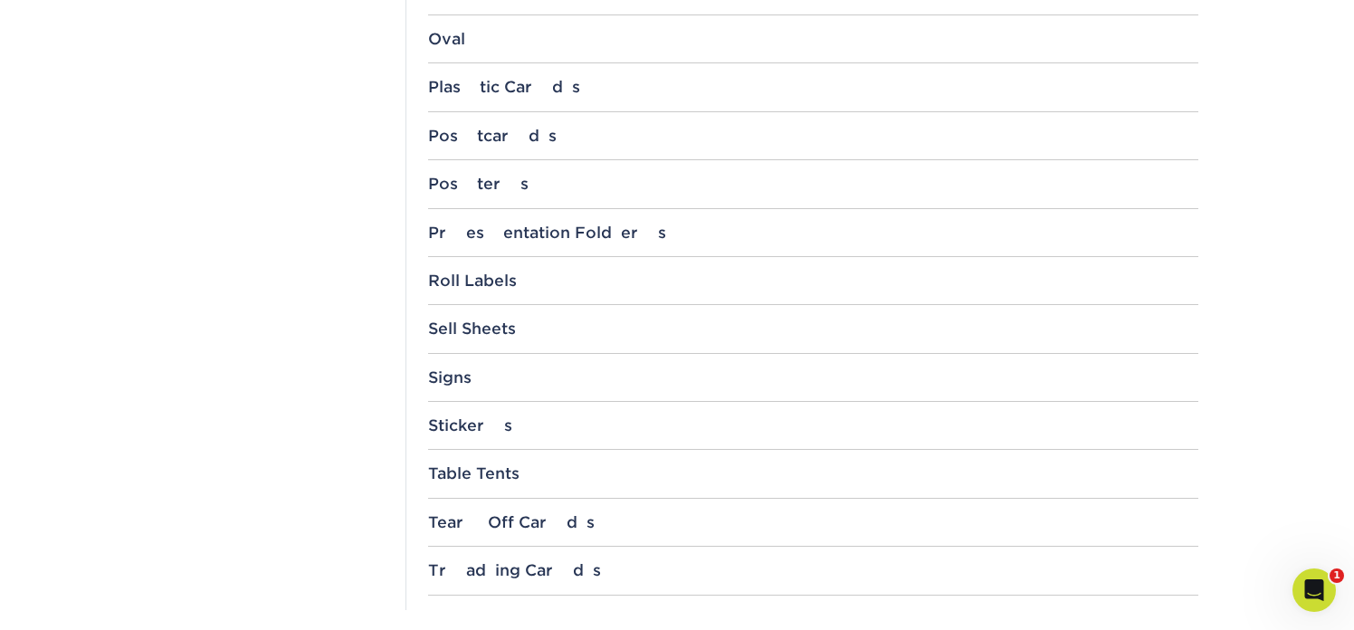
scroll to position [1876, 0]
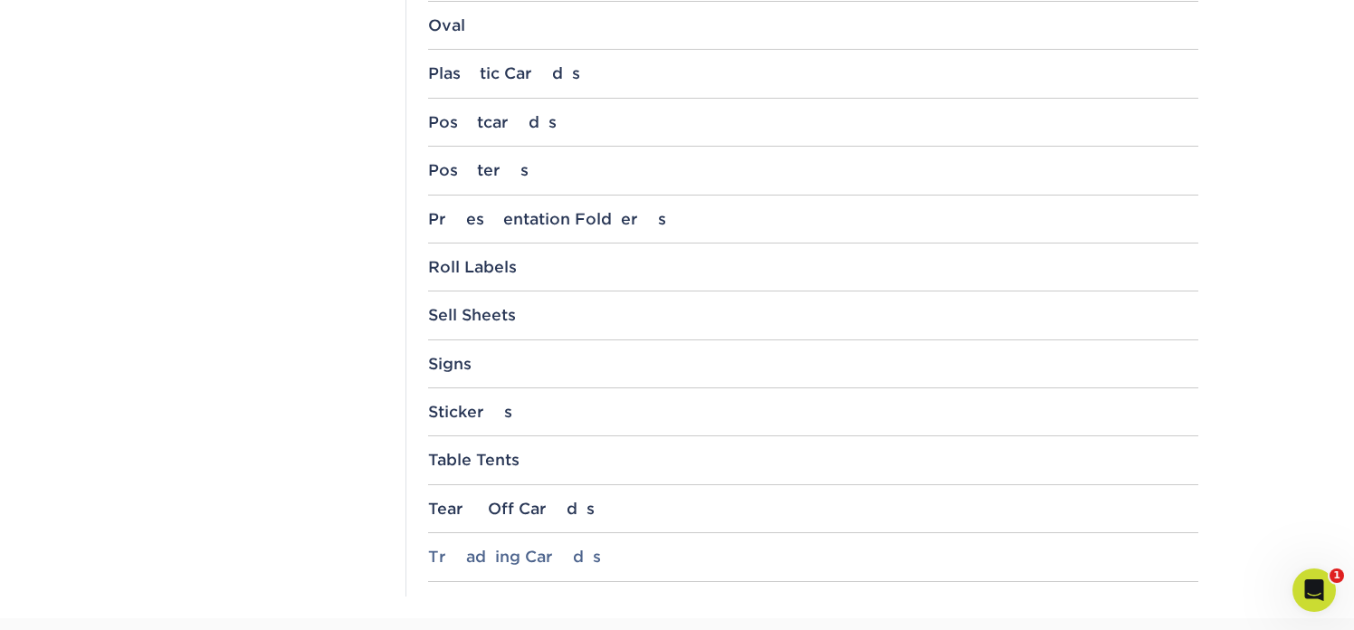
click at [525, 556] on div "Trading Cards" at bounding box center [813, 556] width 770 height 18
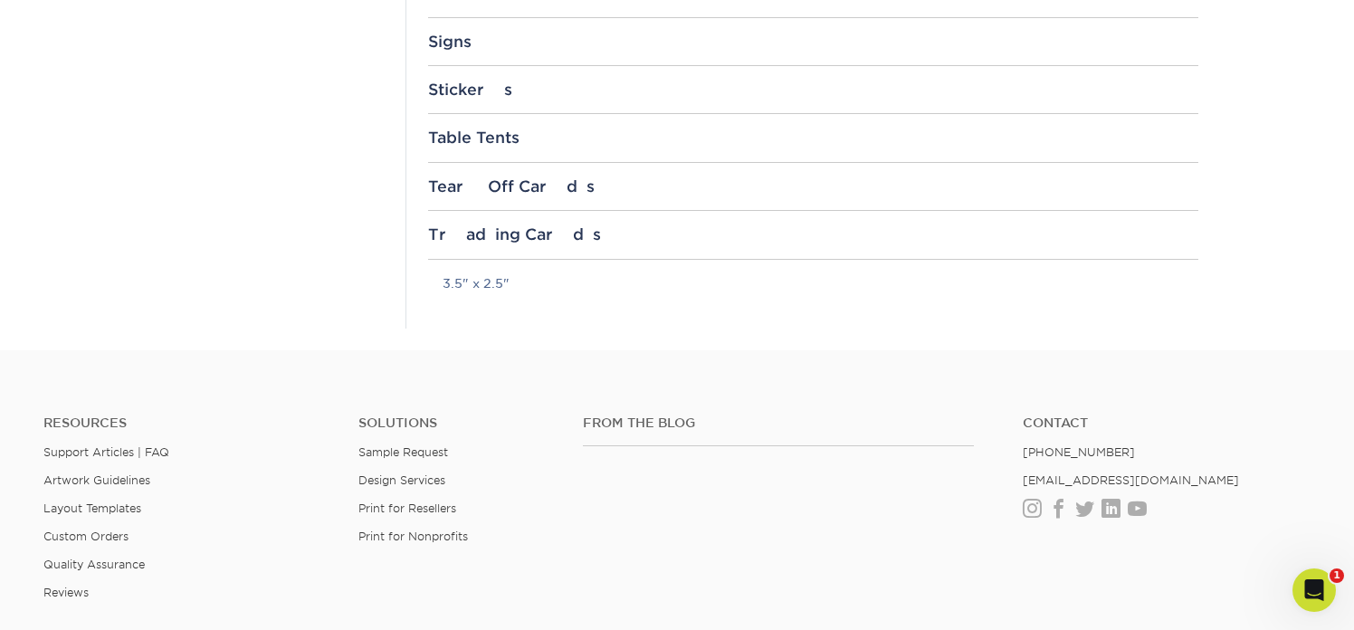
scroll to position [2245, 0]
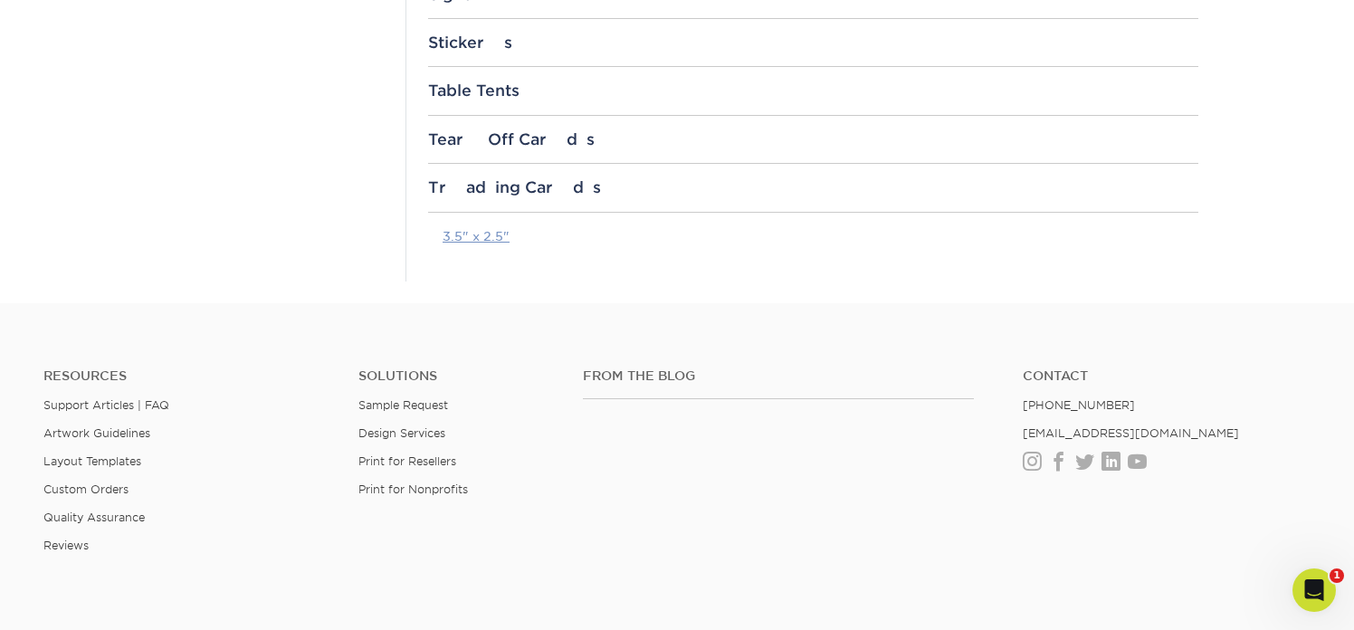
click at [471, 236] on link "3.5" x 2.5"" at bounding box center [475, 236] width 67 height 14
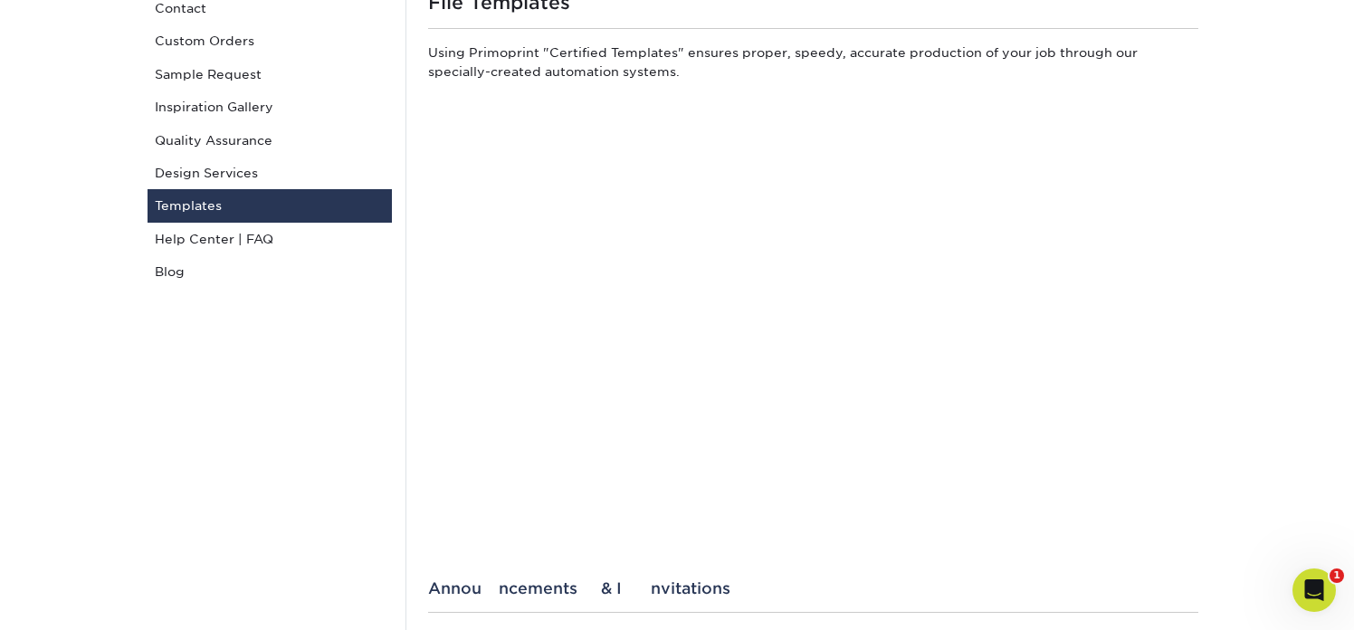
scroll to position [197, 0]
